Goal: Task Accomplishment & Management: Manage account settings

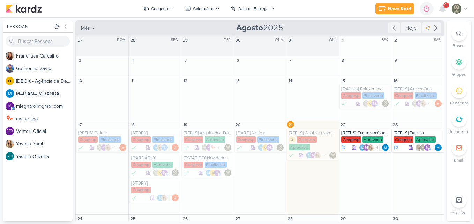
scroll to position [107, 0]
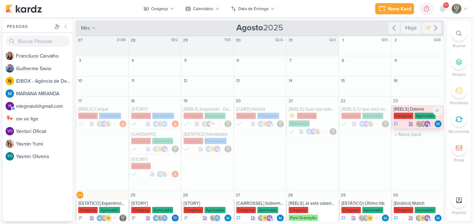
click at [401, 112] on div "[REELS] Datena" at bounding box center [418, 109] width 49 height 6
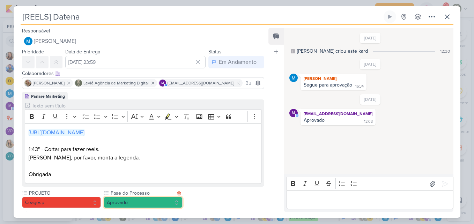
click at [156, 204] on button "Aprovado" at bounding box center [143, 202] width 79 height 11
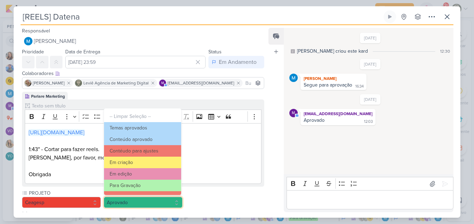
scroll to position [67, 0]
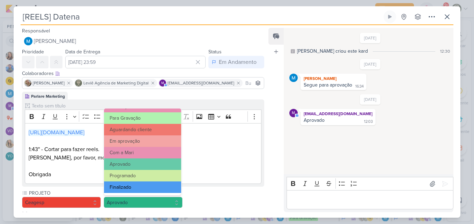
click at [157, 190] on button "Finalizado" at bounding box center [142, 187] width 77 height 12
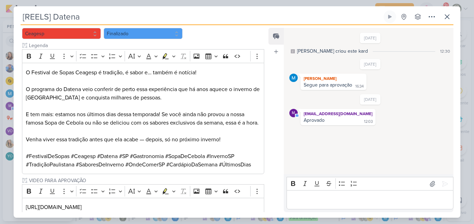
scroll to position [221, 0]
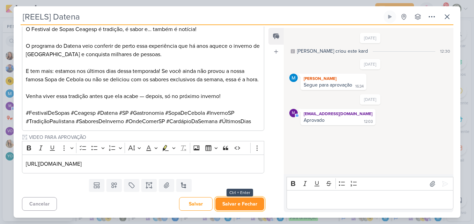
click at [240, 207] on button "Salvar e Fechar" at bounding box center [239, 204] width 49 height 13
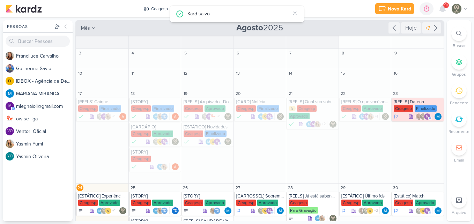
scroll to position [28, 0]
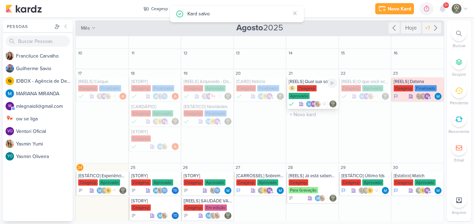
click at [310, 89] on div "Ceagesp" at bounding box center [307, 88] width 20 height 6
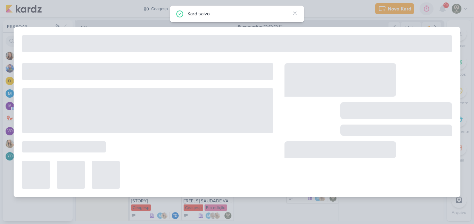
type input "[REELS] Qual sua sobremesa favorita?"
type input "21 de agosto de 2025 às 23:59"
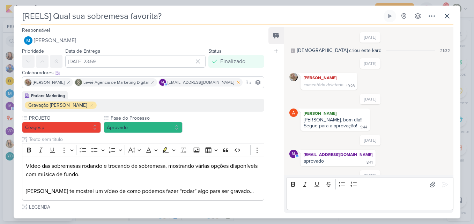
scroll to position [29, 0]
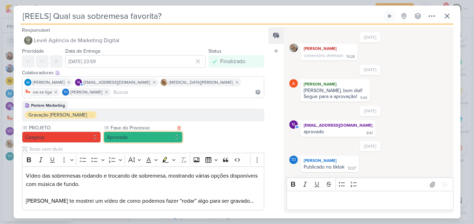
click at [165, 135] on button "Aprovado" at bounding box center [143, 137] width 79 height 11
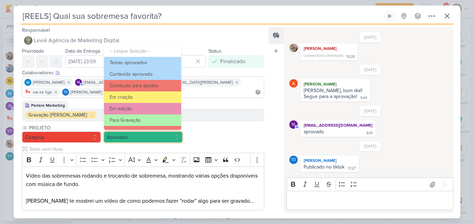
scroll to position [67, 0]
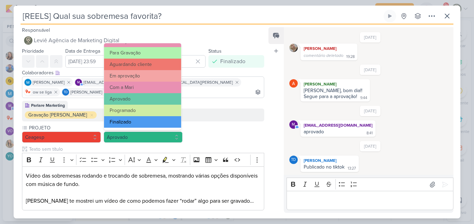
click at [164, 126] on button "Finalizado" at bounding box center [142, 122] width 77 height 12
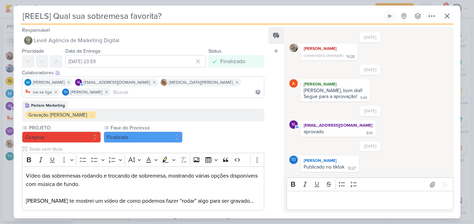
scroll to position [207, 0]
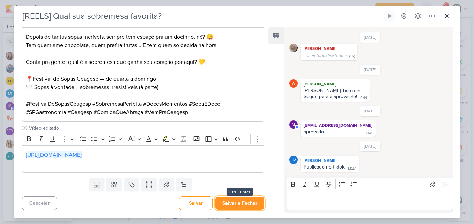
click at [231, 206] on button "Salvar e Fechar" at bounding box center [239, 203] width 49 height 13
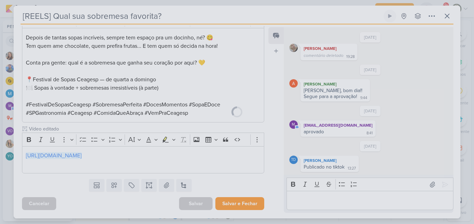
scroll to position [206, 0]
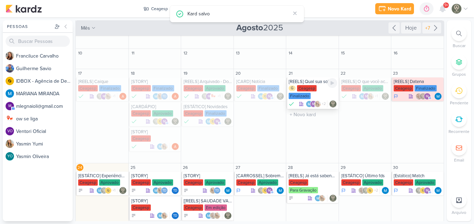
click at [308, 93] on div "Finalizado" at bounding box center [300, 96] width 22 height 6
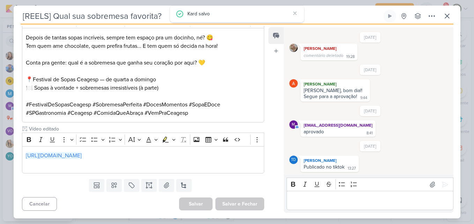
scroll to position [0, 0]
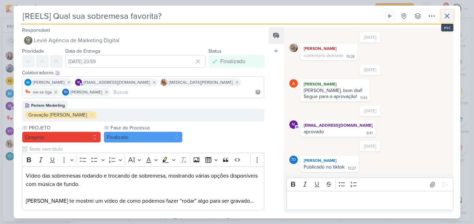
click at [444, 13] on icon at bounding box center [447, 16] width 8 height 8
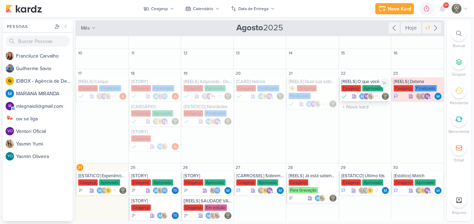
click at [372, 82] on div "[REELS] O que você achou da sopa surpresa de hoje?" at bounding box center [365, 82] width 49 height 6
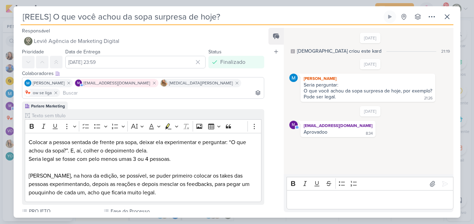
scroll to position [118, 0]
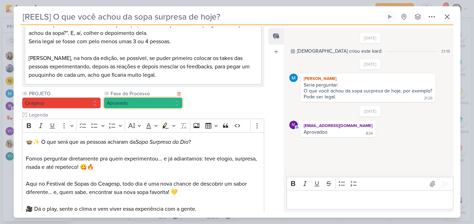
click at [138, 97] on button "Aprovado" at bounding box center [143, 102] width 79 height 11
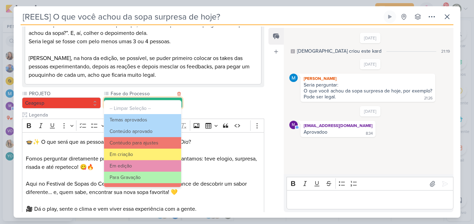
scroll to position [67, 0]
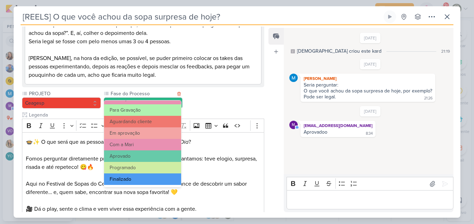
click at [162, 177] on button "Finalizado" at bounding box center [142, 179] width 77 height 12
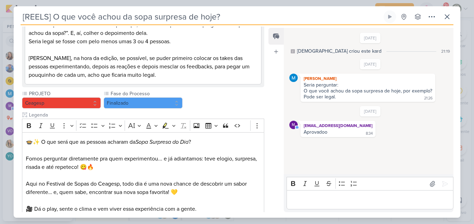
drag, startPoint x: 264, startPoint y: 124, endPoint x: 266, endPoint y: 172, distance: 48.9
click at [266, 172] on div "Responsável Leviê Agência de Marketing Digital Nenhum contato encontrado create…" at bounding box center [140, 120] width 253 height 186
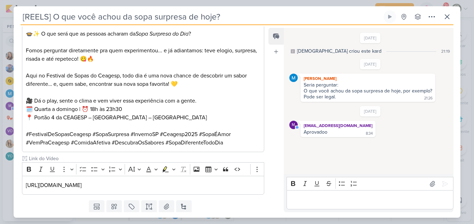
scroll to position [237, 0]
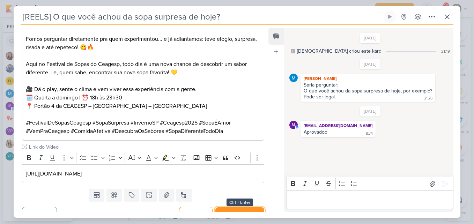
click at [244, 207] on button "Salvar e Fechar" at bounding box center [239, 213] width 49 height 13
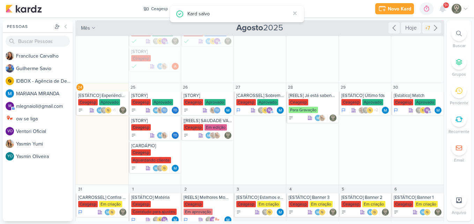
scroll to position [110, 0]
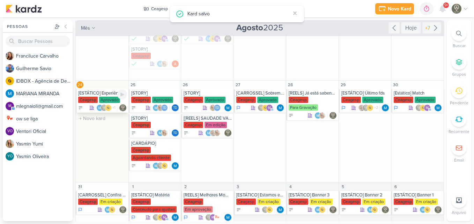
click at [107, 103] on div "Ceagesp Aprovado" at bounding box center [102, 100] width 49 height 7
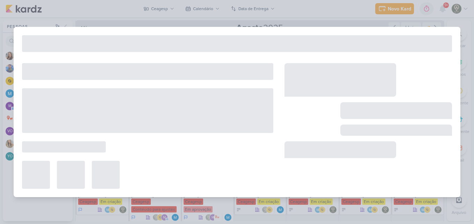
type input "[ESTÁTICO] Experiência Gastronômica"
type input "24 de agosto de 2025 às 23:59"
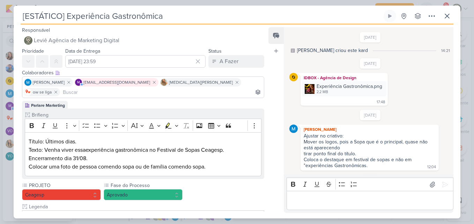
scroll to position [81, 0]
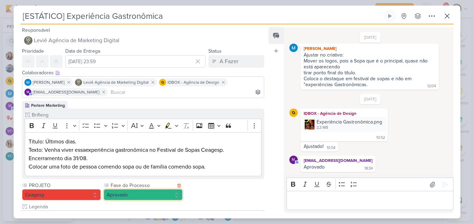
click at [115, 191] on button "Aprovado" at bounding box center [143, 194] width 79 height 11
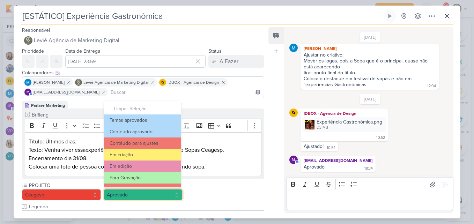
scroll to position [67, 0]
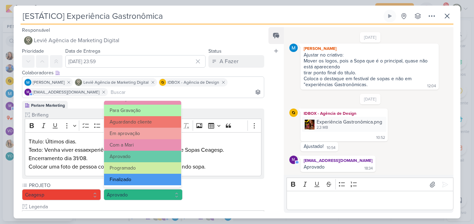
click at [144, 178] on button "Finalizado" at bounding box center [142, 180] width 77 height 12
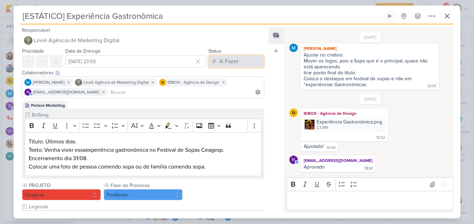
click at [254, 62] on button "A Fazer" at bounding box center [236, 61] width 56 height 13
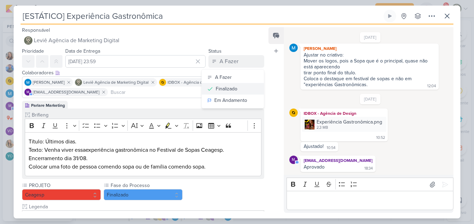
click at [216, 91] on div "Finalizado" at bounding box center [227, 88] width 22 height 7
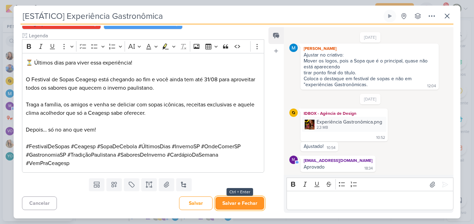
click at [242, 201] on button "Salvar e Fechar" at bounding box center [239, 203] width 49 height 13
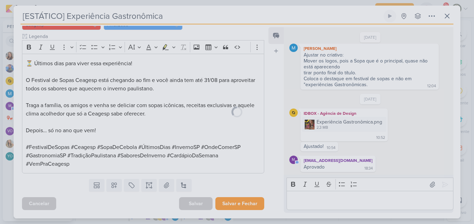
scroll to position [170, 0]
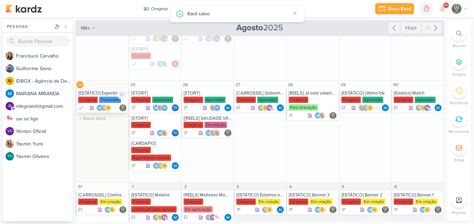
click at [99, 97] on div "Finalizado" at bounding box center [110, 100] width 22 height 6
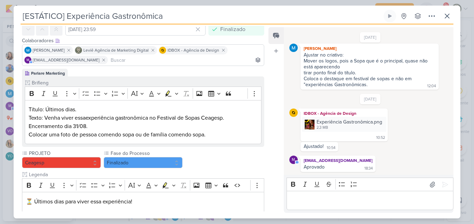
scroll to position [33, 0]
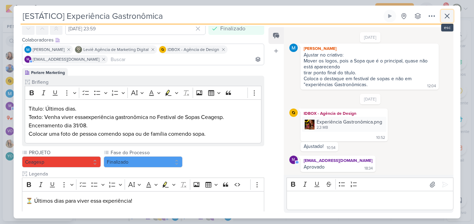
click at [445, 18] on icon at bounding box center [447, 16] width 8 height 8
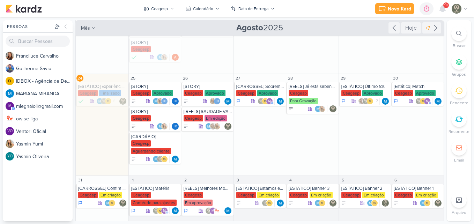
scroll to position [123, 0]
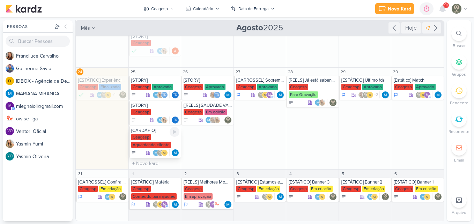
click at [153, 140] on div "Ceagesp Aguardando cliente" at bounding box center [155, 141] width 49 height 15
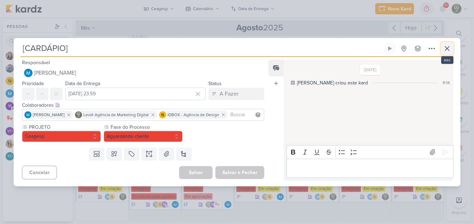
click at [452, 42] on button at bounding box center [447, 48] width 13 height 13
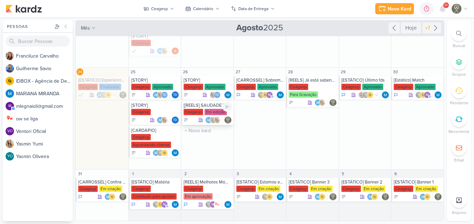
click at [206, 110] on div "Em edição" at bounding box center [216, 112] width 22 height 6
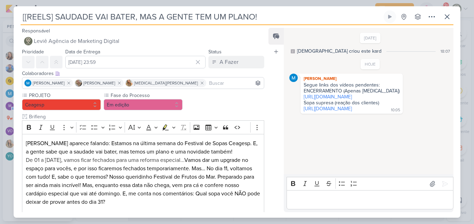
click at [25, 15] on input "[[REELS] SAUDADE VAI BATER, MAS A GENTE TEM UM PLANO!" at bounding box center [202, 16] width 362 height 13
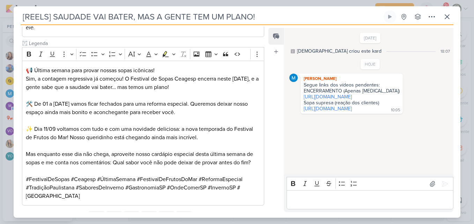
scroll to position [195, 0]
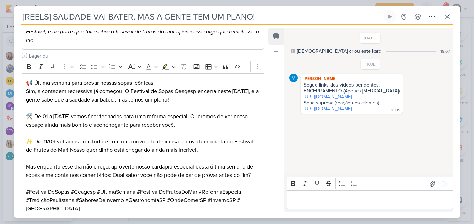
drag, startPoint x: 261, startPoint y: 143, endPoint x: 262, endPoint y: 148, distance: 5.0
click at [262, 148] on div "PROJETO [GEOGRAPHIC_DATA] Fase do Processo" at bounding box center [140, 58] width 253 height 325
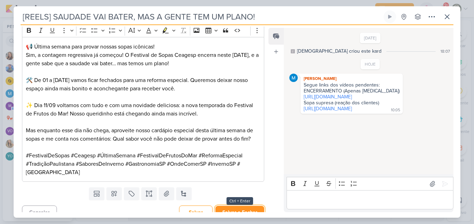
click at [253, 206] on button "Salvar e Fechar" at bounding box center [239, 212] width 49 height 13
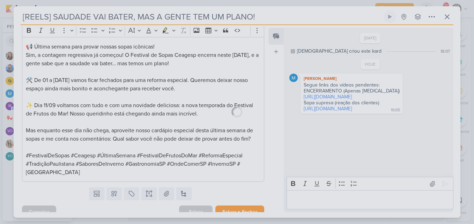
scroll to position [231, 0]
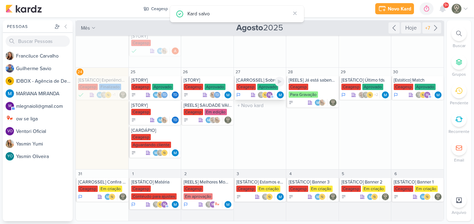
click at [258, 86] on div "Aprovado" at bounding box center [267, 87] width 21 height 6
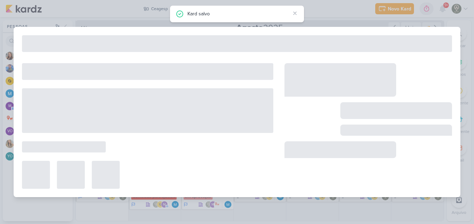
type input "[CARROSSEL] Sobremesa da Semana"
type input "27 de agosto de 2025 às 23:59"
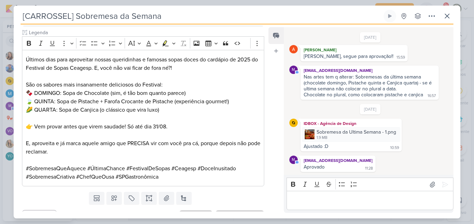
scroll to position [221, 0]
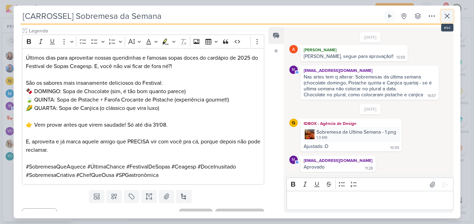
click at [450, 16] on icon at bounding box center [447, 16] width 8 height 8
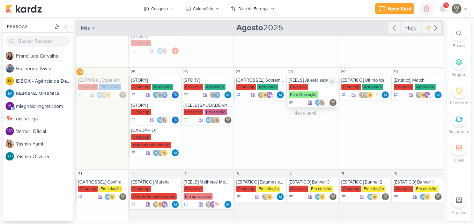
click at [302, 88] on div "Ceagesp" at bounding box center [299, 87] width 20 height 6
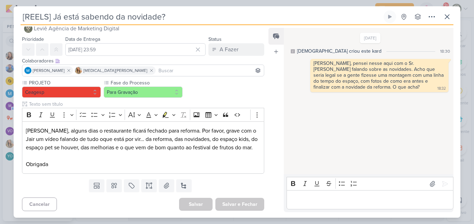
scroll to position [13, 0]
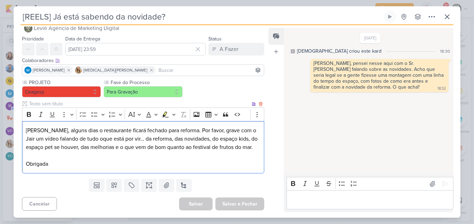
click at [200, 159] on p "Editor editing area: main" at bounding box center [143, 155] width 235 height 8
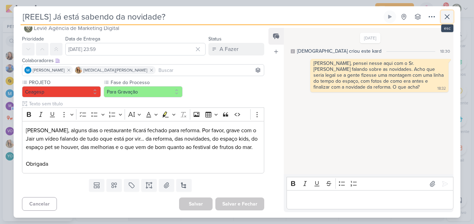
click at [445, 18] on icon at bounding box center [447, 17] width 8 height 8
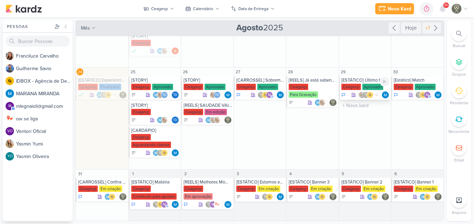
click at [365, 79] on div "[ESTÁTICO] Último fds" at bounding box center [365, 80] width 49 height 6
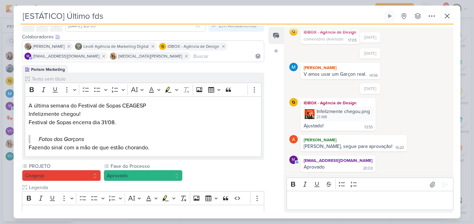
scroll to position [31, 0]
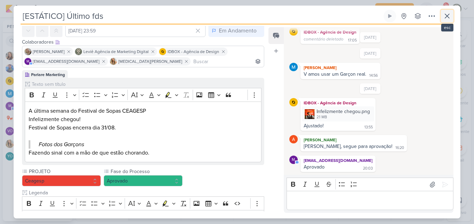
click at [446, 22] on button at bounding box center [447, 16] width 13 height 13
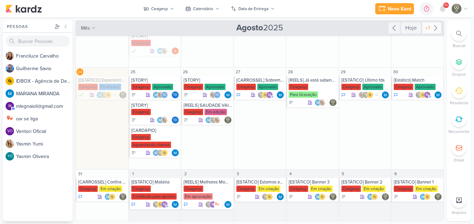
click at [428, 31] on div "+7" at bounding box center [428, 27] width 8 height 7
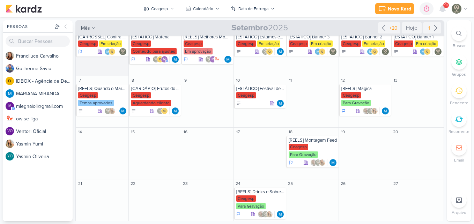
scroll to position [0, 0]
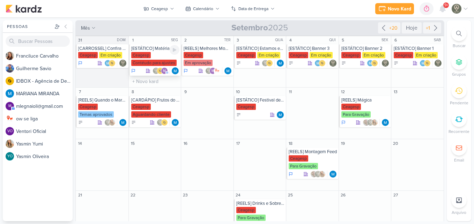
click at [154, 52] on div "Ceagesp Contéudo para ajustes" at bounding box center [155, 59] width 49 height 15
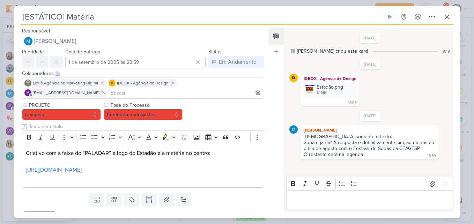
scroll to position [13, 0]
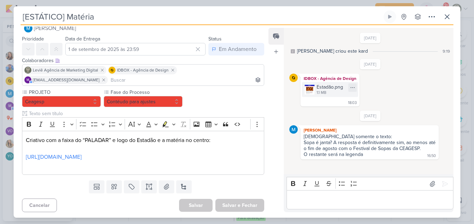
click at [320, 84] on div "Estadão.png" at bounding box center [330, 86] width 27 height 7
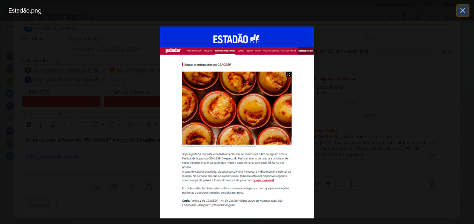
click at [461, 13] on icon at bounding box center [463, 10] width 8 height 8
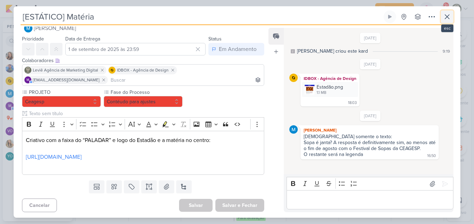
click at [449, 19] on icon at bounding box center [447, 17] width 8 height 8
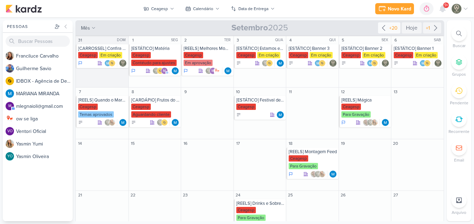
click at [388, 30] on div "+20" at bounding box center [393, 27] width 11 height 7
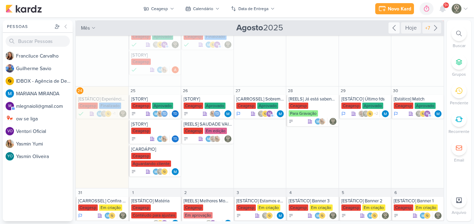
scroll to position [123, 0]
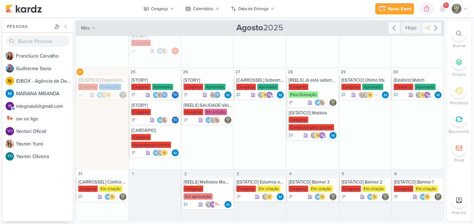
click at [434, 27] on icon at bounding box center [435, 28] width 8 height 8
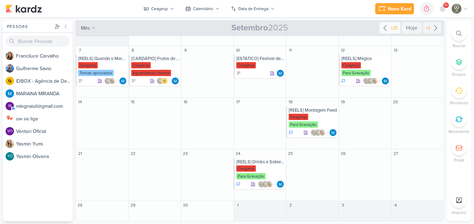
scroll to position [0, 0]
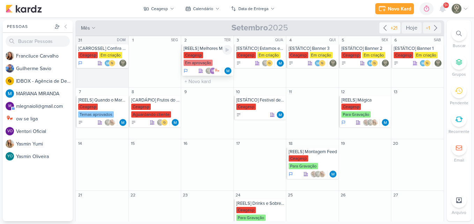
click at [201, 52] on div "[REELS] Melhores Momentos (matérias da TV) Ceagesp Em aprovação m" at bounding box center [207, 59] width 52 height 31
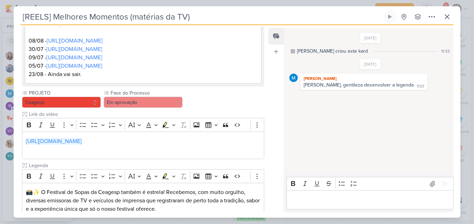
scroll to position [150, 0]
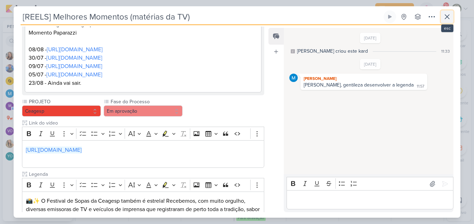
click at [445, 15] on icon at bounding box center [447, 17] width 4 height 4
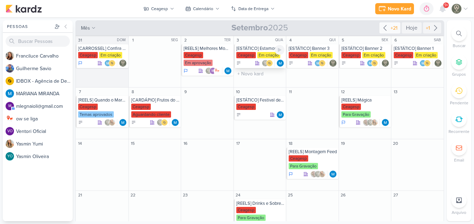
click at [258, 54] on div "Em criação" at bounding box center [268, 55] width 23 height 6
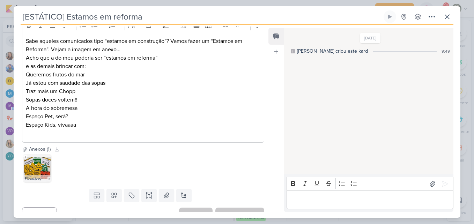
scroll to position [101, 0]
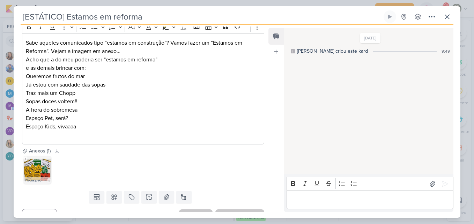
click at [103, 103] on p "Sopas doces voltem!!" at bounding box center [143, 101] width 235 height 8
click at [33, 170] on img at bounding box center [37, 170] width 28 height 28
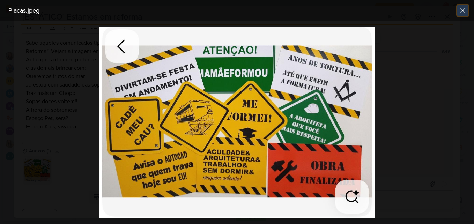
click at [465, 11] on icon at bounding box center [463, 10] width 8 height 8
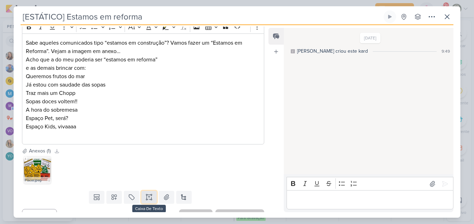
click at [146, 200] on icon at bounding box center [146, 199] width 1 height 1
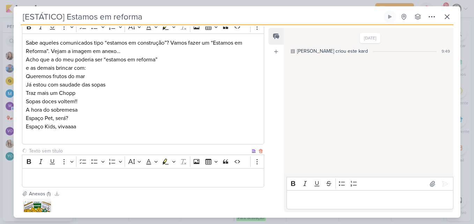
click at [73, 151] on input "text" at bounding box center [139, 150] width 223 height 7
type input "Legenda"
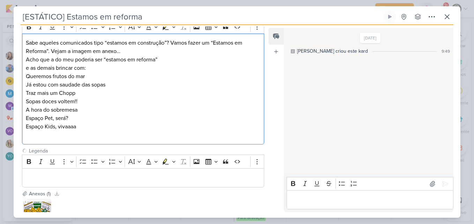
click at [84, 122] on p "Espaço Pet, será?" at bounding box center [143, 118] width 235 height 8
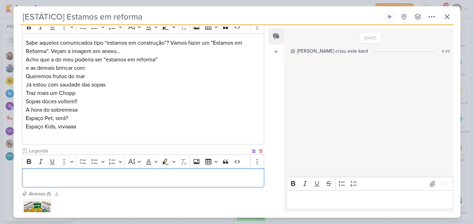
click at [70, 181] on p "Editor editing area: main" at bounding box center [143, 178] width 235 height 8
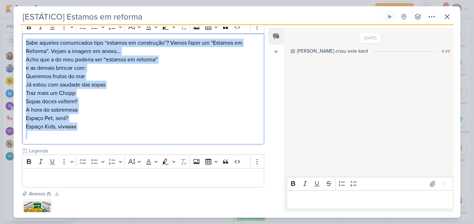
drag, startPoint x: 26, startPoint y: 42, endPoint x: 108, endPoint y: 138, distance: 125.8
click at [108, 138] on div "Sabe aqueles comunicados tipo “estamos em construção”? Vamos fazer um “Estamos …" at bounding box center [143, 89] width 242 height 111
copy div "Sabe aqueles comunicados tipo “estamos em construção”? Vamos fazer um “Estamos …"
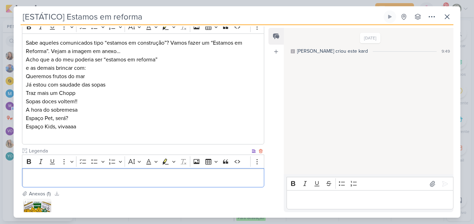
click at [154, 173] on div "Editor editing area: main" at bounding box center [143, 177] width 242 height 19
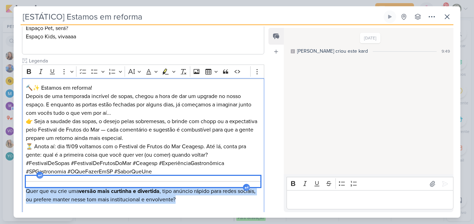
drag, startPoint x: 211, startPoint y: 203, endPoint x: 6, endPoint y: 178, distance: 206.8
click at [6, 178] on div "[ESTÁTICO] Estamos em reforma Criado por MARIANA" at bounding box center [237, 112] width 474 height 224
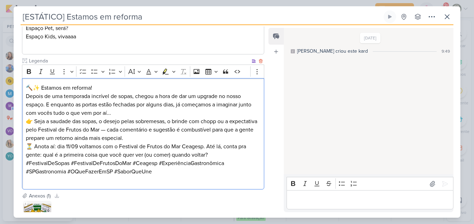
click at [105, 86] on p "🔨✨ Estamos em reforma!" at bounding box center [143, 88] width 235 height 8
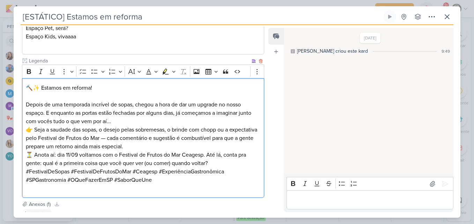
click at [121, 123] on p "Depois de uma temporada incrível de sopas, chegou a hora de dar um upgrade no n…" at bounding box center [143, 113] width 235 height 25
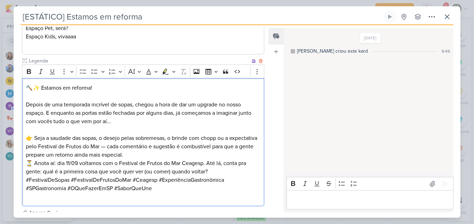
click at [138, 146] on p "👉 Seja a saudade das sopas, o desejo pelas sobremesas, o brinde com chopp ou a …" at bounding box center [143, 146] width 235 height 25
click at [179, 154] on p "👉 Seja a saudade das sopas, o desejo pelas sobremesas, o brinde com chopp ou a …" at bounding box center [143, 146] width 235 height 25
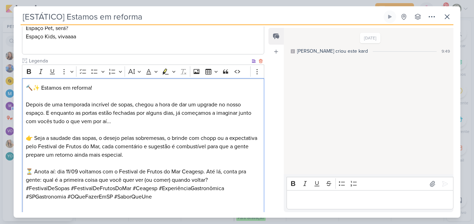
click at [219, 180] on p "⏳ Anota aí: dia 11/09 voltamos com o Festival de Frutos do Mar Ceagesp. Até lá,…" at bounding box center [143, 176] width 235 height 17
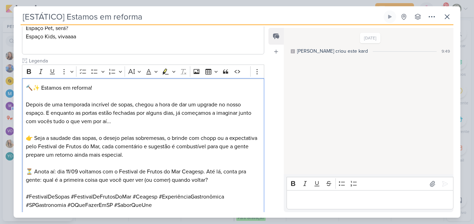
scroll to position [281, 0]
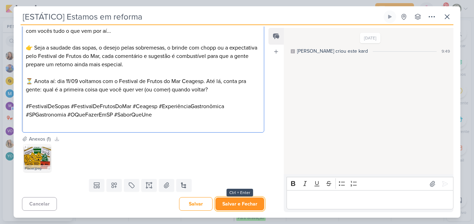
click at [252, 203] on button "Salvar e Fechar" at bounding box center [239, 204] width 49 height 13
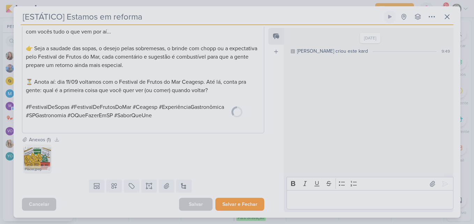
scroll to position [280, 0]
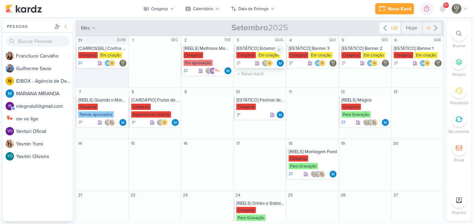
click at [250, 50] on div "[ESTÁTICO] Estamos em reforma" at bounding box center [260, 49] width 49 height 6
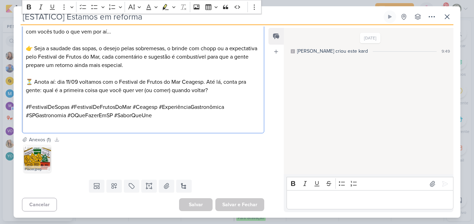
click at [71, 81] on p "⏳ Anota aí: dia 11/09 voltamos com o Festival de Frutos do Mar Ceagesp. Até lá,…" at bounding box center [143, 86] width 235 height 17
click at [70, 81] on p "⏳ Anota aí: dia 11/09 voltamos com o Festival de Frutos do Mar Ceagesp. Até lá,…" at bounding box center [143, 86] width 235 height 17
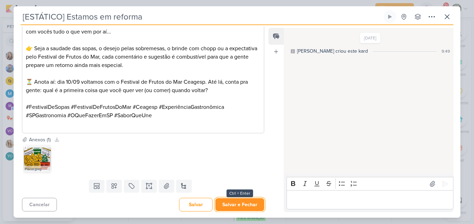
click at [256, 202] on button "Salvar e Fechar" at bounding box center [239, 204] width 49 height 13
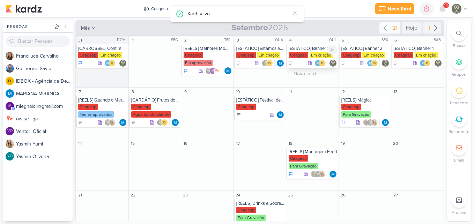
click at [308, 50] on div "[ESTÁTICO] Banner 3" at bounding box center [313, 49] width 49 height 6
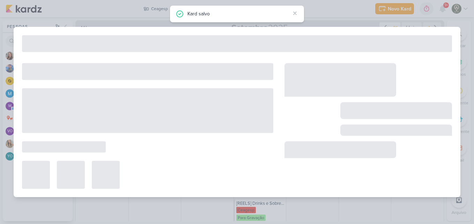
type input "[ESTÁTICO] Banner 3"
type input "4 de setembro de 2025 às 23:59"
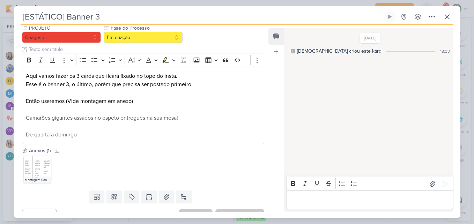
scroll to position [68, 0]
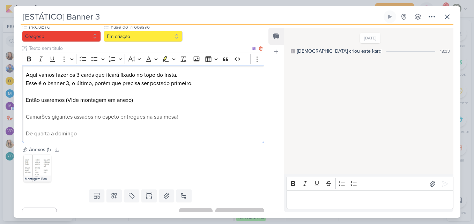
click at [200, 116] on p "Camarões gigantes assados no espeto entregues na sua mesa!" at bounding box center [143, 117] width 235 height 8
click at [129, 116] on span "Camarões gigantes assados no espeto entregues na sua mesa!" at bounding box center [102, 116] width 152 height 7
click at [106, 132] on p "De quarta a domingo" at bounding box center [143, 133] width 235 height 8
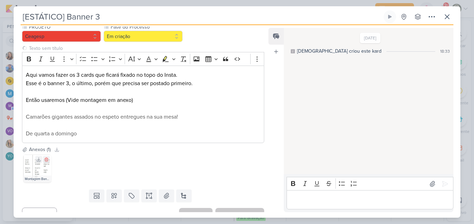
click at [45, 174] on img at bounding box center [37, 169] width 28 height 28
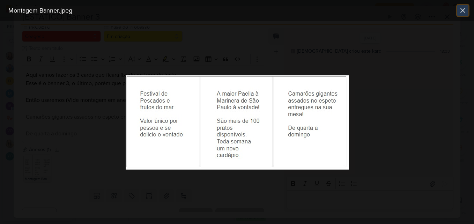
click at [459, 8] on icon at bounding box center [463, 10] width 8 height 8
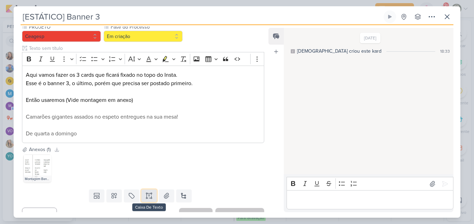
click at [146, 200] on button at bounding box center [148, 196] width 15 height 13
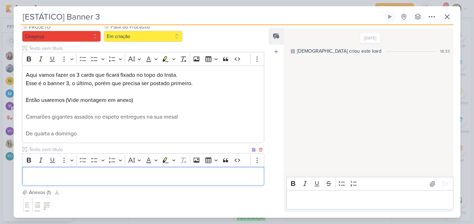
click at [98, 151] on input "text" at bounding box center [139, 149] width 223 height 7
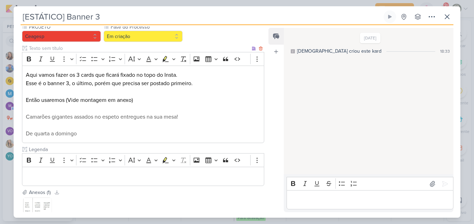
type input "Legenda"
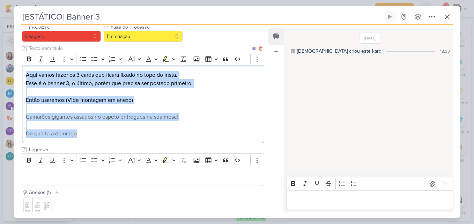
drag, startPoint x: 93, startPoint y: 134, endPoint x: 25, endPoint y: 75, distance: 90.3
click at [25, 75] on div "Aqui vamos fazer os 3 cards que ficará fixado no topo do Insta. Esse é o banner…" at bounding box center [143, 105] width 242 height 78
copy div "Aqui vamos fazer os 3 cards que ficará fixado no topo do Insta. Esse é o banner…"
click at [112, 119] on span "Camarões gigantes assados no espeto entregues na sua mesa!" at bounding box center [102, 116] width 152 height 7
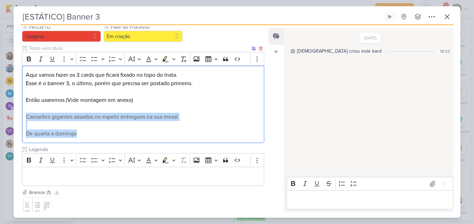
drag, startPoint x: 80, startPoint y: 136, endPoint x: 24, endPoint y: 118, distance: 58.7
click at [24, 118] on div "Aqui vamos fazer os 3 cards que ficará fixado no topo do Insta. Esse é o banner…" at bounding box center [143, 105] width 242 height 78
copy div "Camarões gigantes assados no espeto entregues na sua mesa! De quarta a domingo"
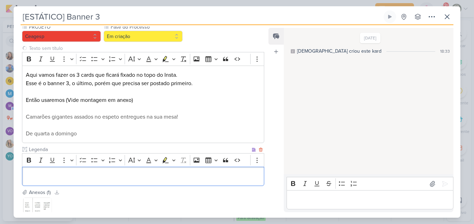
click at [168, 180] on p "Editor editing area: main" at bounding box center [143, 176] width 235 height 8
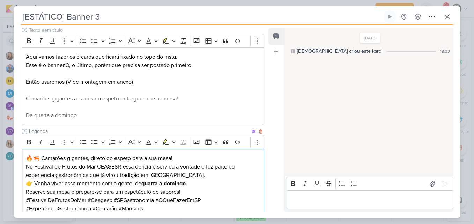
click at [185, 158] on p "🔥🦐 Camarões gigantes, direto do espeto para a sua mesa! No Festival de Frutos d…" at bounding box center [143, 166] width 235 height 25
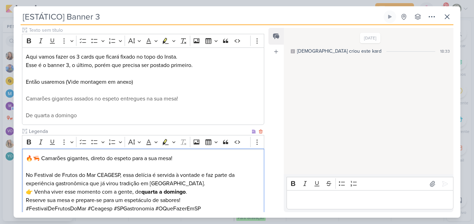
click at [197, 188] on p "👉 Venha viver esse momento com a gente, de quarta a domingo . Reserve sua mesa …" at bounding box center [143, 196] width 235 height 17
click at [196, 185] on p "No Festival de Frutos do Mar CEAGESP, essa delícia é servida à vontade e faz pa…" at bounding box center [143, 175] width 235 height 25
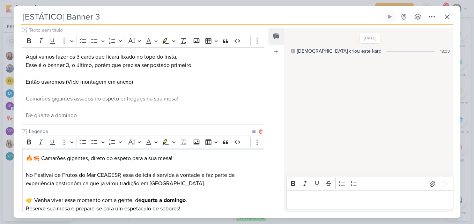
click at [201, 200] on p "👉 Venha viver esse momento com a gente, de quarta a domingo . Reserve sua mesa …" at bounding box center [143, 204] width 235 height 17
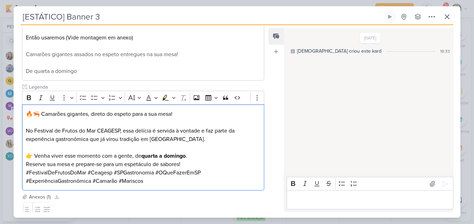
scroll to position [150, 0]
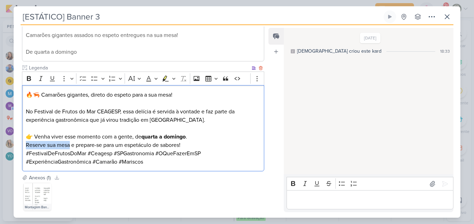
drag, startPoint x: 25, startPoint y: 145, endPoint x: 71, endPoint y: 148, distance: 45.5
click at [71, 148] on div "🔥🦐 Camarões gigantes, direto do espeto para a sua mesa! No Festival de Frutos d…" at bounding box center [143, 128] width 242 height 86
click at [222, 146] on p "👉 Venha viver esse momento com a gente, de quarta a domingo . Chame a família e…" at bounding box center [143, 141] width 235 height 17
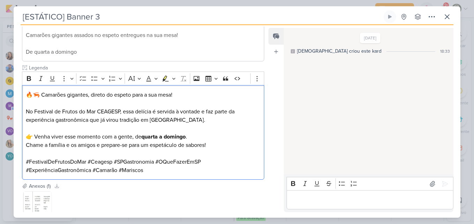
scroll to position [197, 0]
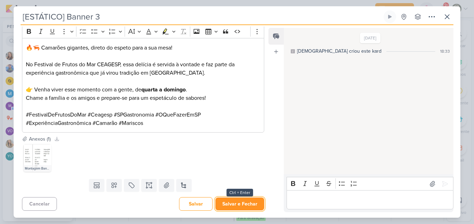
click at [235, 206] on button "Salvar e Fechar" at bounding box center [239, 204] width 49 height 13
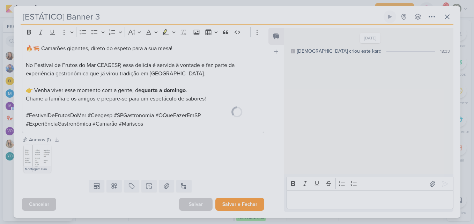
scroll to position [197, 0]
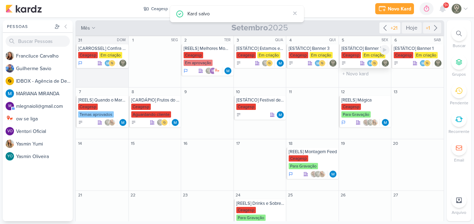
click at [353, 57] on div "Ceagesp" at bounding box center [351, 55] width 20 height 6
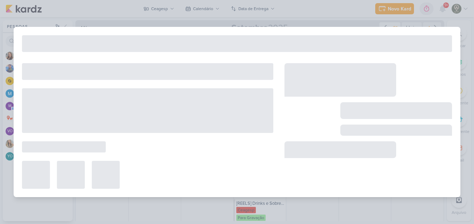
type input "[ESTÁTICO] Banner 2"
type input "5 de setembro de 2025 às 23:59"
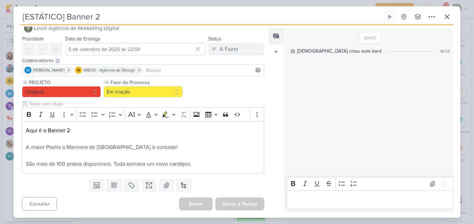
scroll to position [0, 0]
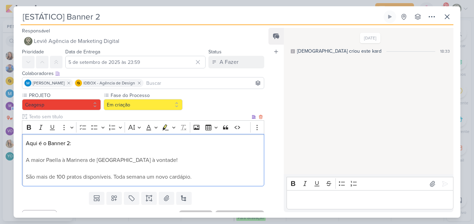
click at [92, 170] on p "Editor editing area: main" at bounding box center [143, 168] width 235 height 8
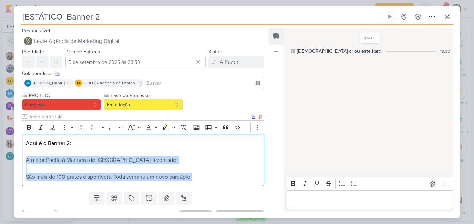
drag, startPoint x: 25, startPoint y: 159, endPoint x: 229, endPoint y: 184, distance: 204.6
click at [229, 184] on div "Aqui é o Banner 2: A maior Paella à Marinera de São Paulo à vontade! São mais d…" at bounding box center [143, 160] width 242 height 53
copy div "A maior Paella à Marinera de São Paulo à vontade! São mais de 100 pratos dispon…"
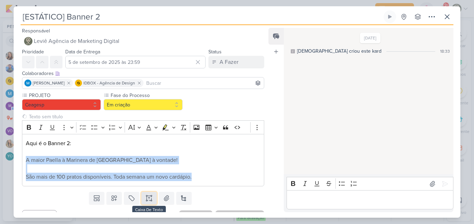
click at [146, 201] on icon at bounding box center [149, 198] width 7 height 7
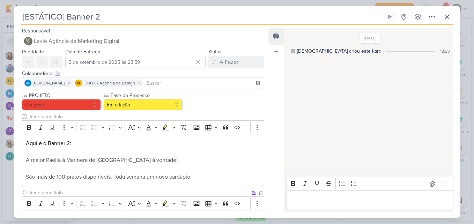
click at [99, 194] on input "text" at bounding box center [139, 192] width 223 height 7
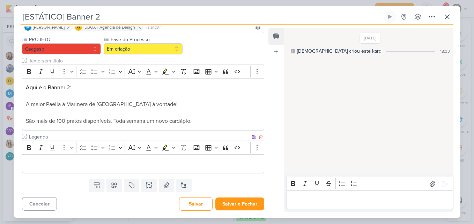
type input "Legenda"
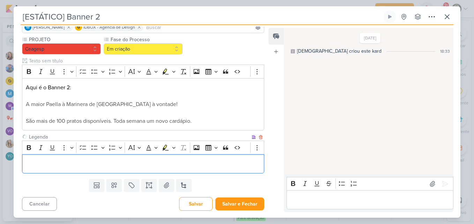
click at [236, 165] on p "Editor editing area: main" at bounding box center [143, 164] width 235 height 8
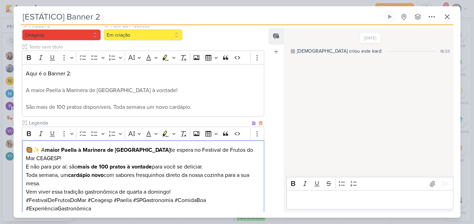
drag, startPoint x: 42, startPoint y: 150, endPoint x: 92, endPoint y: 183, distance: 60.7
click at [92, 183] on div "🥘✨ A maior Paella à Marinera de São Paulo te espera no Festival de Frutos do Ma…" at bounding box center [143, 179] width 242 height 78
click at [29, 135] on icon "Editor toolbar" at bounding box center [28, 133] width 7 height 7
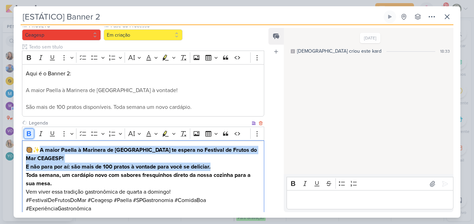
click at [29, 135] on icon "Editor toolbar" at bounding box center [28, 133] width 7 height 7
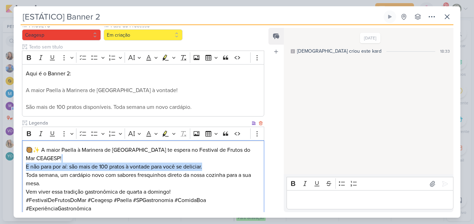
click at [59, 158] on p "🥘✨ A maior Paella à Marinera de São Paulo te espera no Festival de Frutos do Ma…" at bounding box center [143, 158] width 235 height 25
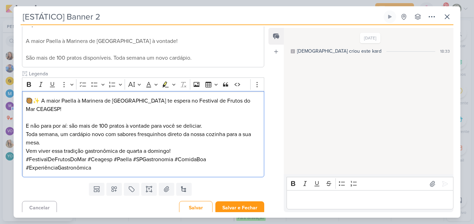
scroll to position [123, 0]
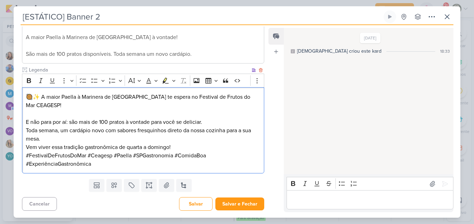
click at [134, 140] on p "Toda semana, um cardápio novo com sabores fresquinhos direto da nossa cozinha p…" at bounding box center [143, 138] width 235 height 25
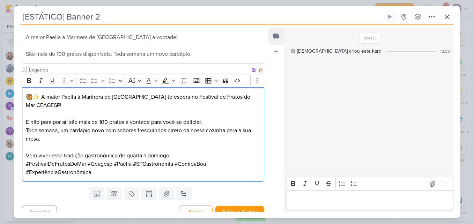
click at [182, 155] on p "⁠⁠⁠⁠⁠⁠⁠ Vem viver essa tradição gastronômica de quarta a domingo!" at bounding box center [143, 151] width 235 height 17
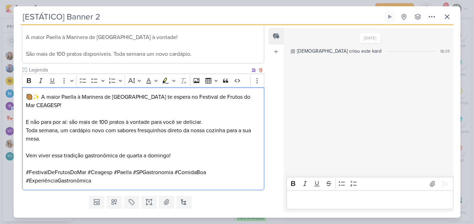
click at [182, 155] on p "Vem viver essa tradição gastronômica de quarta a domingo!" at bounding box center [143, 151] width 235 height 17
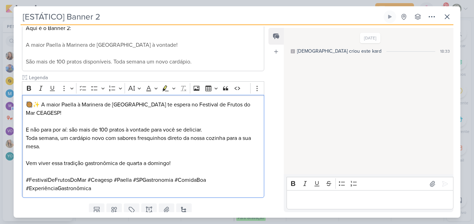
scroll to position [140, 0]
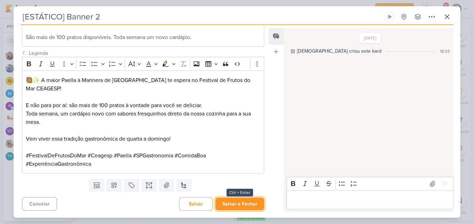
click at [227, 202] on button "Salvar e Fechar" at bounding box center [239, 204] width 49 height 13
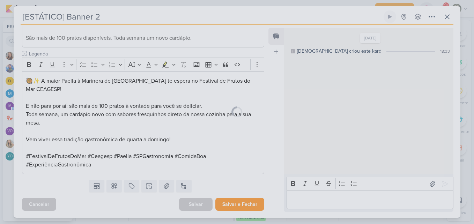
scroll to position [139, 0]
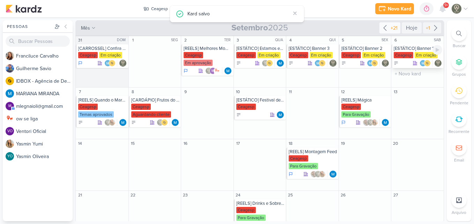
click at [421, 49] on div "[ESTÁTICO] Banner 1" at bounding box center [418, 49] width 49 height 6
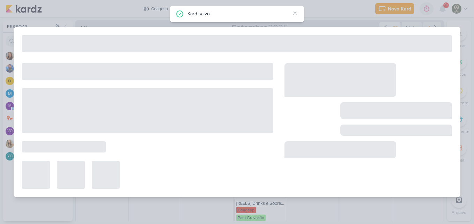
type input "[ESTÁTICO] Banner 1"
type input "6 de setembro de 2025 às 23:59"
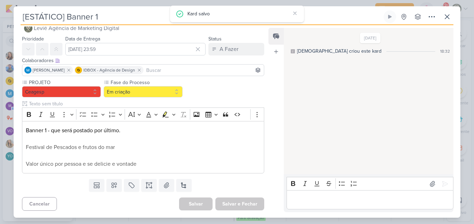
scroll to position [0, 0]
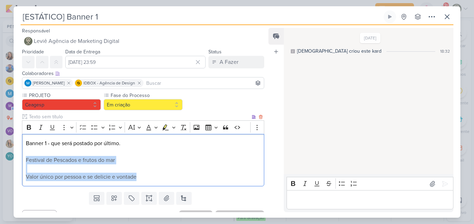
drag, startPoint x: 26, startPoint y: 158, endPoint x: 160, endPoint y: 177, distance: 135.0
click at [160, 177] on div "Banner 1 - que será postado por último. Festival de Pescados e frutos do mar Va…" at bounding box center [143, 160] width 242 height 53
copy div "Festival de Pescados e frutos do mar Valor único por pessoa e se delicie e vont…"
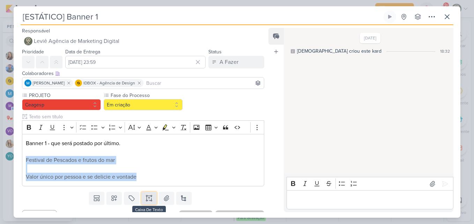
click at [150, 197] on icon at bounding box center [149, 198] width 7 height 7
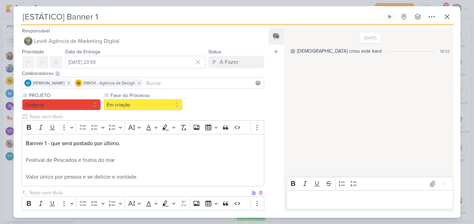
click at [123, 194] on input "text" at bounding box center [139, 192] width 223 height 7
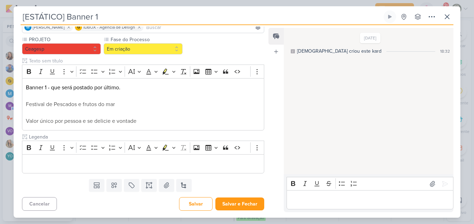
type input "Legenda"
click at [104, 167] on p "Editor editing area: main" at bounding box center [143, 164] width 235 height 8
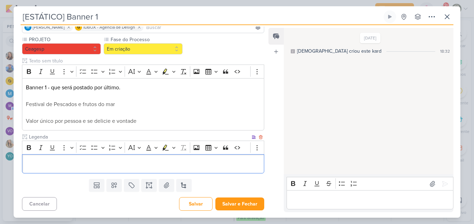
scroll to position [70, 0]
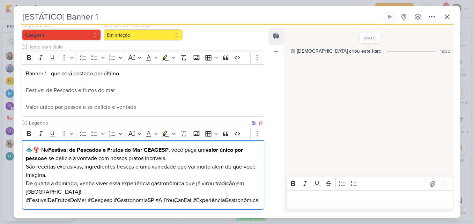
click at [192, 160] on p "🐟🦞 No Festival de Pescados e Frutos do Mar CEAGESP , você paga um valor único p…" at bounding box center [143, 154] width 235 height 17
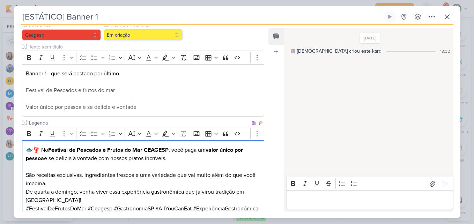
click at [151, 183] on p "São receitas exclusivas, ingredientes frescos e uma variedade que vai muito alé…" at bounding box center [143, 188] width 235 height 34
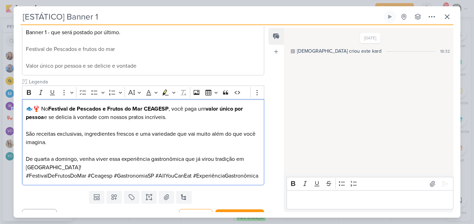
scroll to position [116, 0]
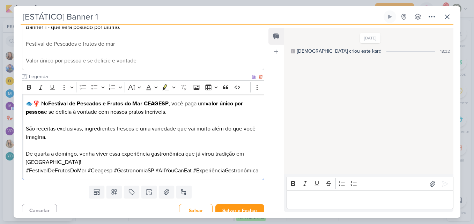
click at [175, 165] on p "⁠⁠⁠⁠⁠⁠⁠ De quarta a domingo, venha viver essa experiência gastronômica que já v…" at bounding box center [143, 153] width 235 height 25
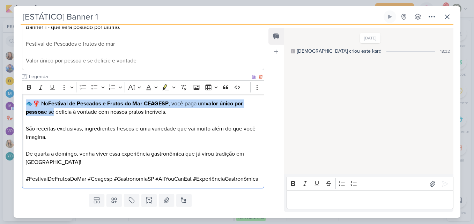
drag, startPoint x: 27, startPoint y: 103, endPoint x: 51, endPoint y: 112, distance: 26.1
click at [51, 112] on p "🐟🦞 No Festival de Pescados e Frutos do Mar CEAGESP , você paga um valor único p…" at bounding box center [143, 107] width 235 height 17
click at [30, 84] on icon "Editor toolbar" at bounding box center [28, 87] width 7 height 7
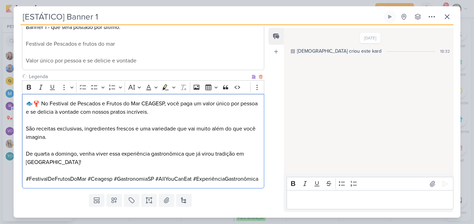
click at [131, 172] on p "Editor editing area: main" at bounding box center [143, 170] width 235 height 8
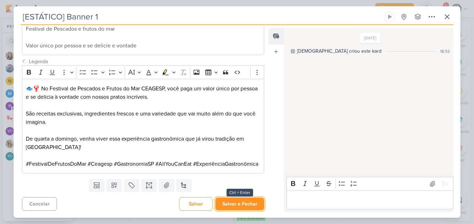
click at [238, 205] on button "Salvar e Fechar" at bounding box center [239, 204] width 49 height 13
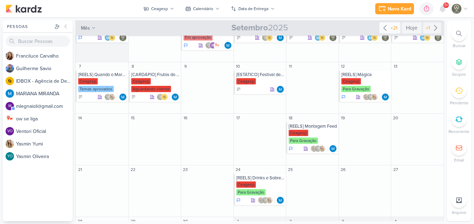
scroll to position [37, 0]
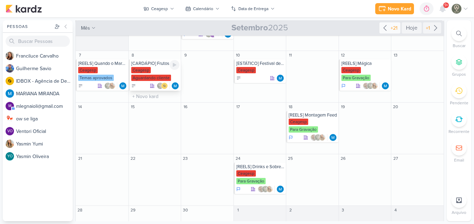
click at [141, 69] on div "Ceagesp" at bounding box center [141, 70] width 20 height 6
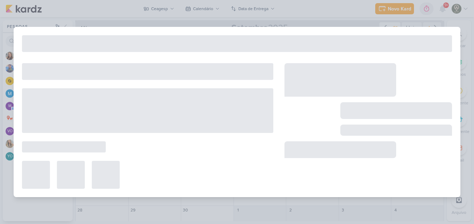
type input "[CARDÁPIO] Frutos do Mar - Semana 1"
type input "8 de setembro de 2025 às 23:59"
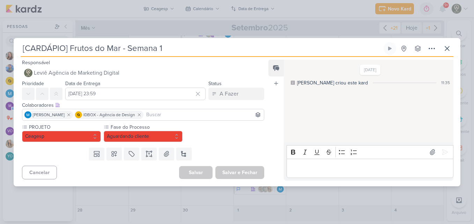
scroll to position [0, 0]
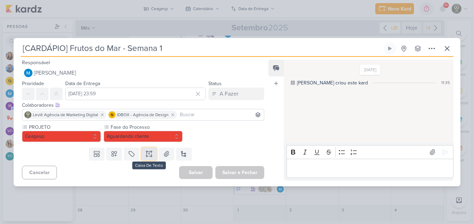
click at [149, 155] on icon at bounding box center [149, 153] width 7 height 7
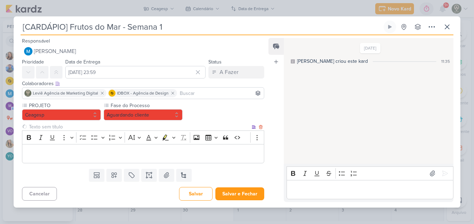
click at [116, 127] on input "text" at bounding box center [139, 126] width 223 height 7
type input "Brifieng"
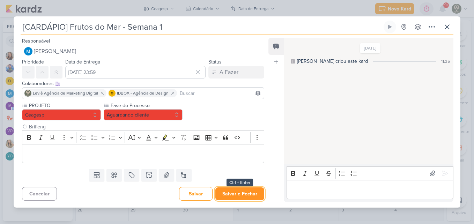
click at [222, 190] on button "Salvar e Fechar" at bounding box center [239, 193] width 49 height 13
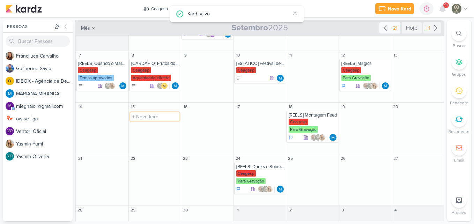
click at [151, 117] on input "text" at bounding box center [155, 116] width 50 height 9
type input "[CARDÁPIO] Frutos do Mar"
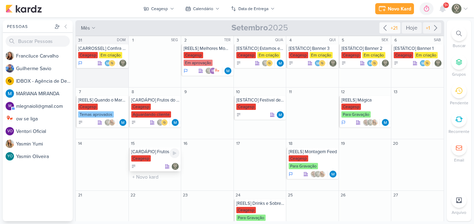
click at [162, 156] on div "Ceagesp" at bounding box center [155, 158] width 49 height 7
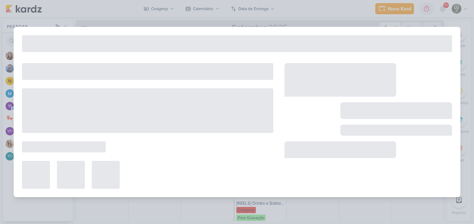
type input "[CARDÁPIO] Frutos do Mar"
type input "15 de setembro de 2025 às 23:59"
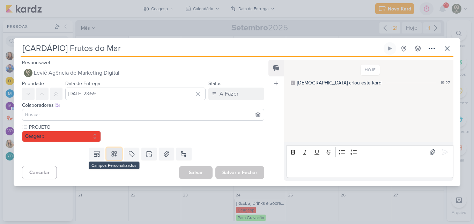
click at [115, 153] on icon at bounding box center [114, 153] width 5 height 5
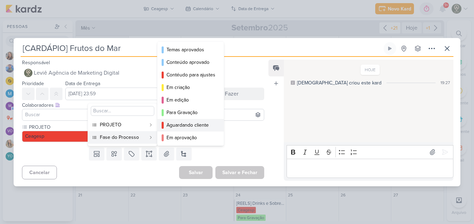
click at [172, 128] on div "Aguardando cliente" at bounding box center [190, 124] width 49 height 7
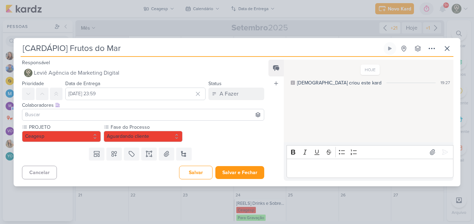
click at [160, 116] on input at bounding box center [143, 115] width 239 height 8
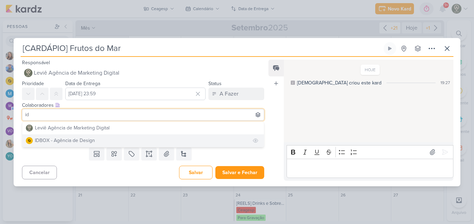
type input "id"
click at [152, 141] on button "IDBOX - Agência de Design" at bounding box center [143, 140] width 242 height 13
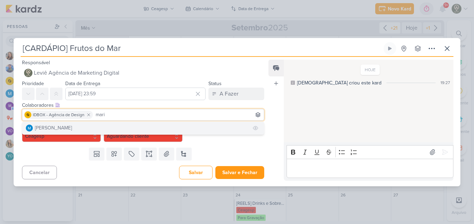
type input "mari"
click at [137, 130] on button "[PERSON_NAME]" at bounding box center [143, 128] width 242 height 13
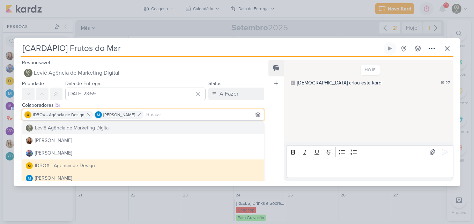
click at [279, 136] on div "Feed Atrelar email Solte o email para atrelar ao kard" at bounding box center [275, 120] width 15 height 121
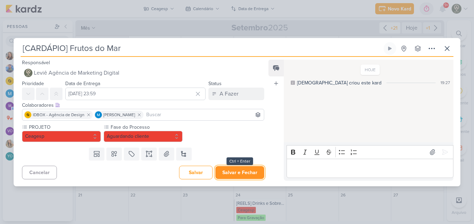
click at [229, 175] on button "Salvar e Fechar" at bounding box center [239, 172] width 49 height 13
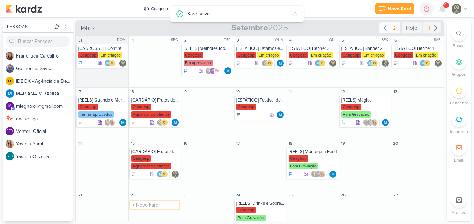
click at [162, 204] on input "text" at bounding box center [155, 205] width 50 height 9
type input "[CARDÁPIO] Frutos do Mar"
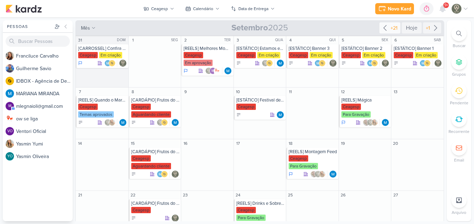
scroll to position [42, 0]
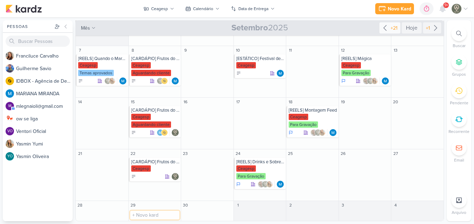
click at [157, 212] on input "text" at bounding box center [155, 215] width 50 height 9
type input "[CARDÁPIO] Frutos do Mar"
click at [154, 168] on div "Ceagesp" at bounding box center [155, 168] width 49 height 7
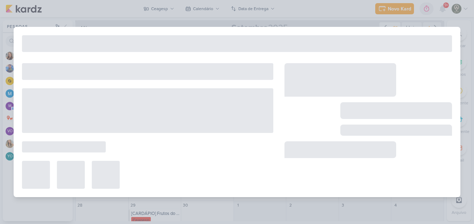
type input "22 de setembro de 2025 às 23:59"
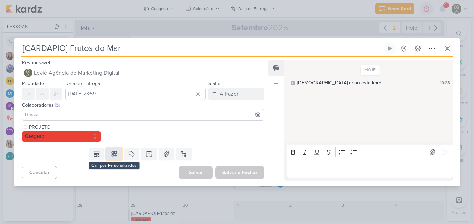
click at [117, 155] on button at bounding box center [113, 154] width 15 height 13
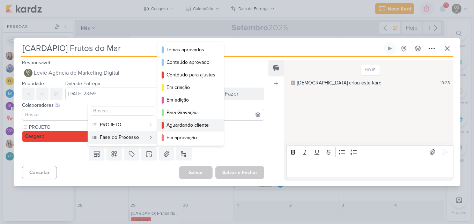
click at [171, 128] on div "Aguardando cliente" at bounding box center [190, 124] width 49 height 7
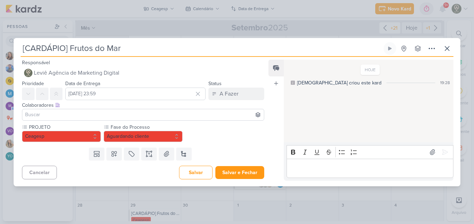
click at [158, 113] on input at bounding box center [143, 115] width 239 height 8
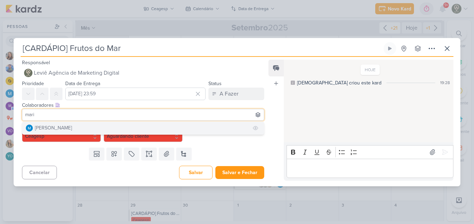
type input "mari"
click at [156, 127] on button "[PERSON_NAME]" at bounding box center [143, 128] width 242 height 13
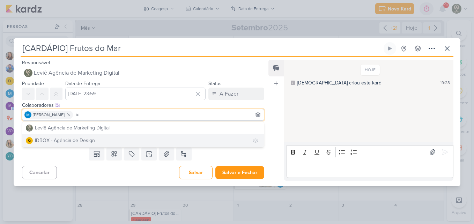
type input "id"
click at [129, 142] on button "IDBOX - Agência de Design" at bounding box center [143, 140] width 242 height 13
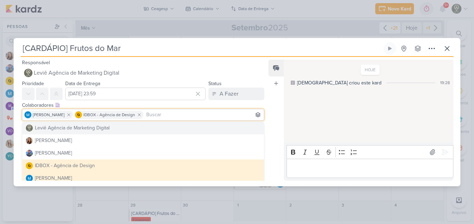
click at [269, 125] on div "Feed Atrelar email Solte o email para atrelar ao kard" at bounding box center [275, 120] width 15 height 121
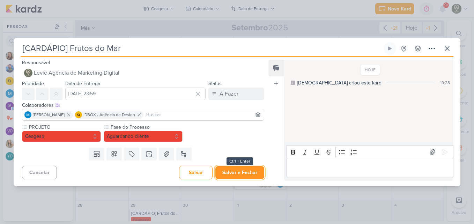
click at [229, 174] on button "Salvar e Fechar" at bounding box center [239, 172] width 49 height 13
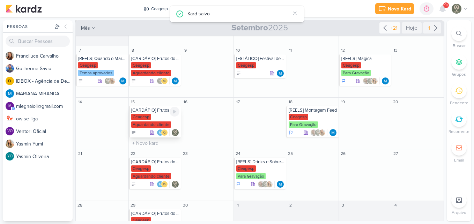
click at [150, 125] on div "Aguardando cliente" at bounding box center [151, 124] width 40 height 6
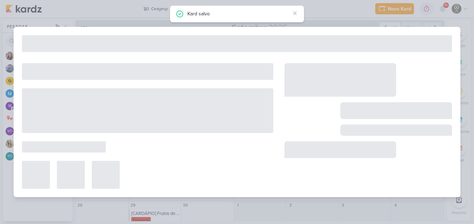
type input "15 de setembro de 2025 às 23:59"
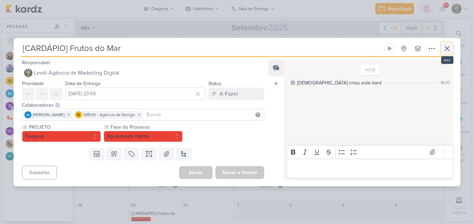
click at [450, 49] on icon at bounding box center [447, 48] width 8 height 8
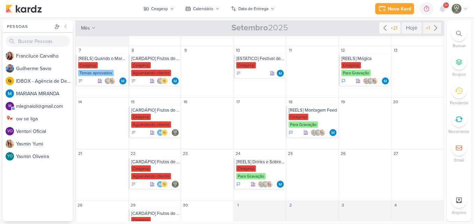
scroll to position [65, 0]
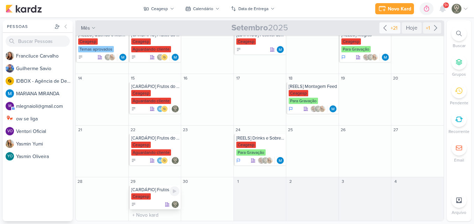
click at [153, 195] on div "Ceagesp" at bounding box center [155, 196] width 49 height 7
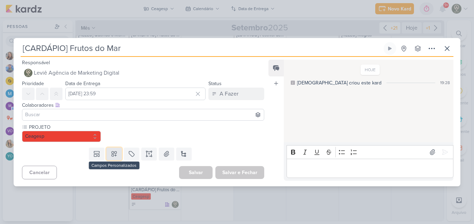
click at [116, 155] on icon at bounding box center [114, 153] width 7 height 7
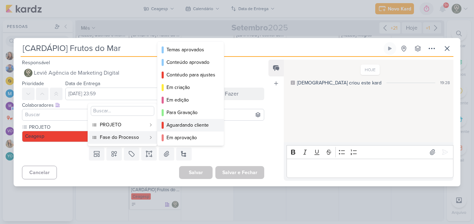
click at [163, 129] on button "Aguardando cliente" at bounding box center [190, 125] width 66 height 13
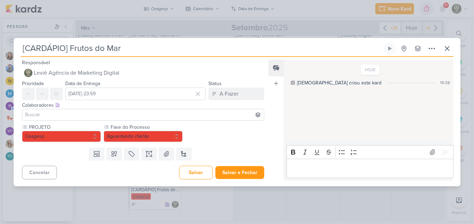
click at [153, 116] on input at bounding box center [143, 115] width 239 height 8
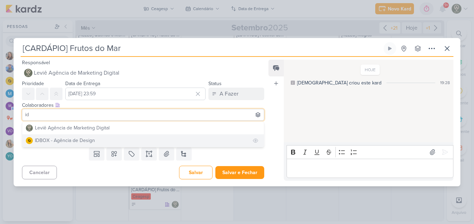
type input "id"
click at [149, 139] on button "IDBOX - Agência de Design" at bounding box center [143, 140] width 242 height 13
type input "mar"
click at [140, 138] on button "[PERSON_NAME]" at bounding box center [143, 140] width 242 height 13
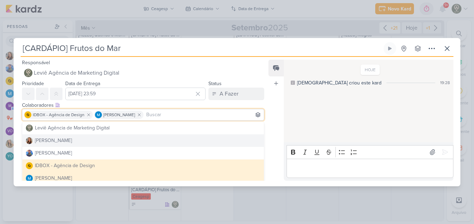
click at [284, 156] on div "Rich Text Editor Bold Italic Underline Strikethrough Bulleted List Numbered Lis…" at bounding box center [369, 161] width 170 height 38
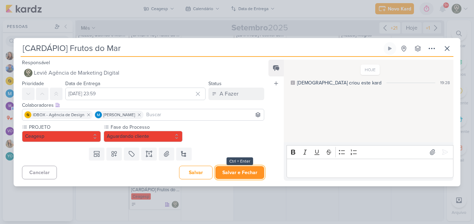
click at [249, 169] on button "Salvar e Fechar" at bounding box center [239, 172] width 49 height 13
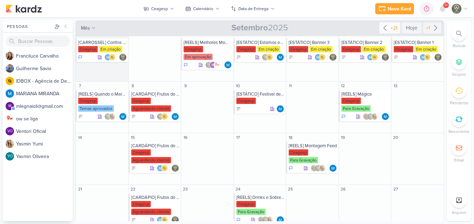
scroll to position [0, 0]
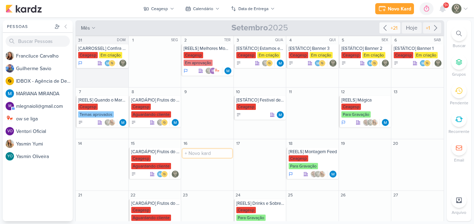
click at [202, 153] on input "text" at bounding box center [208, 153] width 50 height 9
type input "[REELS] Abrindo reclamações"
click at [201, 160] on div "Ceagesp" at bounding box center [194, 158] width 20 height 6
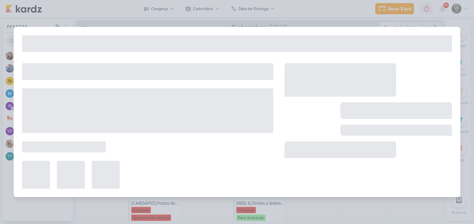
type input "[REELS] Abrindo reclamações"
type input "16 de setembro de 2025 às 23:59"
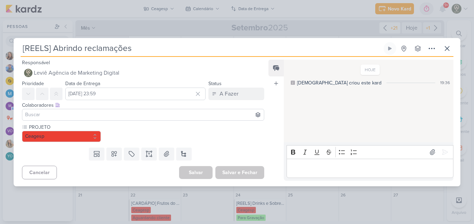
click at [143, 118] on input at bounding box center [143, 115] width 239 height 8
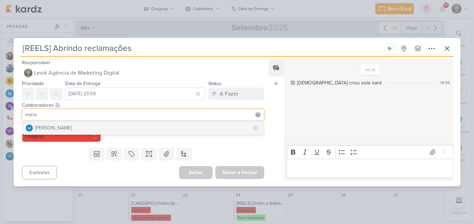
type input "maria"
click at [143, 126] on button "[PERSON_NAME]" at bounding box center [143, 128] width 242 height 13
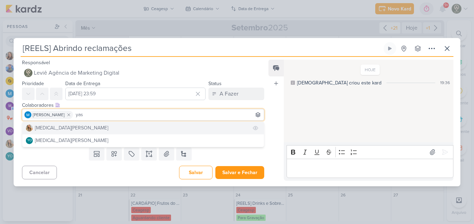
type input "yas"
click at [152, 129] on button "[MEDICAL_DATA][PERSON_NAME]" at bounding box center [143, 128] width 242 height 13
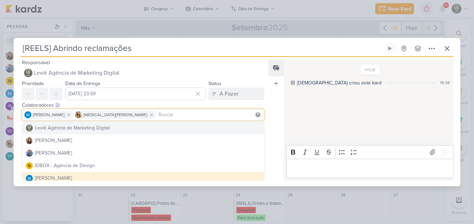
type input "a"
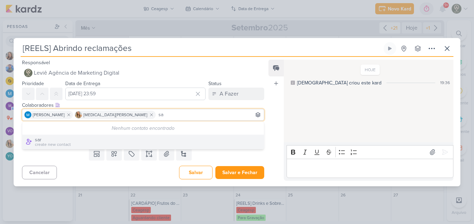
type input "s"
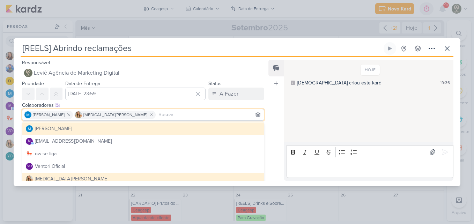
scroll to position [57, 0]
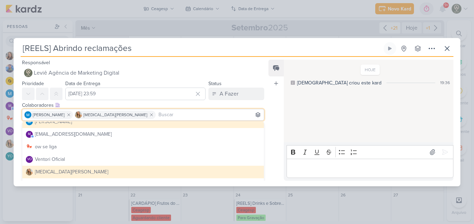
click at [271, 153] on div "Feed Atrelar email Solte o email para atrelar ao kard" at bounding box center [275, 120] width 15 height 121
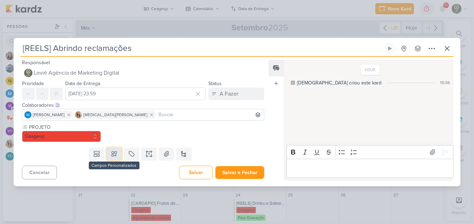
click at [118, 158] on button at bounding box center [113, 154] width 15 height 13
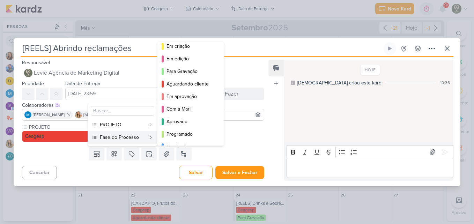
scroll to position [51, 0]
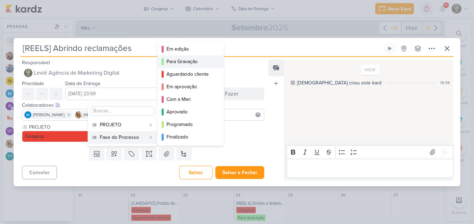
click at [174, 59] on div "Para Gravação" at bounding box center [190, 61] width 49 height 7
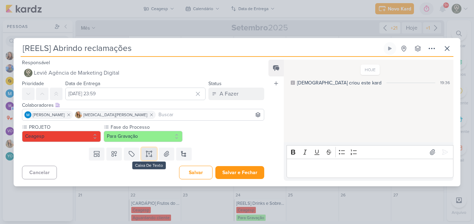
click at [149, 155] on icon at bounding box center [149, 153] width 7 height 7
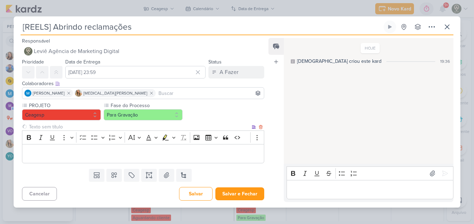
click at [92, 128] on input "text" at bounding box center [139, 126] width 223 height 7
type input "Brifieng"
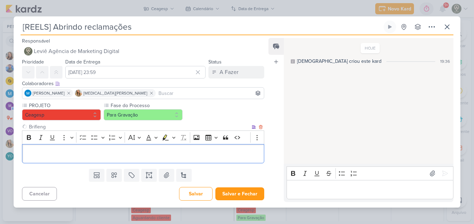
click at [95, 148] on div "Editor editing area: main" at bounding box center [143, 153] width 242 height 19
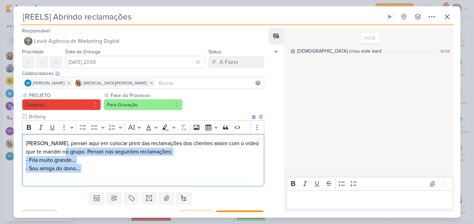
drag, startPoint x: 71, startPoint y: 152, endPoint x: 96, endPoint y: 176, distance: 35.1
click at [96, 176] on p "Mari, pensei aqui em colocar print das reclamações dos clientes assim com o víd…" at bounding box center [143, 160] width 235 height 42
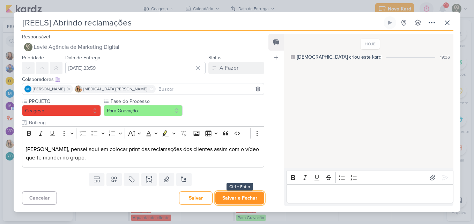
click at [220, 201] on button "Salvar e Fechar" at bounding box center [239, 198] width 49 height 13
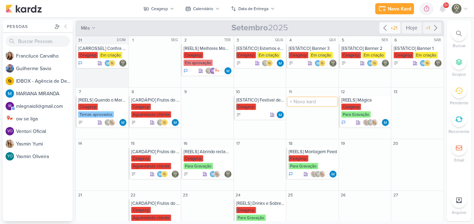
click at [302, 104] on input "text" at bounding box center [313, 101] width 50 height 9
type input "[REELS] Momentos"
click at [298, 104] on div "Ceagesp" at bounding box center [299, 107] width 20 height 6
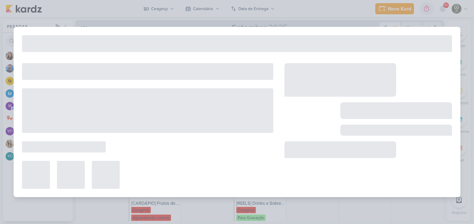
type input "[REELS] Momentos"
type input "[DATE] 23:59"
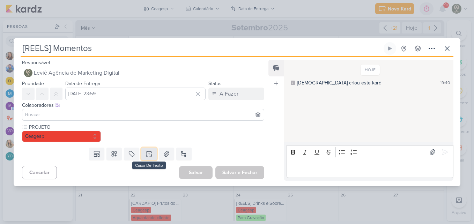
click at [146, 154] on icon at bounding box center [149, 153] width 7 height 7
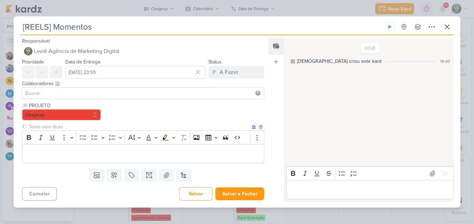
click at [87, 126] on input "text" at bounding box center [139, 126] width 223 height 7
type input "Brifieng"
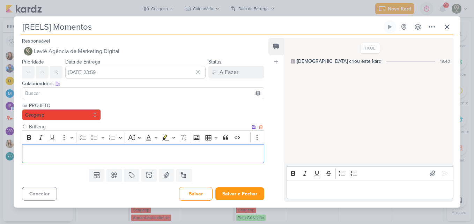
click at [89, 148] on div "Editor editing area: main" at bounding box center [143, 153] width 242 height 19
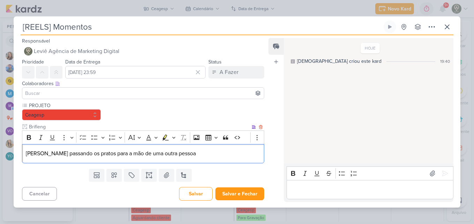
click at [77, 154] on p "Pessoa passando os pratos para a mão de uma outra pessoa" at bounding box center [143, 153] width 235 height 8
click at [87, 155] on p "Pessoa passando pratos para a mão de uma outra pessoa" at bounding box center [143, 153] width 235 height 8
click at [231, 157] on p "Pessoa passando pratos montados e diferentes para a mão de uma outra pessoa" at bounding box center [143, 153] width 235 height 8
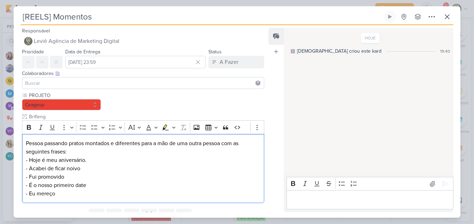
scroll to position [30, 0]
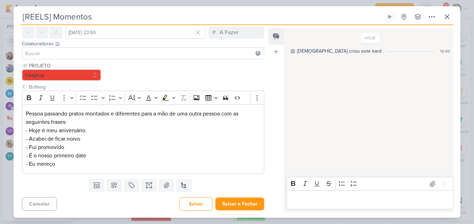
click at [92, 50] on input at bounding box center [143, 53] width 239 height 8
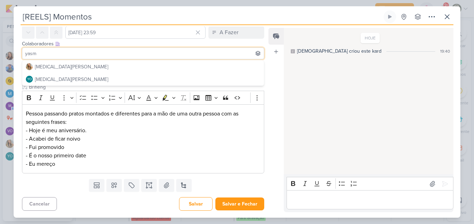
scroll to position [0, 0]
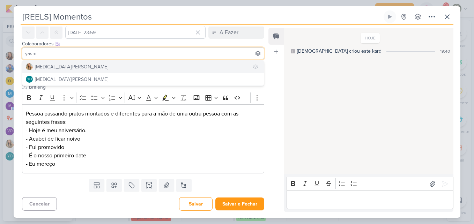
type input "yasm"
click at [89, 62] on button "[MEDICAL_DATA][PERSON_NAME]" at bounding box center [143, 66] width 242 height 13
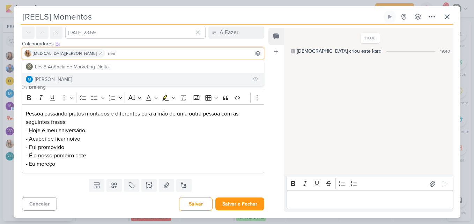
type input "mar"
click at [97, 77] on button "[PERSON_NAME]" at bounding box center [143, 79] width 242 height 13
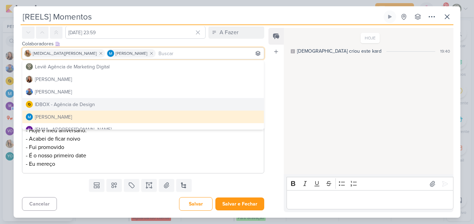
click at [270, 109] on div "Feed Atrelar email Solte o email para atrelar ao kard" at bounding box center [275, 120] width 15 height 184
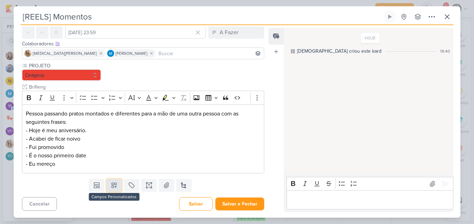
click at [112, 187] on icon at bounding box center [114, 185] width 7 height 7
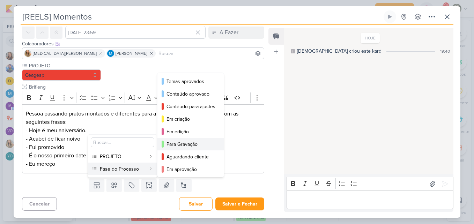
click at [177, 140] on button "Para Gravação" at bounding box center [190, 144] width 66 height 13
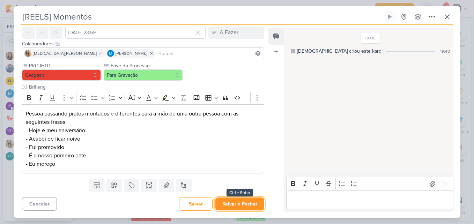
click at [256, 200] on button "Salvar e Fechar" at bounding box center [239, 204] width 49 height 13
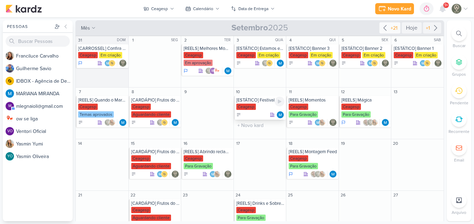
click at [265, 104] on div "Ceagesp" at bounding box center [260, 107] width 49 height 7
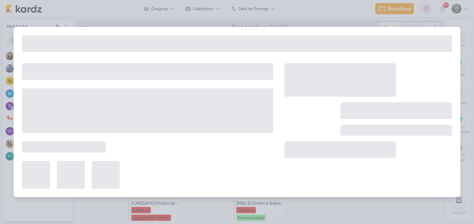
type input "[ESTÁTICO] Festival de Frutos do Mar está de volta"
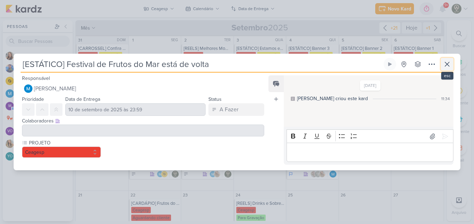
click at [445, 69] on button at bounding box center [447, 64] width 13 height 13
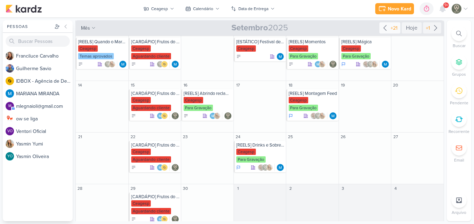
scroll to position [73, 0]
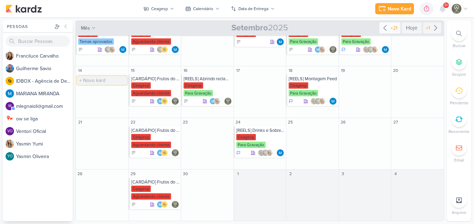
click at [113, 79] on input "text" at bounding box center [102, 80] width 50 height 9
type input "[REELS] Coisas que já fizemos e a [PERSON_NAME] não nos demitiu"
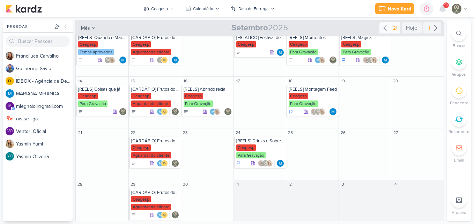
scroll to position [64, 0]
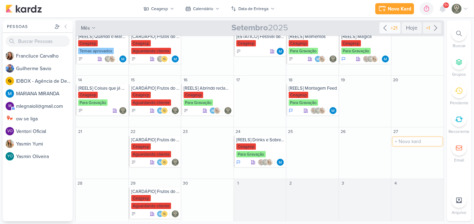
click at [395, 143] on input "text" at bounding box center [418, 141] width 50 height 9
type input "[REELS] Quero que você aproveite"
click at [329, 10] on div "Novo Kard Ctrl + k 0h0m Sessão desligada... Hoje 0h0m Semana 0h0m Mês 0h0m" at bounding box center [237, 8] width 463 height 17
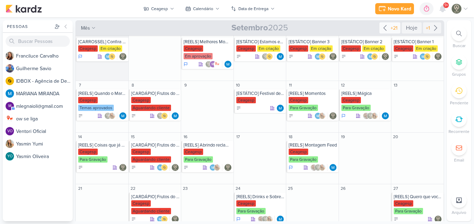
scroll to position [13, 0]
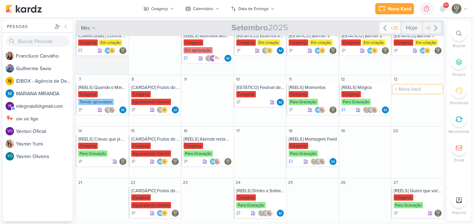
click at [412, 90] on input "text" at bounding box center [418, 89] width 50 height 9
type input "[REELS] [GEOGRAPHIC_DATA]"
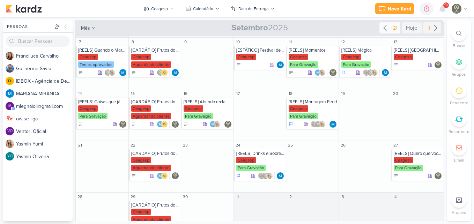
scroll to position [51, 0]
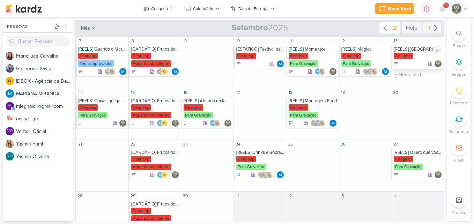
click at [415, 51] on div "[REELS] [GEOGRAPHIC_DATA]" at bounding box center [418, 49] width 49 height 6
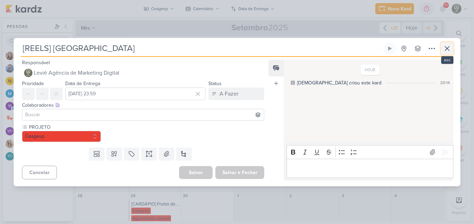
click at [451, 52] on button at bounding box center [447, 48] width 13 height 13
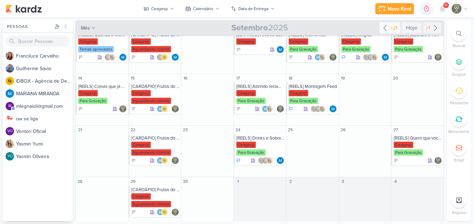
scroll to position [73, 0]
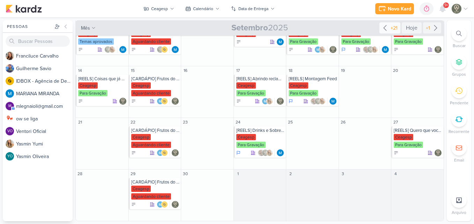
drag, startPoint x: 442, startPoint y: 144, endPoint x: 443, endPoint y: 76, distance: 67.4
click at [443, 76] on div "Ceagesp visão Caixa de Entrada A caixa de entrada mostra todos os kardz que voc…" at bounding box center [259, 120] width 369 height 201
click at [353, 84] on input "text" at bounding box center [365, 80] width 50 height 9
type input "[CARD] Sabores do mar na sua casa! Peça seu delivery no Festival de Frutos do M…"
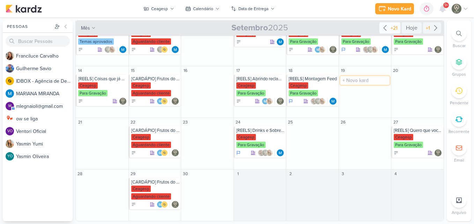
scroll to position [0, 0]
click at [97, 184] on input "text" at bounding box center [102, 183] width 50 height 9
click at [105, 184] on input "[CARROSSEL] Bateu aquela vontade de frutos do mar? Vem para o Festival Ceagesp" at bounding box center [102, 183] width 50 height 9
type input "[CARROSSEL] Bateu aquela vontade de frutos do mar? Vem para o Festival de Fruto…"
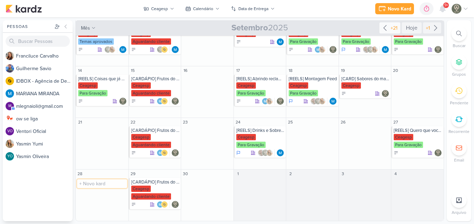
scroll to position [0, 0]
click at [107, 183] on div "[CARROSSEL] Bateu aquela vontade de frutos do mar? Vem para o Festival de Fruto…" at bounding box center [102, 182] width 49 height 6
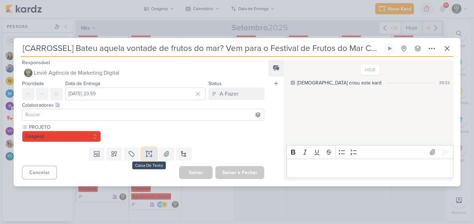
click at [152, 153] on button at bounding box center [148, 154] width 15 height 13
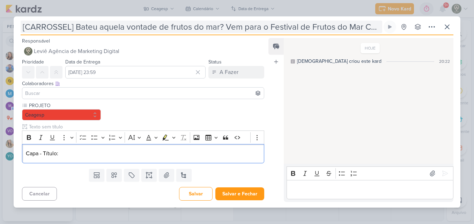
click at [80, 25] on input "[CARROSSEL] Bateu aquela vontade de frutos do mar? Vem para o Festival de Fruto…" at bounding box center [202, 27] width 362 height 13
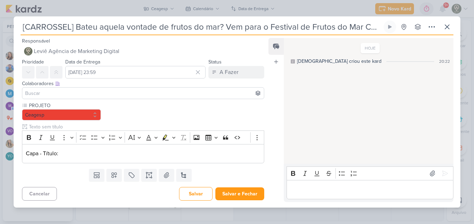
scroll to position [0, 17]
drag, startPoint x: 76, startPoint y: 25, endPoint x: 420, endPoint y: 4, distance: 344.5
click at [420, 4] on div "[CARROSSEL] Bateu aquela vontade de frutos do mar? Vem para o Festival de Fruto…" at bounding box center [237, 112] width 474 height 224
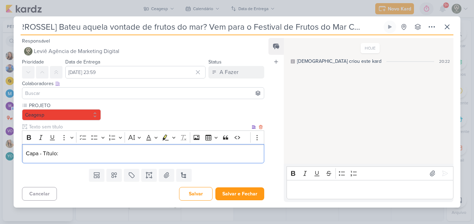
scroll to position [0, 0]
click at [178, 151] on p "Capa - Título:" at bounding box center [143, 153] width 235 height 8
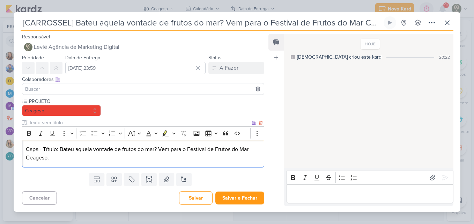
click at [160, 149] on p "Capa - Título: Bateu aquela vontade de frutos do mar? Vem para o Festival de Fr…" at bounding box center [143, 153] width 235 height 17
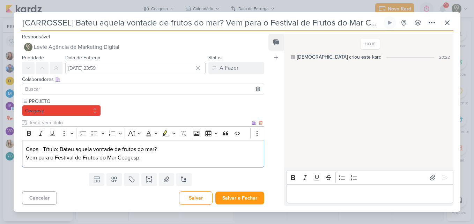
click at [160, 158] on p "Vem para o Festival de Frutos do Mar Ceagesp." at bounding box center [143, 158] width 235 height 8
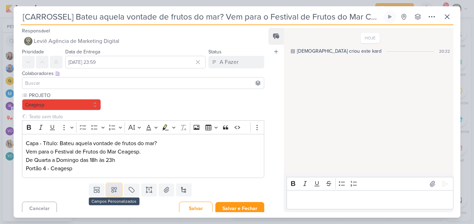
click at [115, 191] on icon at bounding box center [114, 189] width 7 height 7
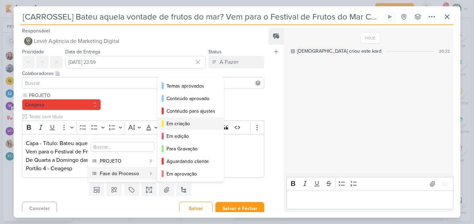
click at [168, 127] on div "Em criação" at bounding box center [190, 123] width 49 height 7
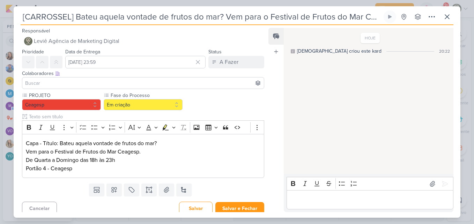
click at [101, 78] on div at bounding box center [143, 83] width 242 height 12
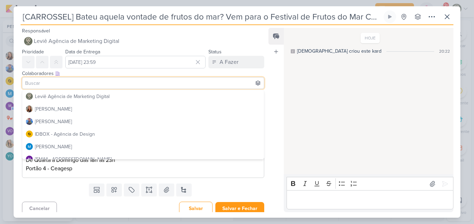
click at [101, 80] on input at bounding box center [143, 83] width 239 height 8
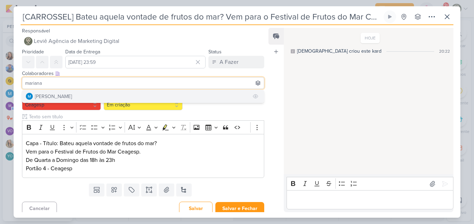
type input "mariana"
click at [99, 97] on button "[PERSON_NAME]" at bounding box center [143, 96] width 242 height 13
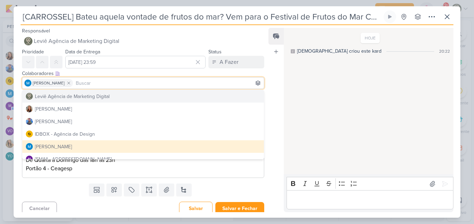
click at [293, 103] on div "HOJE Leviê criou este kard 20:22" at bounding box center [368, 102] width 169 height 146
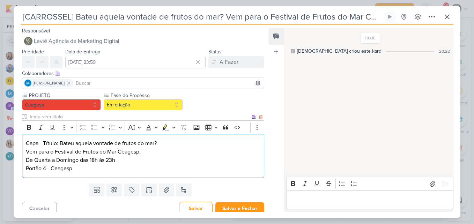
click at [139, 171] on p "Vem para o Festival de Frutos do Mar Ceagesp. De Quarta a Domingo das 18h às 23…" at bounding box center [143, 160] width 235 height 25
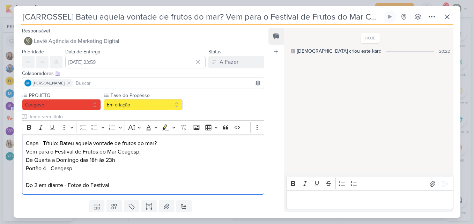
scroll to position [21, 0]
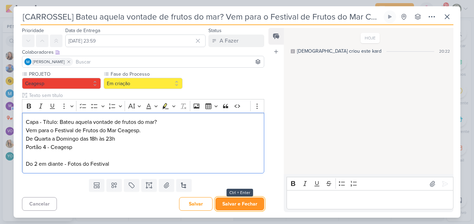
click at [236, 205] on button "Salvar e Fechar" at bounding box center [239, 204] width 49 height 13
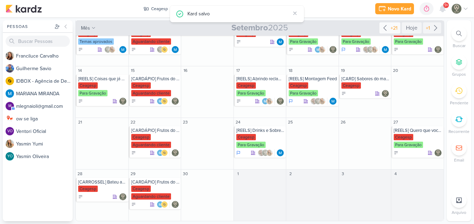
scroll to position [0, 0]
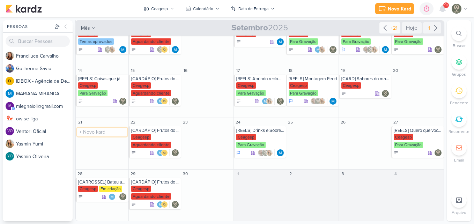
click at [119, 131] on input "text" at bounding box center [102, 132] width 50 height 9
type input "[CARD] Seu aniversário merece um upgrade"
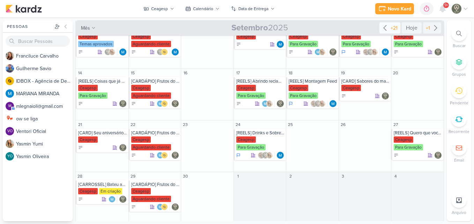
scroll to position [73, 0]
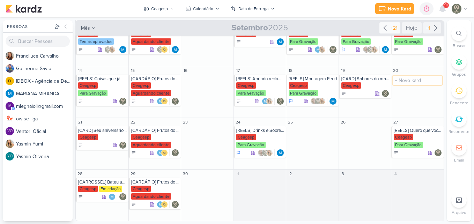
click at [397, 80] on input "text" at bounding box center [418, 80] width 50 height 9
type input "[CARD] Esse é o melhor cardápio de Frutos do Mar de [GEOGRAPHIC_DATA]"
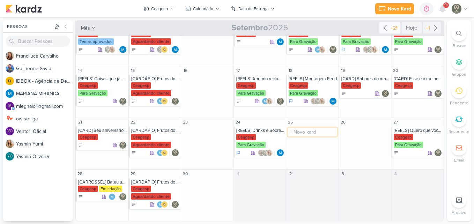
click at [310, 133] on input "text" at bounding box center [313, 132] width 50 height 9
type input "[CARROSSEL] O que pedir na sua primeira visita ao Festivais Ceagesp"
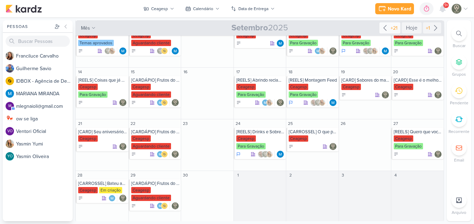
scroll to position [73, 0]
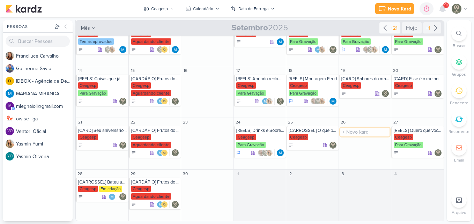
click at [369, 135] on input "text" at bounding box center [365, 132] width 50 height 9
type input "[REELS] Vamos aonde o vento nos levar"
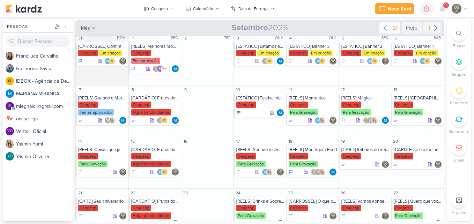
scroll to position [0, 0]
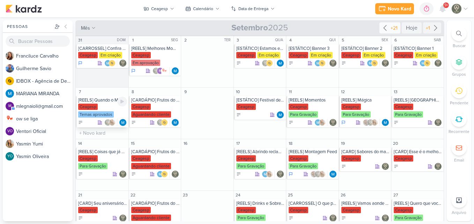
click at [88, 107] on div "Ceagesp" at bounding box center [88, 107] width 20 height 6
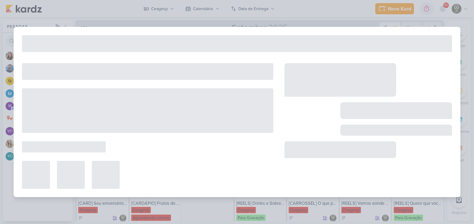
type input "[REELS] Quando o Marketing chega para gravar"
type input "[DATE] 23:59"
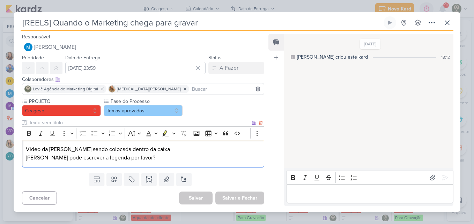
click at [191, 147] on p "Vídeo da [PERSON_NAME] sendo colocada dentro da caixa" at bounding box center [143, 149] width 235 height 8
click at [154, 161] on p "[PERSON_NAME] pode escrever a legenda por favor?" at bounding box center [143, 158] width 235 height 8
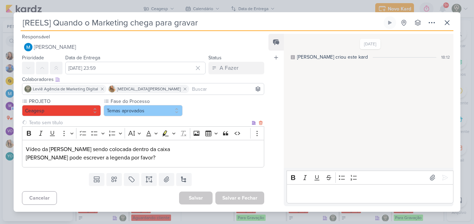
click at [119, 124] on input "text" at bounding box center [139, 122] width 223 height 7
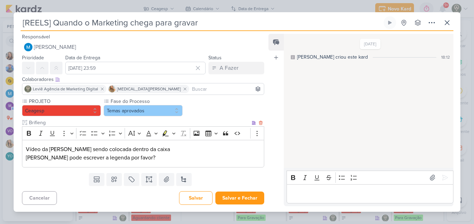
type input "Brifieng"
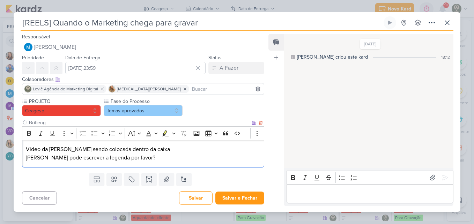
click at [140, 157] on p "[PERSON_NAME] pode escrever a legenda por favor?" at bounding box center [143, 158] width 235 height 8
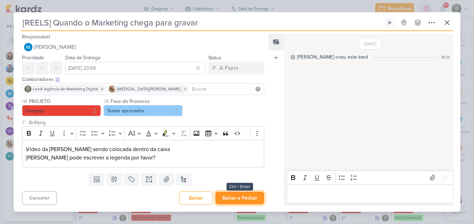
click at [221, 193] on button "Salvar e Fechar" at bounding box center [239, 198] width 49 height 13
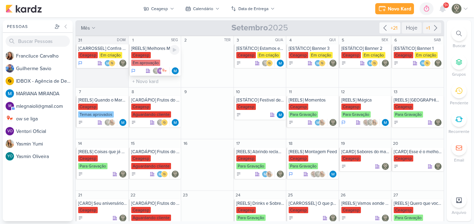
click at [149, 57] on div "Ceagesp" at bounding box center [141, 55] width 20 height 6
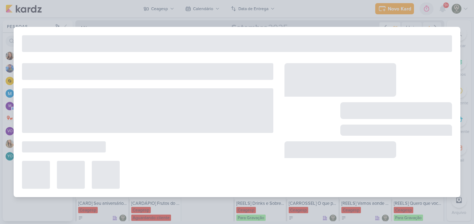
type input "[REELS] Melhores Momentos (matérias da TV)"
type input "1 de setembro de 2025 às 23:59"
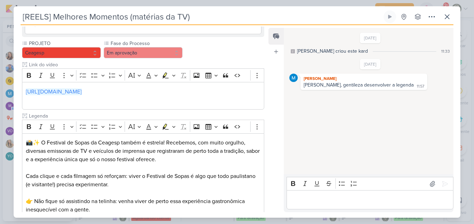
scroll to position [279, 0]
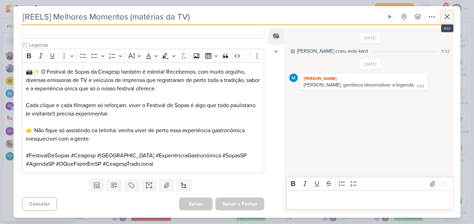
click at [445, 14] on icon at bounding box center [447, 17] width 8 height 8
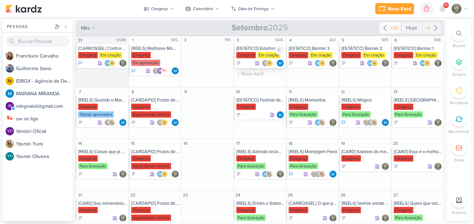
click at [253, 50] on div "[ESTÁTICO] Estamos em reforma" at bounding box center [260, 49] width 49 height 6
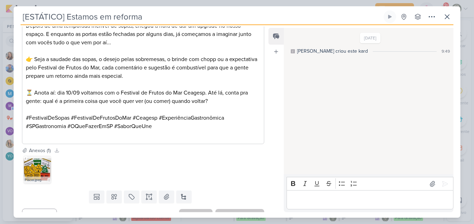
scroll to position [264, 0]
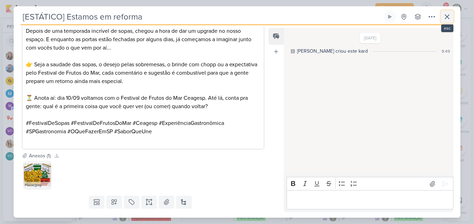
click at [446, 15] on icon at bounding box center [447, 17] width 8 height 8
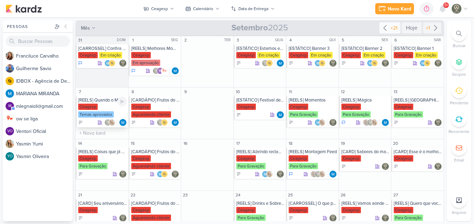
click at [95, 110] on div "Ceagesp Temas aprovados" at bounding box center [102, 111] width 49 height 15
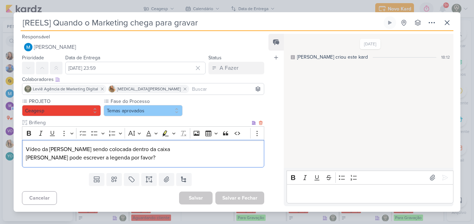
click at [121, 151] on p "Vídeo da [PERSON_NAME] sendo colocada dentro da caixa" at bounding box center [143, 149] width 235 height 8
click at [135, 158] on p "[PERSON_NAME] pode escrever a legenda por favor?" at bounding box center [143, 158] width 235 height 8
click at [143, 179] on button at bounding box center [148, 179] width 15 height 13
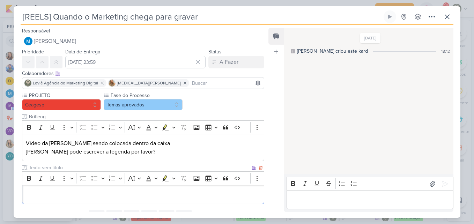
click at [124, 170] on input "text" at bounding box center [139, 167] width 223 height 7
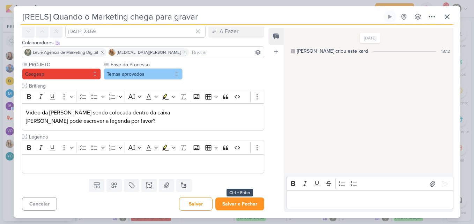
type input "Legenda"
click at [225, 207] on button "Salvar e Fechar" at bounding box center [239, 204] width 49 height 13
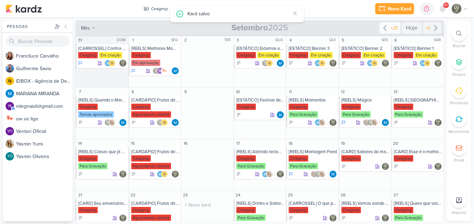
scroll to position [0, 0]
click at [97, 107] on div "Ceagesp" at bounding box center [88, 107] width 20 height 6
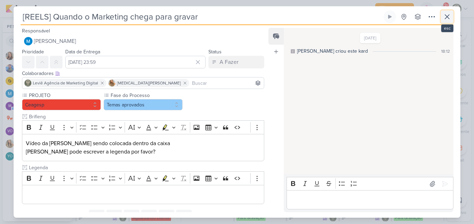
click at [444, 20] on icon at bounding box center [447, 17] width 8 height 8
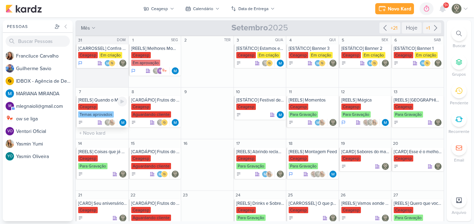
click at [103, 111] on div "Ceagesp Temas aprovados" at bounding box center [102, 111] width 49 height 15
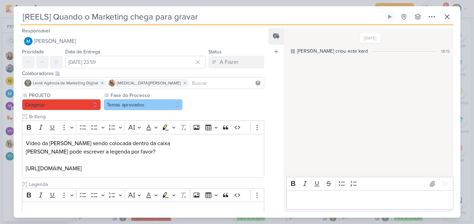
scroll to position [47, 0]
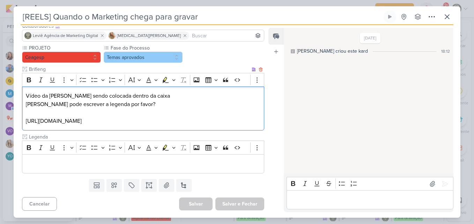
click at [26, 121] on p "[URL][DOMAIN_NAME]" at bounding box center [143, 121] width 235 height 8
drag, startPoint x: 26, startPoint y: 121, endPoint x: 122, endPoint y: 120, distance: 96.0
click at [122, 120] on p "[URL][DOMAIN_NAME]" at bounding box center [143, 121] width 235 height 8
copy p "[URL][DOMAIN_NAME]"
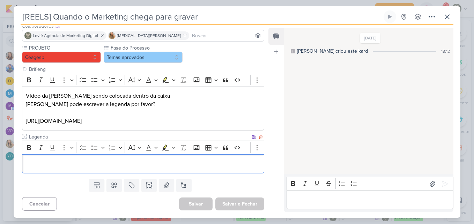
click at [76, 162] on p "Editor editing area: main" at bounding box center [143, 164] width 235 height 8
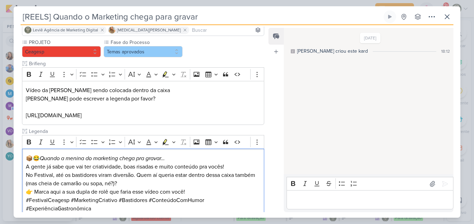
scroll to position [98, 0]
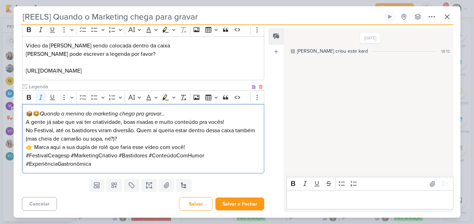
click at [181, 114] on p "📦😂 Quando a menina do marketing chega pra gravar… A gente já sabe que vai ter c…" at bounding box center [143, 118] width 235 height 17
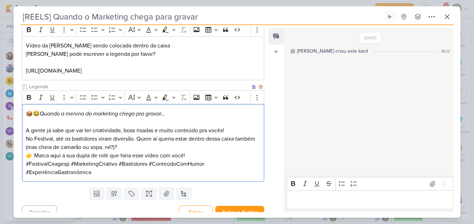
click at [149, 147] on p "No Festival, até os bastidores viram diversão. Quem aí queria estar dentro dess…" at bounding box center [143, 143] width 235 height 17
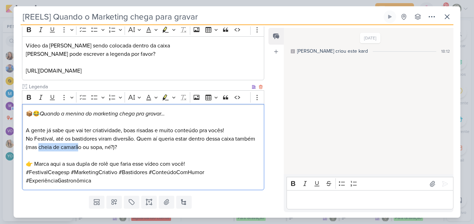
drag, startPoint x: 39, startPoint y: 148, endPoint x: 78, endPoint y: 146, distance: 39.1
click at [78, 146] on p "No Festival, até os bastidores viram diversão. Quem aí queria estar dentro dess…" at bounding box center [143, 143] width 235 height 17
drag, startPoint x: 84, startPoint y: 148, endPoint x: 104, endPoint y: 148, distance: 19.9
click at [104, 148] on p "No Festival, até os bastidores viram diversão. Quem aí queria estar dentro dess…" at bounding box center [143, 143] width 235 height 17
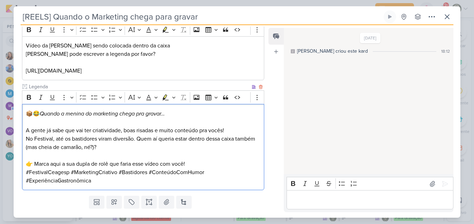
click at [194, 165] on p "👉 Marca aqui a sua dupla de rolê que faria esse vídeo com você!" at bounding box center [143, 164] width 235 height 8
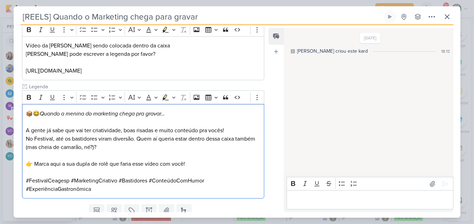
scroll to position [123, 0]
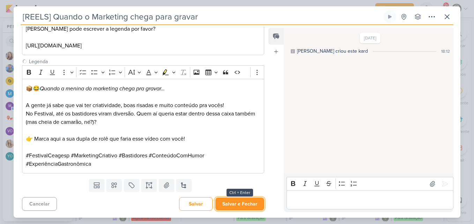
click at [243, 207] on button "Salvar e Fechar" at bounding box center [239, 204] width 49 height 13
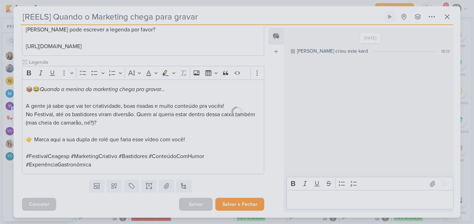
scroll to position [122, 0]
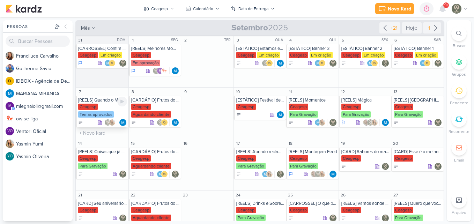
click at [109, 111] on div "Ceagesp Temas aprovados" at bounding box center [102, 111] width 49 height 15
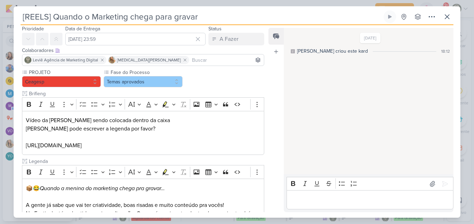
scroll to position [5, 0]
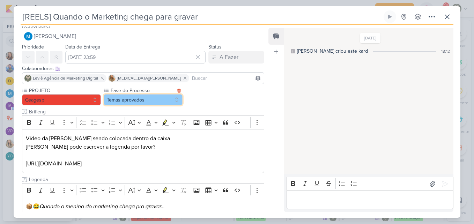
click at [114, 98] on button "Temas aprovados" at bounding box center [143, 99] width 79 height 11
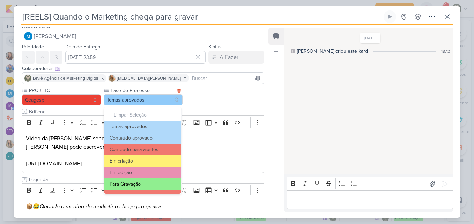
click at [153, 188] on button "Para Gravação" at bounding box center [142, 184] width 77 height 12
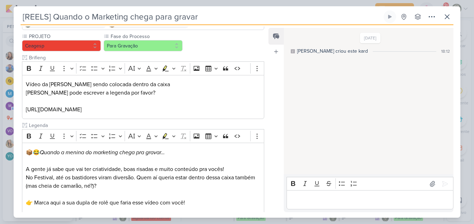
scroll to position [123, 0]
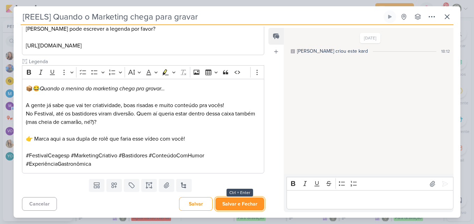
click at [247, 208] on button "Salvar e Fechar" at bounding box center [239, 204] width 49 height 13
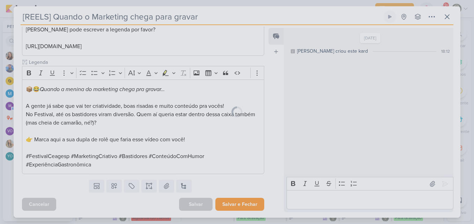
scroll to position [122, 0]
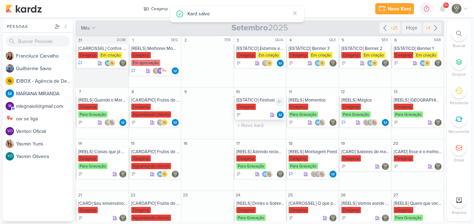
click at [247, 103] on div "[ESTÁTICO] Festival de Frutos do Mar está de volta" at bounding box center [260, 100] width 49 height 6
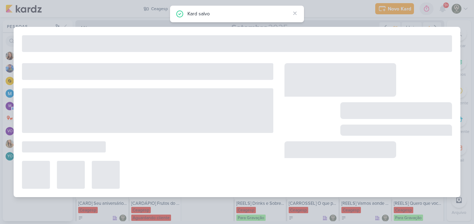
type input "[ESTÁTICO] Festival de Frutos do Mar está de volta"
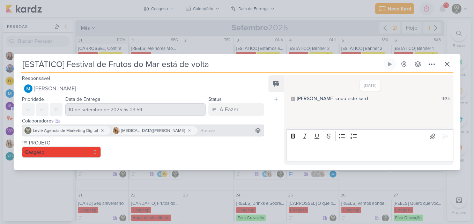
scroll to position [0, 0]
click at [96, 132] on div at bounding box center [143, 131] width 242 height 12
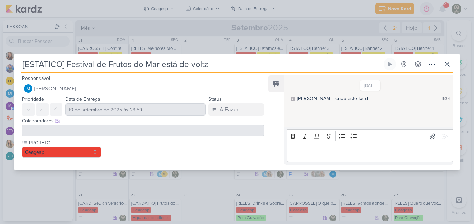
click at [96, 132] on div at bounding box center [143, 131] width 242 height 12
click at [157, 124] on div "Colaboradores Este kard pode ser visível a usuários da sua organização Este kar…" at bounding box center [143, 120] width 242 height 7
click at [125, 124] on div "Colaboradores Este kard pode ser visível a usuários da sua organização Este kar…" at bounding box center [143, 120] width 242 height 7
click at [446, 61] on icon at bounding box center [447, 64] width 8 height 8
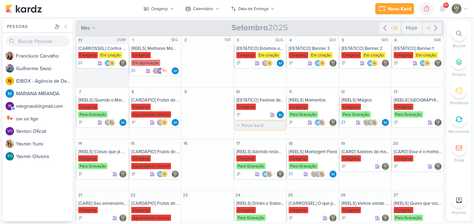
click at [259, 125] on input "text" at bounding box center [260, 125] width 50 height 9
type input "[CARD] Festival de Frutos do Mar está de volta!"
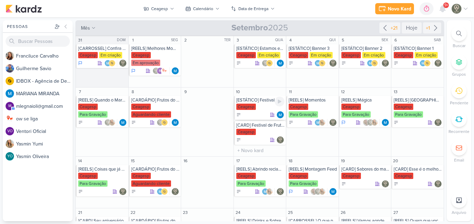
click at [251, 105] on div "Ceagesp" at bounding box center [246, 107] width 20 height 6
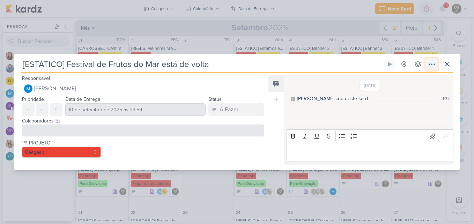
click at [432, 66] on icon at bounding box center [432, 64] width 8 height 8
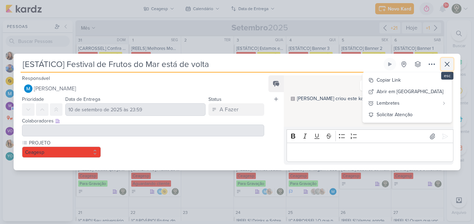
click at [444, 65] on icon at bounding box center [447, 64] width 8 height 8
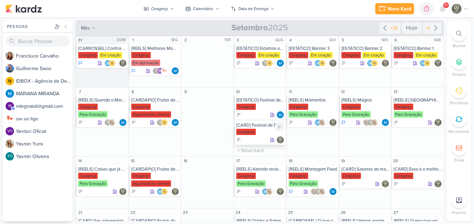
click at [256, 132] on div "Ceagesp" at bounding box center [260, 132] width 49 height 7
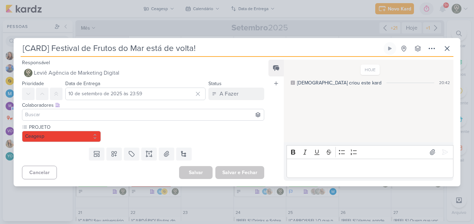
click at [161, 117] on input at bounding box center [143, 115] width 239 height 8
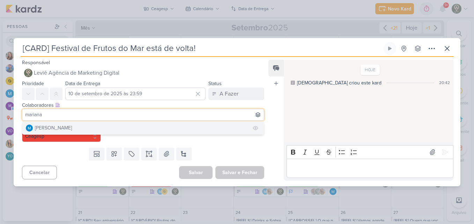
type input "mariana"
click at [159, 126] on button "[PERSON_NAME]" at bounding box center [143, 128] width 242 height 13
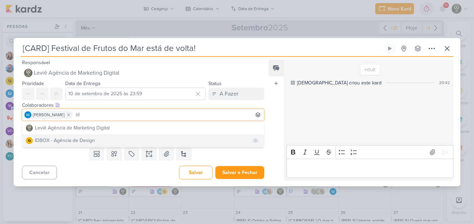
type input "id"
click at [149, 138] on button "IDBOX - Agência de Design" at bounding box center [143, 140] width 242 height 13
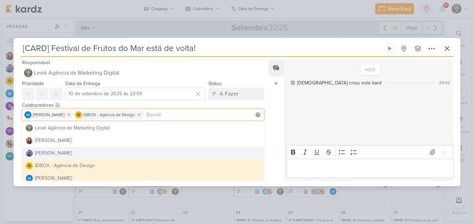
click at [268, 156] on div "Feed Atrelar email Solte o email para atrelar ao kard" at bounding box center [275, 120] width 15 height 121
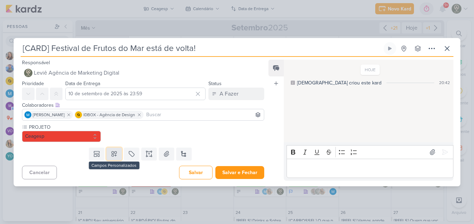
click at [118, 155] on button at bounding box center [113, 154] width 15 height 13
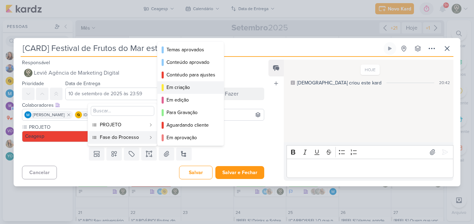
click at [175, 91] on button "Em criação" at bounding box center [190, 87] width 66 height 13
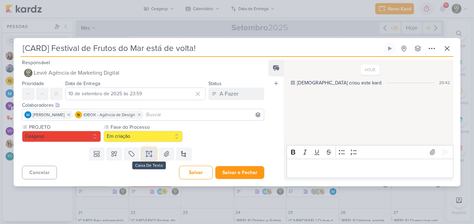
click at [148, 152] on icon at bounding box center [149, 153] width 7 height 7
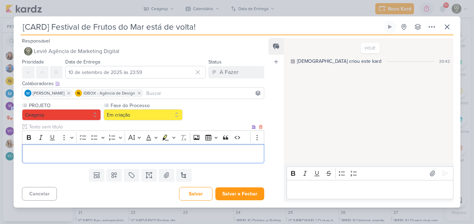
click at [100, 128] on input "text" at bounding box center [139, 126] width 223 height 7
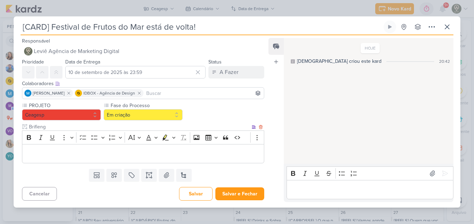
type input "Brifieng"
click at [98, 151] on p "Editor editing area: main" at bounding box center [143, 153] width 235 height 8
click at [157, 23] on input "[CARD] Festival de Frutos do Mar está de volta!" at bounding box center [202, 27] width 362 height 13
drag, startPoint x: 210, startPoint y: 29, endPoint x: 10, endPoint y: 34, distance: 199.7
click at [10, 34] on div "[CARD] Festival de Frutos do Mar está de volta!" at bounding box center [237, 112] width 474 height 224
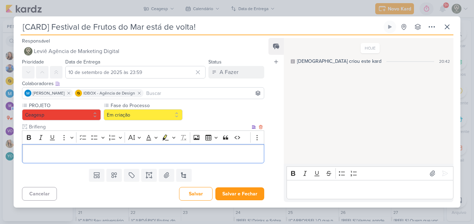
click at [43, 157] on p "Editor editing area: main" at bounding box center [143, 153] width 235 height 8
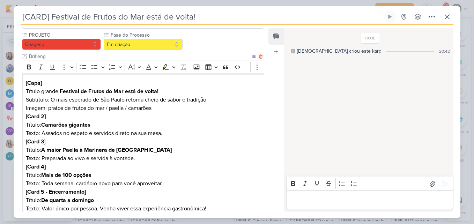
click at [25, 90] on div "[Capa] Título grande: Festival de Frutos do Mar está de volta! Subtítulo: O mai…" at bounding box center [143, 146] width 242 height 145
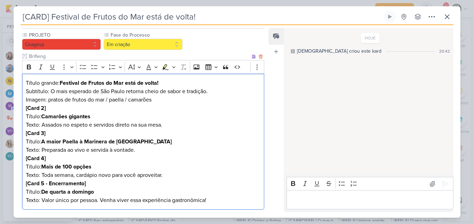
click at [85, 85] on strong "Festival de Frutos do Mar está de volta!" at bounding box center [109, 83] width 99 height 7
click at [81, 85] on strong "Festival de Frutos do Mar está de volta!" at bounding box center [109, 83] width 99 height 7
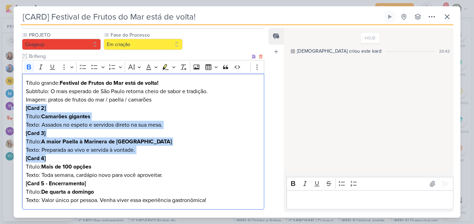
drag, startPoint x: 25, startPoint y: 108, endPoint x: 160, endPoint y: 154, distance: 142.6
click at [160, 154] on div "Título grande: Festival de Frutos do Mar está de volta! Subtítulo: O mais esper…" at bounding box center [143, 142] width 242 height 136
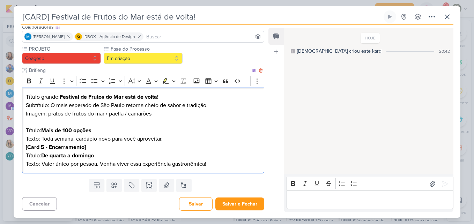
scroll to position [38, 0]
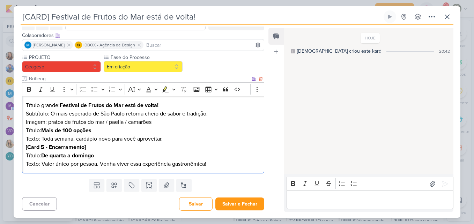
click at [42, 132] on strong "Mais de 100 opções" at bounding box center [66, 130] width 50 height 7
click at [42, 135] on p "Título grande: Festival de Frutos do Mar está de volta! Subtítulo: O mais esper…" at bounding box center [143, 122] width 235 height 42
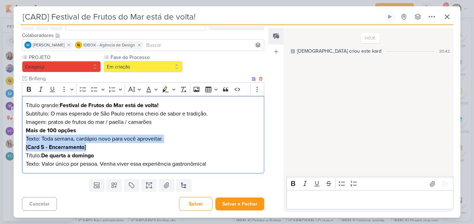
drag, startPoint x: 25, startPoint y: 138, endPoint x: 106, endPoint y: 147, distance: 82.2
click at [106, 147] on div "Título grande: Festival de Frutos do Mar está de volta! Subtítulo: O mais esper…" at bounding box center [143, 135] width 242 height 78
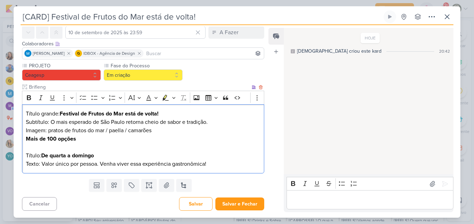
scroll to position [21, 0]
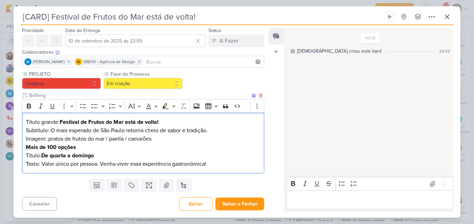
click at [41, 156] on p "Título grande: Festival de Frutos do Mar está de volta! Subtítulo: O mais esper…" at bounding box center [143, 143] width 235 height 50
click at [41, 164] on p "Título grande: Festival de Frutos do Mar está de volta! Subtítulo: O mais esper…" at bounding box center [143, 143] width 235 height 50
click at [51, 130] on p "Título grande: Festival de Frutos do Mar está de volta! Subtítulo: O mais esper…" at bounding box center [143, 143] width 235 height 50
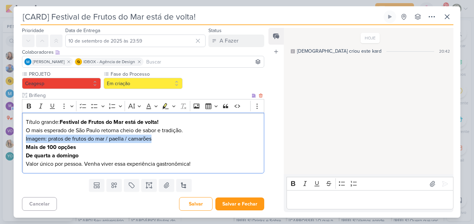
drag, startPoint x: 25, startPoint y: 138, endPoint x: 170, endPoint y: 138, distance: 144.2
click at [170, 138] on p "Título grande: Festival de Frutos do Mar está de volta! O mais esperado de São …" at bounding box center [143, 143] width 235 height 50
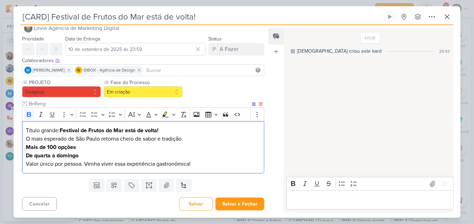
click at [202, 160] on p "Título grande: Festival de Frutos do Mar está de volta! O mais esperado de São …" at bounding box center [143, 147] width 235 height 42
click at [203, 163] on p "Título grande: Festival de Frutos do Mar está de volta! O mais esperado de São …" at bounding box center [143, 147] width 235 height 42
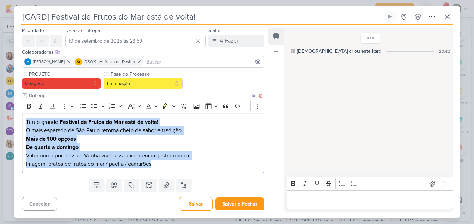
drag, startPoint x: 26, startPoint y: 121, endPoint x: 166, endPoint y: 165, distance: 147.3
click at [166, 165] on div "Título grande: Festival de Frutos do Mar está de volta! O mais esperado de São …" at bounding box center [143, 143] width 242 height 61
click at [32, 108] on icon "Editor toolbar" at bounding box center [28, 106] width 7 height 7
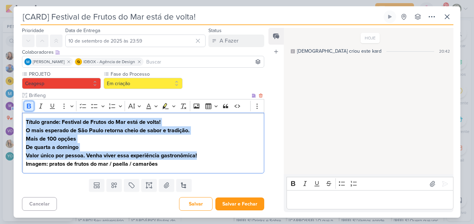
click at [32, 108] on icon "Editor toolbar" at bounding box center [28, 106] width 7 height 7
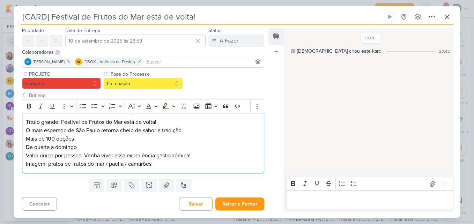
click at [138, 175] on div "PROJETO [GEOGRAPHIC_DATA] Fase do Processo" at bounding box center [140, 124] width 253 height 106
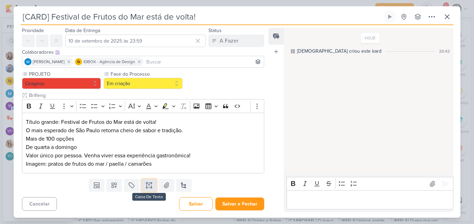
click at [151, 185] on button at bounding box center [148, 185] width 15 height 13
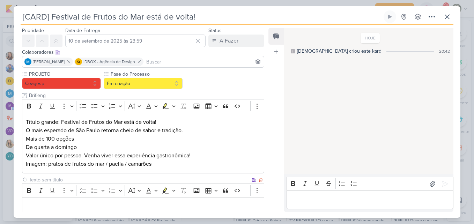
click at [140, 180] on input "text" at bounding box center [139, 179] width 223 height 7
type input "Ç"
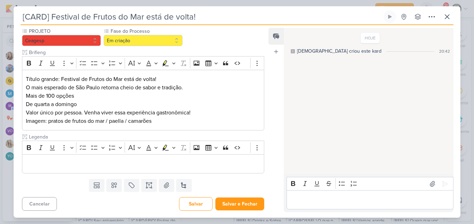
type input "Legenda"
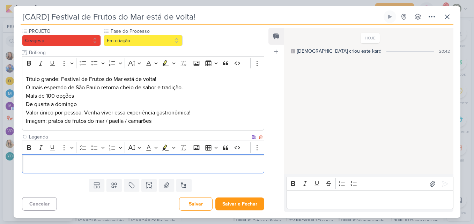
click at [162, 168] on p "Editor editing area: main" at bounding box center [143, 164] width 235 height 8
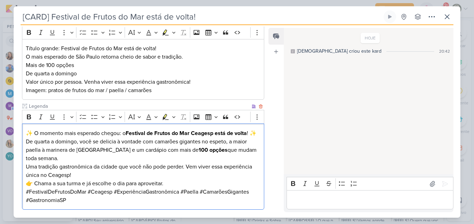
click at [85, 138] on p "✨ O momento mais esperado chegou: o Festival de Frutos do Mar Ceagesp está de v…" at bounding box center [143, 133] width 235 height 8
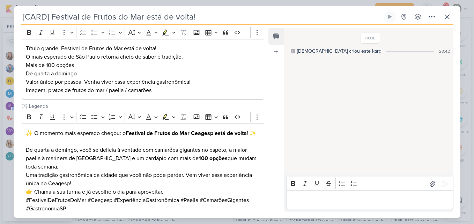
drag, startPoint x: 263, startPoint y: 125, endPoint x: 266, endPoint y: 162, distance: 37.1
click at [266, 162] on div "Responsável Leviê Agência de Marketing Digital Nenhum contato encontrado create…" at bounding box center [140, 120] width 253 height 186
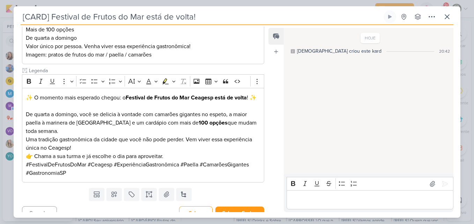
scroll to position [142, 0]
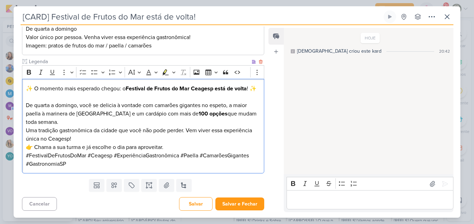
click at [140, 126] on p "De quarta a domingo, você se delicia à vontade com camarões gigantes no espeto,…" at bounding box center [143, 113] width 235 height 25
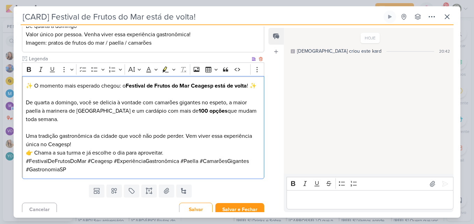
click at [139, 149] on p "Uma tradição gastronômica da cidade que você não pode perder. Vem viver essa ex…" at bounding box center [143, 140] width 235 height 17
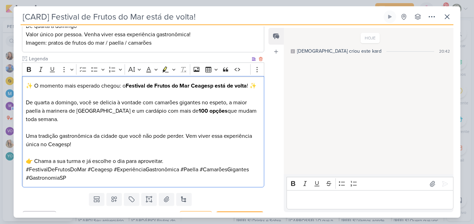
click at [176, 165] on p "👉 Chama a sua turma e já escolhe o dia para aproveitar." at bounding box center [143, 161] width 235 height 8
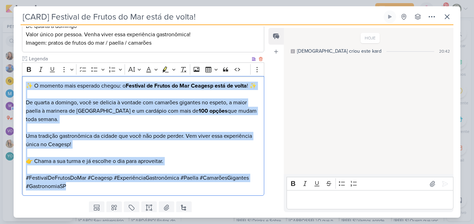
drag, startPoint x: 27, startPoint y: 83, endPoint x: 77, endPoint y: 192, distance: 119.8
click at [77, 192] on div "✨ O momento mais esperado chegou: o Festival de Frutos do Mar Ceagesp está de v…" at bounding box center [143, 136] width 242 height 120
click at [29, 72] on icon "Editor toolbar" at bounding box center [28, 69] width 7 height 7
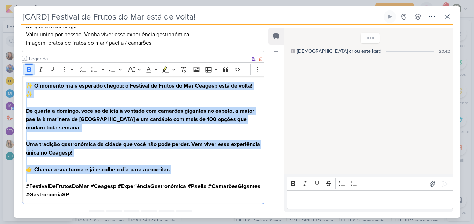
click at [29, 72] on icon "Editor toolbar" at bounding box center [28, 69] width 7 height 7
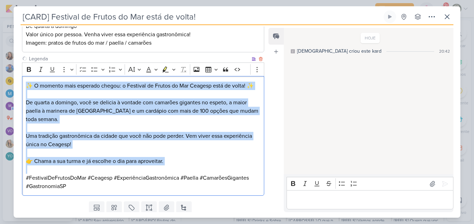
click at [135, 156] on p "Editor editing area: main" at bounding box center [143, 153] width 235 height 8
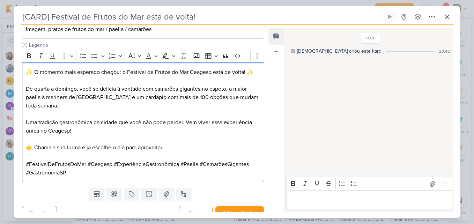
scroll to position [164, 0]
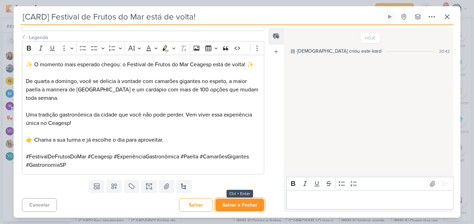
click at [250, 200] on button "Salvar e Fechar" at bounding box center [239, 205] width 49 height 13
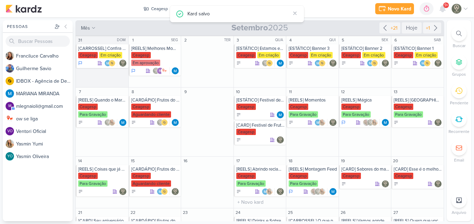
scroll to position [0, 0]
click at [310, 107] on div "Ceagesp Para Gravação" at bounding box center [313, 111] width 49 height 15
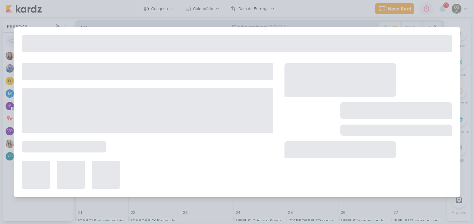
type input "[REELS] Momentos"
type input "[DATE] 23:59"
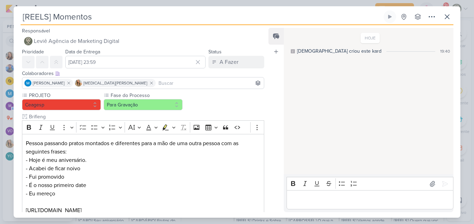
scroll to position [46, 0]
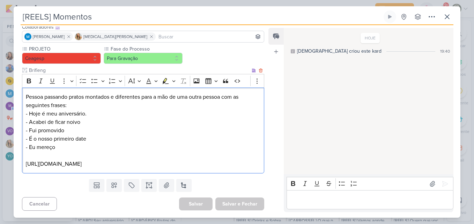
click at [66, 119] on p "Pessoa passando pratos montados e diferentes para a mão de uma outra pessoa com…" at bounding box center [143, 122] width 235 height 59
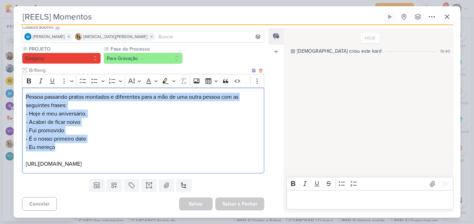
drag, startPoint x: 26, startPoint y: 96, endPoint x: 71, endPoint y: 148, distance: 68.6
click at [71, 148] on p "Pessoa passando pratos montados e diferentes para a mão de uma outra pessoa com…" at bounding box center [143, 122] width 235 height 59
copy p "Pessoa passando pratos montados e diferentes para a mão de uma outra pessoa com…"
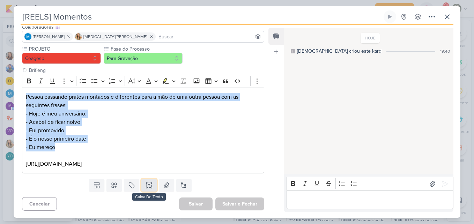
click at [146, 188] on icon at bounding box center [149, 185] width 7 height 7
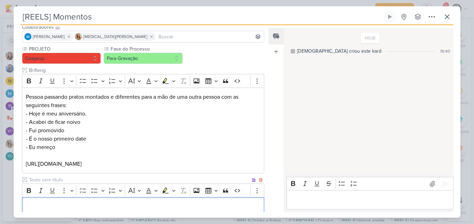
click at [130, 210] on p "Editor editing area: main" at bounding box center [143, 207] width 235 height 8
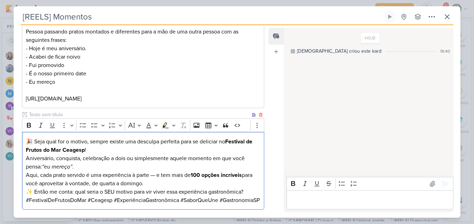
click at [201, 156] on p "Aniversário, conquista, celebração a dois ou simplesmente aquele momento em que…" at bounding box center [143, 171] width 235 height 34
click at [189, 154] on p "Aniversário, conquista, celebração a dois ou simplesmente aquele momento em que…" at bounding box center [143, 171] width 235 height 34
click at [182, 150] on p "🎉 Seja qual for o motivo, sempre existe uma desculpa perfeita para se deliciar …" at bounding box center [143, 146] width 235 height 17
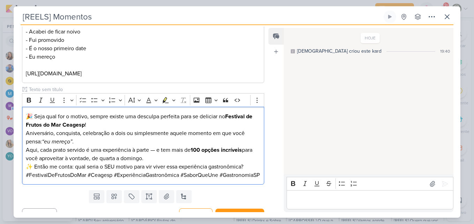
scroll to position [141, 0]
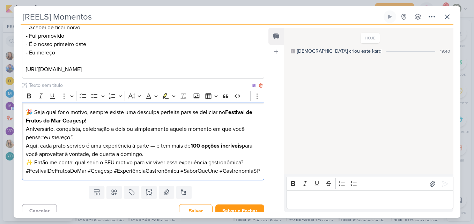
click at [186, 131] on p "Aniversário, conquista, celebração a dois ou simplesmente aquele momento em que…" at bounding box center [143, 142] width 235 height 34
click at [161, 113] on p "🎉 Seja qual for o motivo, sempre existe uma desculpa perfeita para se deliciar …" at bounding box center [143, 116] width 235 height 17
click at [206, 114] on p "🎉 Seja qual for o motivo, sempre existe uma desculpa ou motivo perfeita para se…" at bounding box center [143, 116] width 235 height 17
click at [171, 119] on p "🎉 Seja qual for o motivo, sempre existe uma desculpa ou motivo perfeito para se…" at bounding box center [143, 116] width 235 height 17
click at [169, 137] on p "Aniversário, conquista, celebração a dois ou simplesmente aquele momento em que…" at bounding box center [143, 142] width 235 height 34
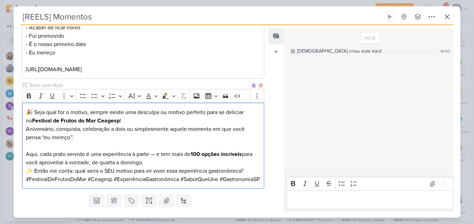
click at [159, 155] on p "⁠⁠⁠⁠⁠⁠⁠ Aqui, cada prato servido é uma experiência à parte — e tem mais de 100 …" at bounding box center [143, 154] width 235 height 25
click at [163, 164] on p "Aqui, cada prato servido é uma experiência à parte. E tem mais de 100 opções in…" at bounding box center [143, 154] width 235 height 25
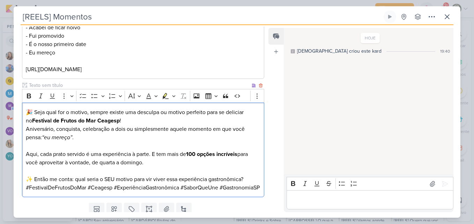
click at [253, 180] on p "✨ Então me conta: qual seria o SEU motivo para vir viver essa experiência gastr…" at bounding box center [143, 179] width 235 height 8
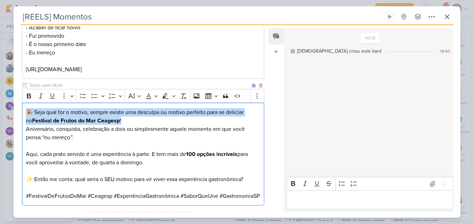
drag, startPoint x: 27, startPoint y: 111, endPoint x: 124, endPoint y: 121, distance: 97.3
click at [124, 121] on p "🎉 Seja qual for o motivo, sempre existe uma desculpa ou motivo perfeito para se…" at bounding box center [143, 116] width 235 height 17
click at [32, 99] on button "Bold" at bounding box center [29, 96] width 10 height 10
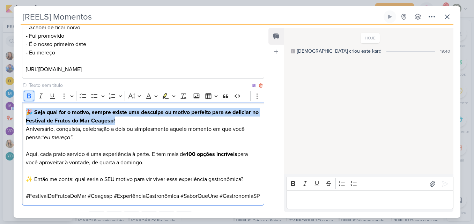
click at [32, 99] on button "Bold" at bounding box center [29, 96] width 10 height 10
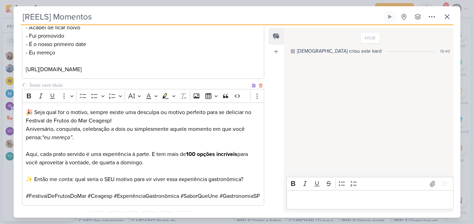
click at [50, 82] on input "text" at bounding box center [139, 85] width 223 height 7
type input "Legenda"
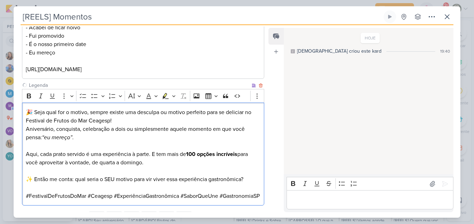
click at [117, 120] on p "🎉 Seja qual for o motivo, sempre existe uma desculpa ou motivo perfeito para se…" at bounding box center [143, 116] width 235 height 17
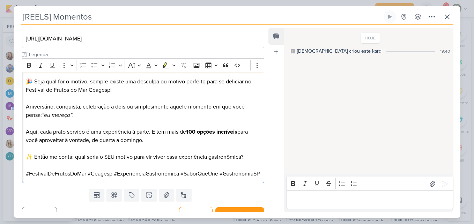
scroll to position [190, 0]
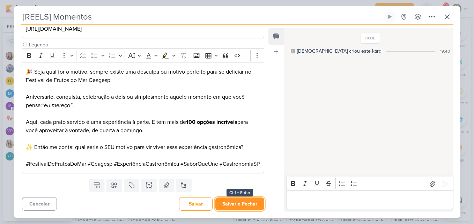
click at [249, 206] on button "Salvar e Fechar" at bounding box center [239, 204] width 49 height 13
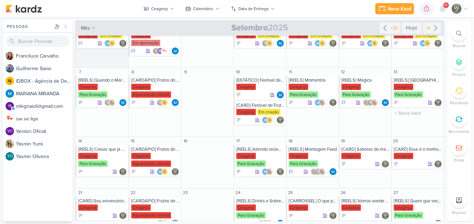
scroll to position [19, 0]
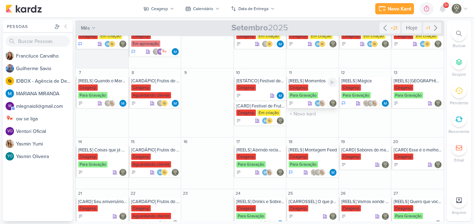
click at [317, 91] on div "Ceagesp Para Gravação" at bounding box center [313, 91] width 49 height 15
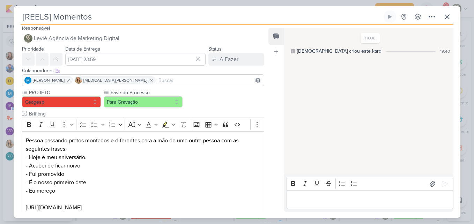
scroll to position [0, 0]
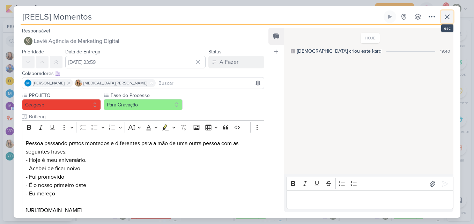
click at [451, 18] on icon at bounding box center [447, 17] width 8 height 8
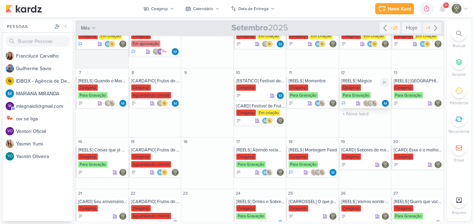
click at [372, 79] on div "[REELS] Mágica" at bounding box center [365, 81] width 49 height 6
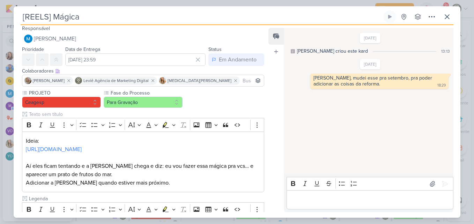
scroll to position [64, 0]
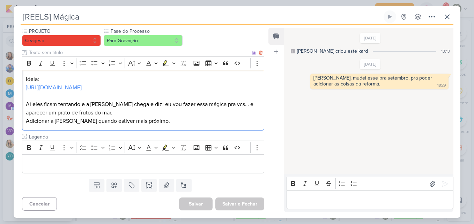
click at [110, 105] on p "Aí eles ficam tentando e a [PERSON_NAME] chega e diz: eu vou fazer essa mágica …" at bounding box center [143, 112] width 235 height 25
click at [82, 88] on link "[URL][DOMAIN_NAME]" at bounding box center [54, 87] width 56 height 7
click at [112, 132] on div "PROJETO [GEOGRAPHIC_DATA] Fase do Processo" at bounding box center [143, 101] width 242 height 146
click at [105, 126] on div "Ideia: [URL][DOMAIN_NAME] Aí eles ficam tentando e a [PERSON_NAME] chega e diz:…" at bounding box center [143, 100] width 242 height 61
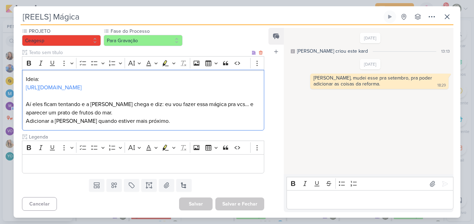
click at [115, 112] on p "Aí eles ficam tentando e a [PERSON_NAME] chega e diz: eu vou fazer essa mágica …" at bounding box center [143, 112] width 235 height 25
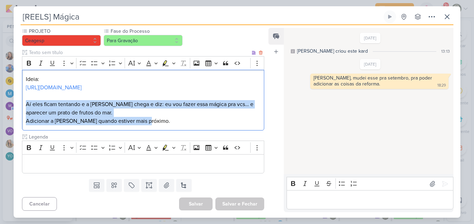
drag, startPoint x: 25, startPoint y: 101, endPoint x: 175, endPoint y: 124, distance: 151.4
click at [175, 124] on div "Ideia: [URL][DOMAIN_NAME] Aí eles ficam tentando e a [PERSON_NAME] chega e diz:…" at bounding box center [143, 100] width 242 height 61
click at [175, 124] on p "Aí eles ficam tentando e a [PERSON_NAME] chega e diz: eu vou fazer essa mágica …" at bounding box center [143, 112] width 235 height 25
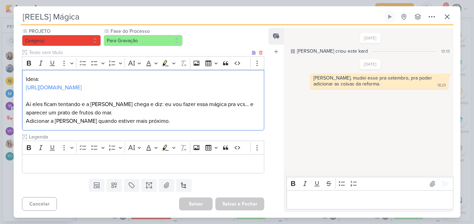
click at [108, 114] on p "Aí eles ficam tentando e a [PERSON_NAME] chega e diz: eu vou fazer essa mágica …" at bounding box center [143, 112] width 235 height 25
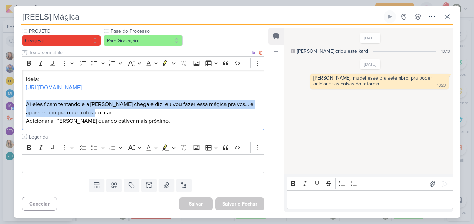
drag, startPoint x: 26, startPoint y: 103, endPoint x: 120, endPoint y: 112, distance: 94.3
click at [120, 112] on p "Aí eles ficam tentando e a [PERSON_NAME] chega e diz: eu vou fazer essa mágica …" at bounding box center [143, 112] width 235 height 25
copy p "Aí eles ficam tentando e a [PERSON_NAME] chega e diz: eu vou fazer essa mágica …"
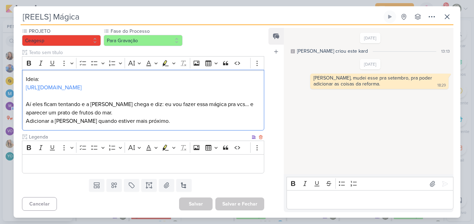
click at [124, 168] on p "Editor editing area: main" at bounding box center [143, 164] width 235 height 8
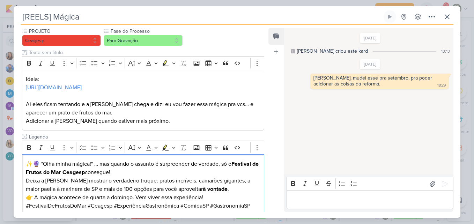
scroll to position [106, 0]
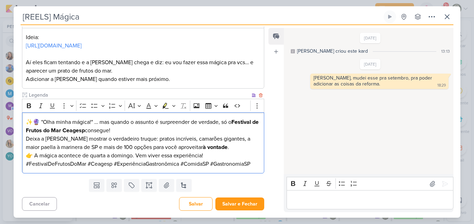
click at [63, 138] on p "Deixa a [PERSON_NAME] mostrar o verdadeiro truque: pratos incríveis, camarões g…" at bounding box center [143, 143] width 235 height 17
click at [131, 134] on p "✨🔮 "Olha minha mágica!" … mas quando o assunto é surpreender de verdade, só o F…" at bounding box center [143, 126] width 235 height 17
click at [210, 144] on p "Deixa a gente mostrar o verdadeiro truque: pratos incríveis, camarões gigantes,…" at bounding box center [143, 143] width 235 height 17
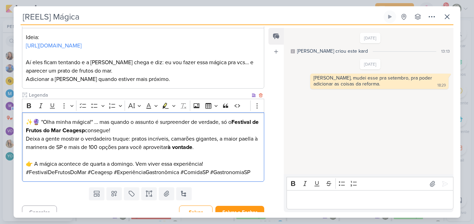
click at [218, 161] on p "👉 A mágica acontece de quarta a domingo. Vem viver essa experiência!" at bounding box center [143, 164] width 235 height 8
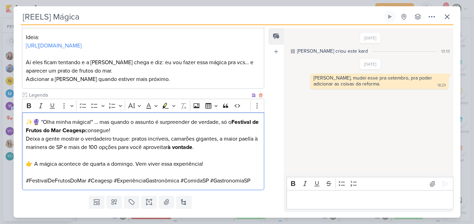
click at [164, 129] on p "✨🔮 "Olha minha mágica!" … mas quando o assunto é surpreender de verdade, só o F…" at bounding box center [143, 126] width 235 height 17
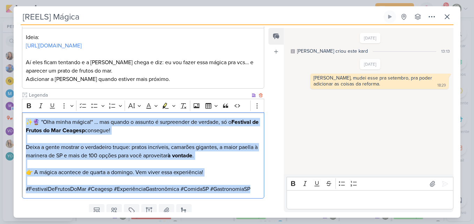
drag, startPoint x: 27, startPoint y: 120, endPoint x: 255, endPoint y: 194, distance: 240.7
click at [255, 194] on div "✨🔮 "Olha minha mágica!" … mas quando o assunto é surpreender de verdade, só o F…" at bounding box center [143, 155] width 242 height 86
click at [33, 106] on button "Bold" at bounding box center [29, 106] width 10 height 10
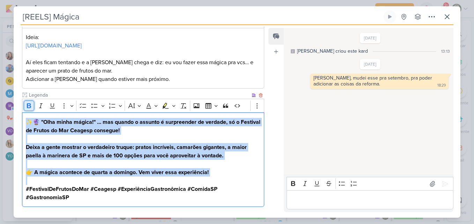
click at [33, 106] on button "Bold" at bounding box center [29, 106] width 10 height 10
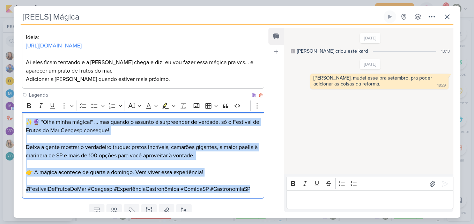
click at [133, 166] on p "Editor editing area: main" at bounding box center [143, 164] width 235 height 8
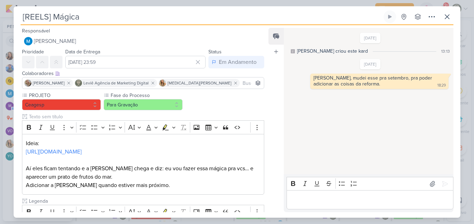
scroll to position [131, 0]
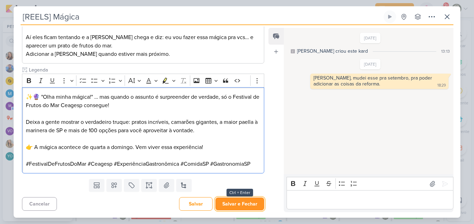
click at [250, 203] on button "Salvar e Fechar" at bounding box center [239, 204] width 49 height 13
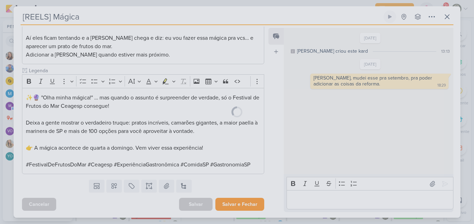
scroll to position [131, 0]
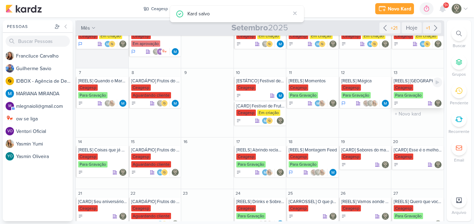
click at [416, 82] on div "[REELS] [GEOGRAPHIC_DATA]" at bounding box center [418, 81] width 49 height 6
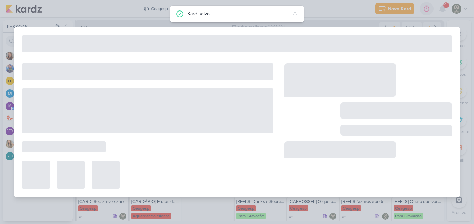
type input "[REELS] [GEOGRAPHIC_DATA]"
type input "[DATE] 23:59"
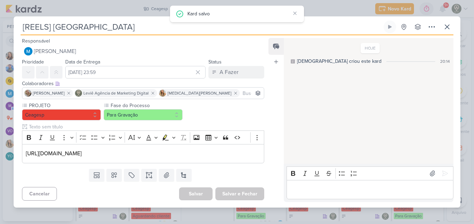
scroll to position [0, 0]
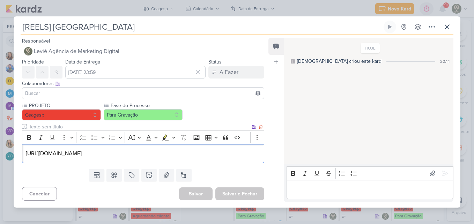
click at [128, 155] on p "[URL][DOMAIN_NAME]" at bounding box center [143, 153] width 235 height 8
click at [25, 153] on div "[URL][DOMAIN_NAME]" at bounding box center [143, 153] width 242 height 19
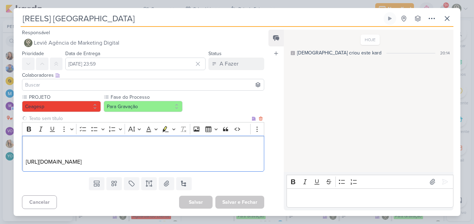
click at [50, 146] on p "Editor editing area: main" at bounding box center [143, 145] width 235 height 8
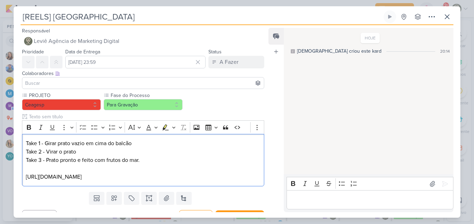
scroll to position [13, 0]
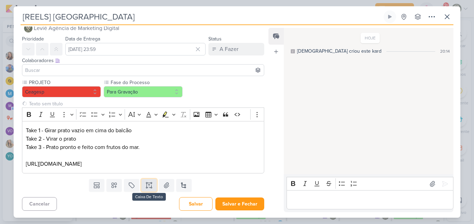
click at [147, 188] on icon at bounding box center [149, 185] width 7 height 7
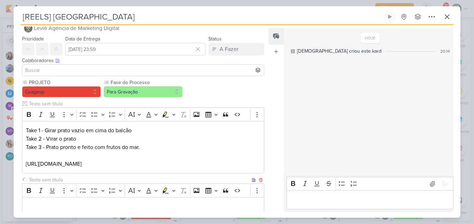
click at [118, 181] on input "text" at bounding box center [139, 179] width 223 height 7
type input "Legenda"
click at [90, 72] on input at bounding box center [143, 70] width 239 height 8
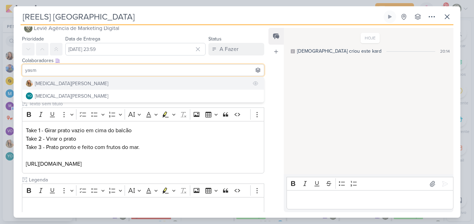
type input "yasm"
click at [90, 82] on button "[MEDICAL_DATA][PERSON_NAME]" at bounding box center [143, 83] width 242 height 13
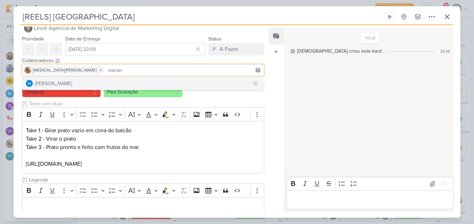
type input "marian"
click at [94, 83] on button "[PERSON_NAME]" at bounding box center [143, 83] width 242 height 13
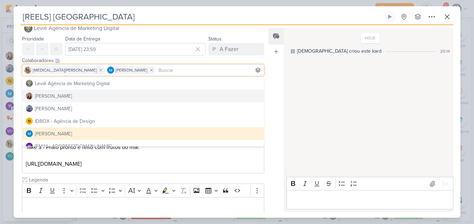
click at [284, 114] on div "HOJE [DEMOGRAPHIC_DATA] criou este kard 20:14" at bounding box center [368, 102] width 169 height 146
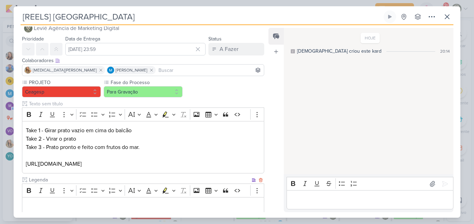
click at [86, 205] on p "Editor editing area: main" at bounding box center [143, 207] width 235 height 8
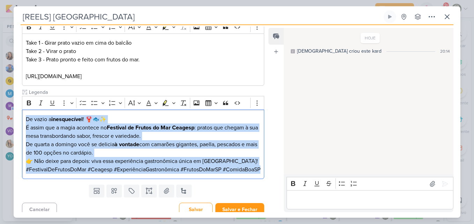
scroll to position [114, 0]
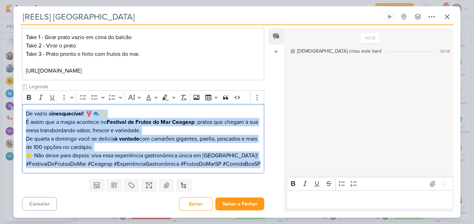
drag, startPoint x: 25, startPoint y: 150, endPoint x: 88, endPoint y: 213, distance: 88.4
click at [88, 213] on div "Responsável Leviê Agência de Marketing Digital Nenhum contato encontrado create…" at bounding box center [237, 121] width 447 height 193
click at [28, 95] on icon "Editor toolbar" at bounding box center [29, 97] width 4 height 5
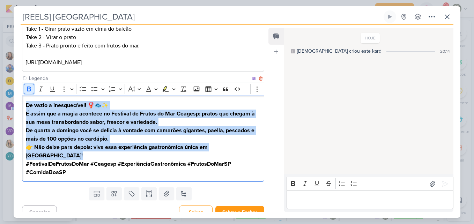
click at [28, 88] on icon "Editor toolbar" at bounding box center [29, 89] width 4 height 5
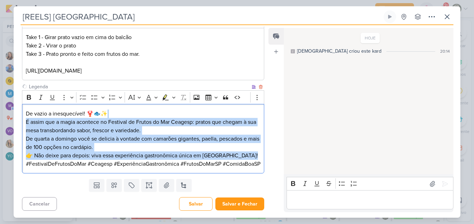
click at [92, 125] on p "De vazio a inesquecível! 🦞🐟✨ É assim que a magia acontece no Festival de Frutos…" at bounding box center [143, 122] width 235 height 25
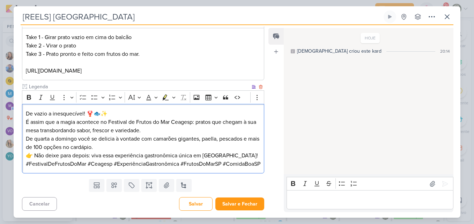
click at [113, 110] on p "De vazio a inesquecível! 🦞🐟✨ É assim que a magia acontece no Festival de Frutos…" at bounding box center [143, 122] width 235 height 25
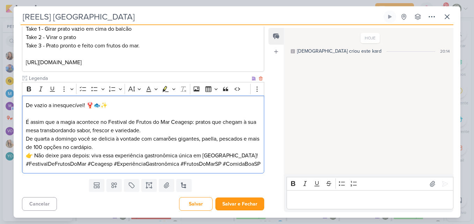
click at [164, 128] on p "⁠⁠⁠⁠⁠⁠⁠ É assim que a magia acontece no Festival de Frutos do Mar Ceagesp: prat…" at bounding box center [143, 122] width 235 height 25
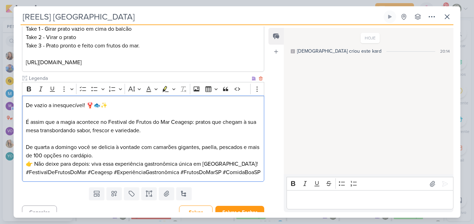
click at [137, 155] on p "De quarta a domingo você se delicia à vontade com camarões gigantes, paella, pe…" at bounding box center [143, 151] width 235 height 17
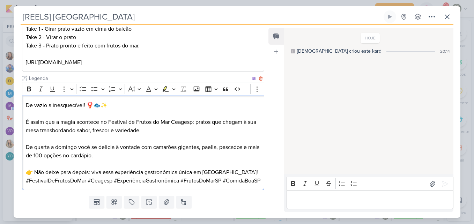
click at [235, 176] on p "👉 Não deixe para depois: viva essa experiência gastronômica única em [GEOGRAPHI…" at bounding box center [143, 172] width 235 height 8
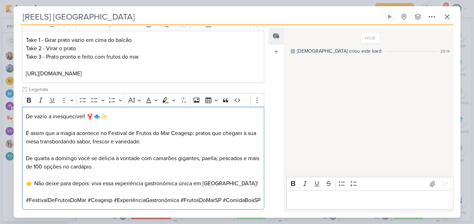
scroll to position [148, 0]
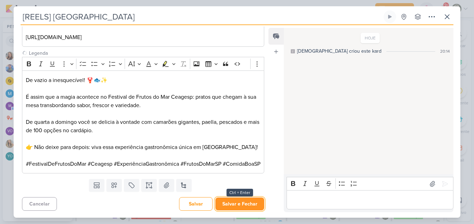
click at [242, 205] on button "Salvar e Fechar" at bounding box center [239, 204] width 49 height 13
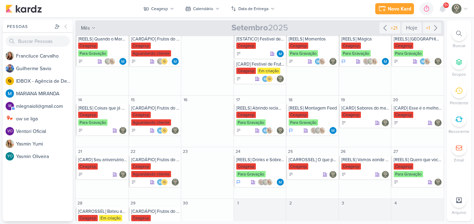
scroll to position [90, 0]
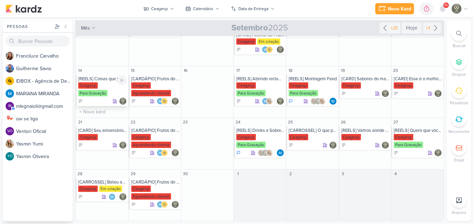
click at [101, 87] on div "Ceagesp Para Gravação" at bounding box center [102, 89] width 49 height 15
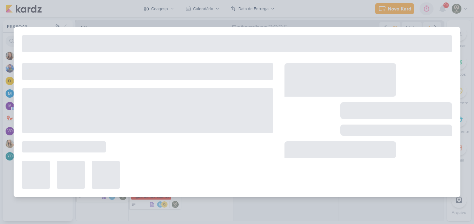
type input "[REELS] Coisas que já fizemos e a [PERSON_NAME] não nos demitiu"
type input "[DATE] 23:59"
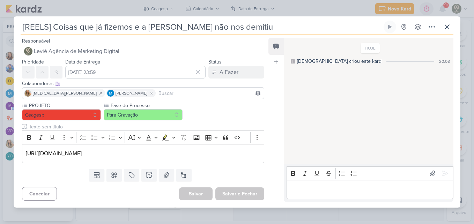
scroll to position [0, 0]
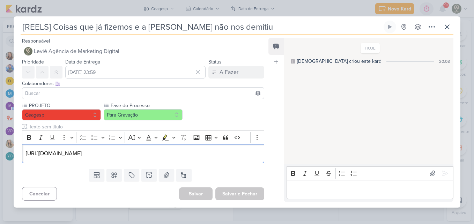
drag, startPoint x: 216, startPoint y: 155, endPoint x: -1, endPoint y: 143, distance: 218.1
click at [0, 143] on html "1.99.0 [GEOGRAPHIC_DATA] Ctrl + k 0h0m Sessão desligada... Hoje 0h0m Semana 0h0…" at bounding box center [237, 112] width 474 height 224
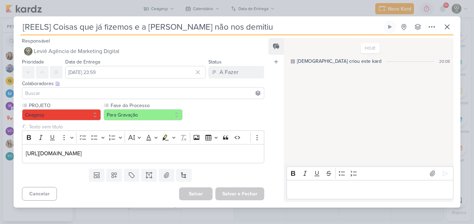
click at [61, 93] on input at bounding box center [143, 93] width 239 height 8
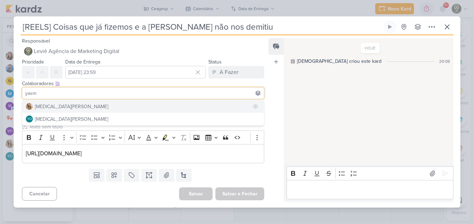
type input "yasm"
click at [62, 106] on button "[MEDICAL_DATA][PERSON_NAME]" at bounding box center [143, 106] width 242 height 13
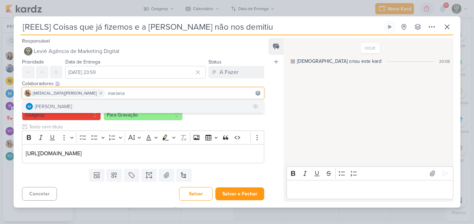
type input "mariana"
click at [84, 101] on button "[PERSON_NAME]" at bounding box center [143, 106] width 242 height 13
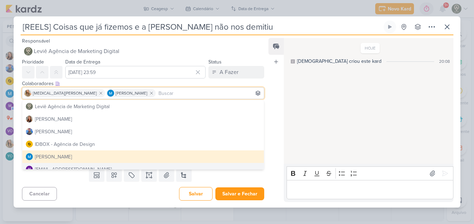
click at [267, 168] on div "Responsável Leviê Agência de Marketing Digital Nenhum contato encontrado create…" at bounding box center [237, 121] width 447 height 172
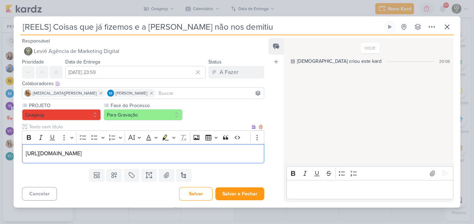
click at [25, 154] on div "[URL][DOMAIN_NAME]" at bounding box center [143, 153] width 242 height 19
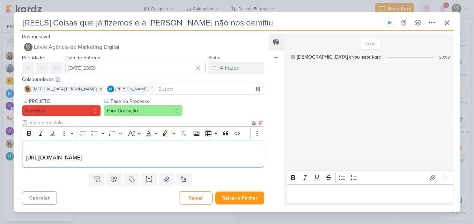
click at [28, 153] on p "Editor editing area: main" at bounding box center [143, 149] width 235 height 8
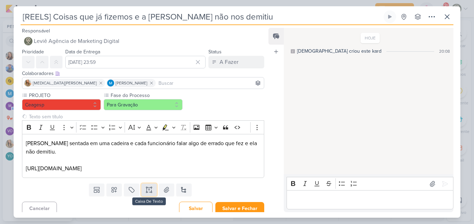
click at [152, 189] on button at bounding box center [148, 190] width 15 height 13
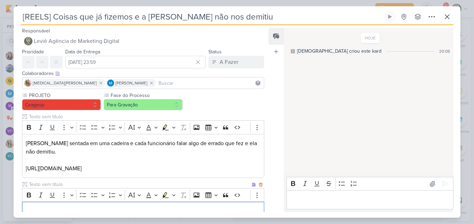
click at [126, 183] on input "text" at bounding box center [139, 184] width 223 height 7
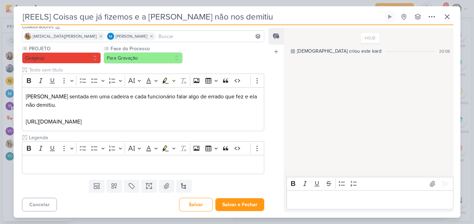
scroll to position [47, 0]
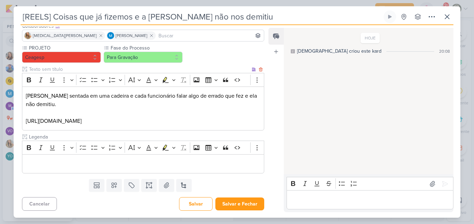
type input "Legenda"
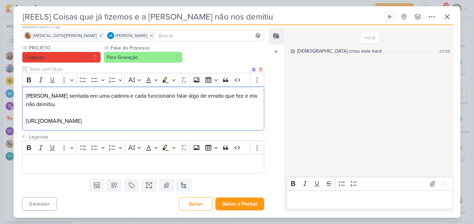
click at [72, 108] on p "[PERSON_NAME] sentada em uma cadeira e cada funcionário falar algo de errado qu…" at bounding box center [143, 100] width 235 height 17
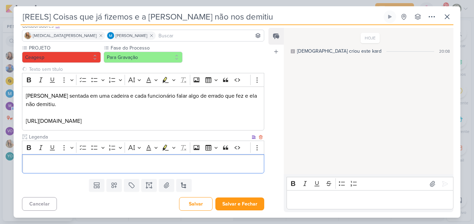
click at [134, 161] on p "Editor editing area: main" at bounding box center [143, 164] width 235 height 8
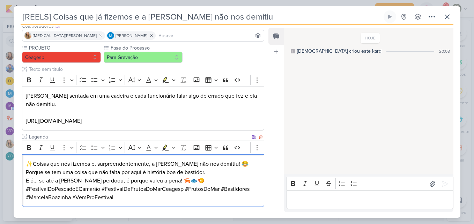
click at [242, 163] on p "✨Coisas que nós fizemos e, surpreendentemente, a [PERSON_NAME] não nos demitiu!…" at bounding box center [143, 172] width 235 height 25
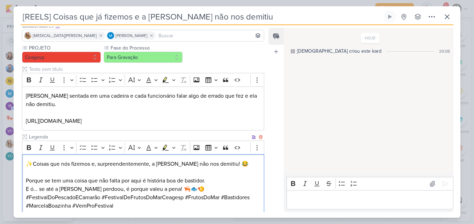
click at [210, 190] on p "⁠⁠⁠⁠⁠⁠⁠ Porque se tem uma coisa que não falta por aqui é história boa de bastid…" at bounding box center [143, 180] width 235 height 25
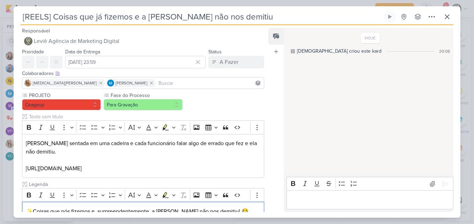
scroll to position [98, 0]
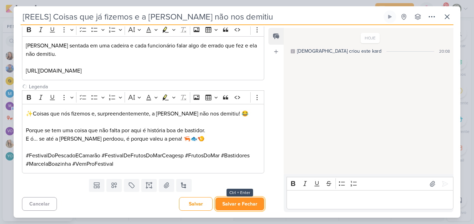
click at [240, 202] on button "Salvar e Fechar" at bounding box center [239, 204] width 49 height 13
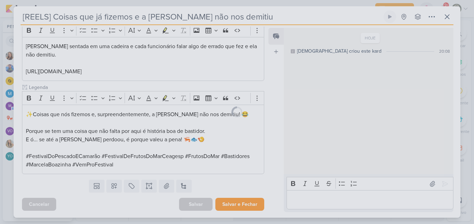
scroll to position [97, 0]
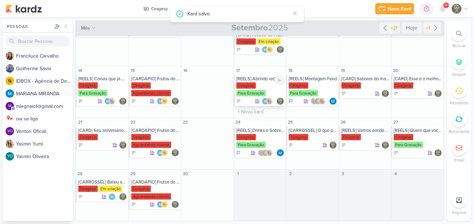
click at [253, 79] on div "[REELS] Abrindo reclamações" at bounding box center [260, 79] width 49 height 6
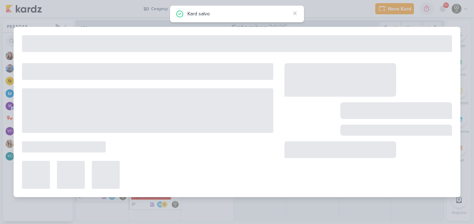
type input "[REELS] Abrindo reclamações"
type input "[DATE] 23:59"
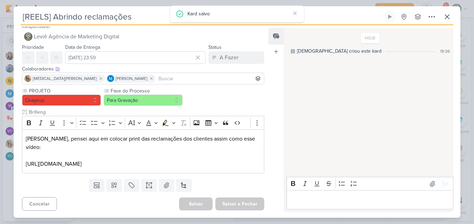
scroll to position [0, 0]
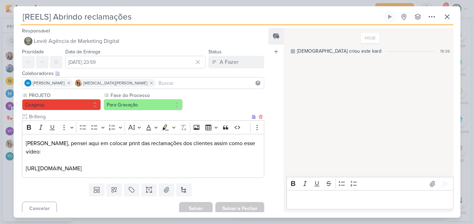
click at [151, 148] on p "[PERSON_NAME], pensei aqui em colocar print das reclamações dos clientes assim …" at bounding box center [143, 147] width 235 height 17
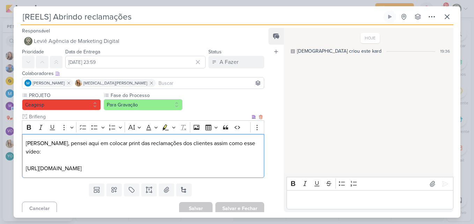
click at [198, 156] on p "Editor editing area: main" at bounding box center [143, 160] width 235 height 8
click at [244, 147] on p "[PERSON_NAME], pensei aqui em colocar print das reclamações dos clientes assim …" at bounding box center [143, 147] width 235 height 17
click at [151, 188] on icon at bounding box center [151, 189] width 0 height 3
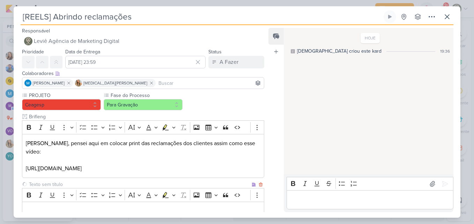
click at [119, 181] on input "text" at bounding box center [139, 184] width 223 height 7
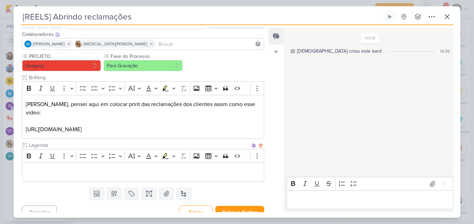
type input "Legenda"
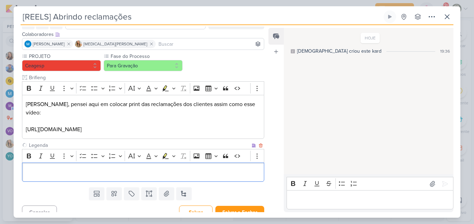
click at [196, 163] on div "Editor editing area: main" at bounding box center [143, 172] width 242 height 19
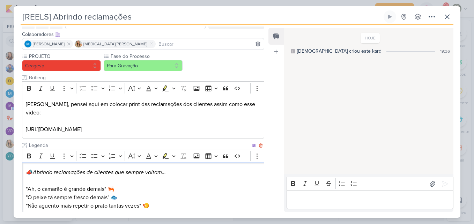
scroll to position [87, 0]
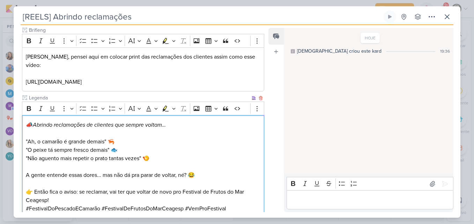
click at [112, 125] on p "📣 Abrindo reclamações de clientes que sempre voltam… ⠀⠀⠀⠀ "Ah, o camarão é gran…" at bounding box center [143, 163] width 235 height 84
click at [25, 130] on div "📣 Abrindo reclamações de clientes que sempre voltam… ⠀⠀⠀⠀ "Ah, o camarão é gran…" at bounding box center [143, 170] width 242 height 111
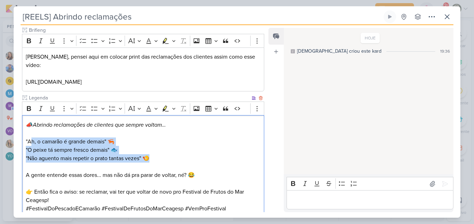
drag, startPoint x: 155, startPoint y: 149, endPoint x: 30, endPoint y: 129, distance: 126.5
click at [30, 129] on p "📣 Abrindo reclamações de clientes que sempre voltam… ⠀⠀⠀⠀ "Ah, o camarão é gran…" at bounding box center [143, 163] width 235 height 84
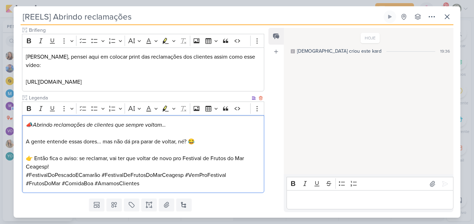
click at [30, 129] on p "📣 Abrindo reclamações de clientes que sempre voltam… ⠀⠀⠀⠀ A gente entende essas…" at bounding box center [143, 146] width 235 height 50
click at [60, 159] on p "📣 Abrindo reclamações de clientes que sempre voltam… ⠀⠀⠀⠀ A gente entende essas…" at bounding box center [143, 146] width 235 height 50
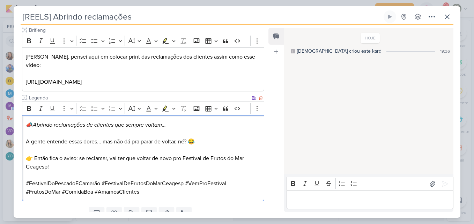
click at [35, 150] on p "📣 Abrindo reclamações de clientes que sempre voltam… ⠀⠀⠀⠀ A gente entende essas…" at bounding box center [143, 146] width 235 height 50
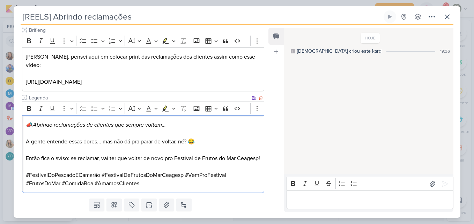
click at [103, 135] on p "📣 Abrindo reclamações de clientes que sempre voltam… ⠀⠀⠀⠀ A gente entende essas…" at bounding box center [143, 138] width 235 height 34
click at [156, 132] on p "📣 Abrindo reclamações de clientes que sempre voltam… ⠀⠀⠀⠀ A gente entende essas…" at bounding box center [143, 138] width 235 height 34
click at [180, 121] on p "📣 Abrindo reclamações de clientes que sempre voltam… ⠀⠀⠀⠀ A gente entende essas…" at bounding box center [143, 138] width 235 height 34
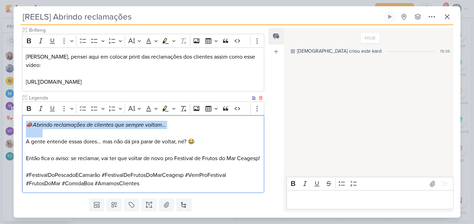
drag, startPoint x: 27, startPoint y: 117, endPoint x: 223, endPoint y: 125, distance: 196.3
click at [223, 125] on p "📣 Abrindo reclamações de clientes que sempre voltam… ⠀⠀⠀⠀ A gente entende essas…" at bounding box center [143, 138] width 235 height 34
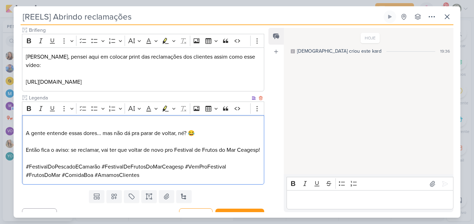
click at [27, 124] on p "⁠⁠⁠⁠⁠⁠⁠ A gente entende essas dores... mas não dá pra parar de voltar, né? 😂" at bounding box center [143, 133] width 235 height 25
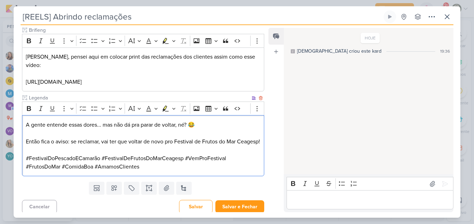
click at [58, 138] on p "Então fica o aviso: se reclamar, vai ter que voltar de novo pro Festival de Fru…" at bounding box center [143, 142] width 235 height 8
click at [80, 127] on p "A gente entende essas dores... mas não dá pra parar de voltar, né? 😂" at bounding box center [143, 129] width 235 height 17
click at [92, 155] on p "#FestivalDoPescadoECamarão #FestivalDeFrutosDoMarCeagesp #VemProFestival #Fruto…" at bounding box center [143, 162] width 235 height 17
click at [74, 141] on p "Então fica o aviso: se reclamar, vai ter que voltar de novo pro Festival de Fru…" at bounding box center [143, 142] width 235 height 8
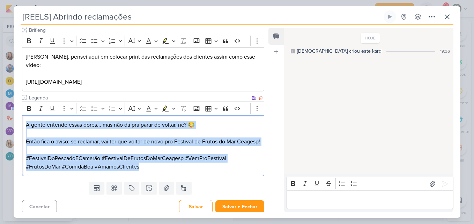
drag, startPoint x: 24, startPoint y: 116, endPoint x: 175, endPoint y: 178, distance: 163.1
click at [175, 178] on div "PROJETO [GEOGRAPHIC_DATA] Fase do Processo" at bounding box center [140, 92] width 253 height 174
copy div "A gente entende essas dores... mas não dá pra parar de voltar, né? 😂 Então fica…"
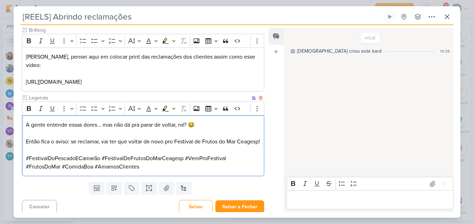
scroll to position [95, 0]
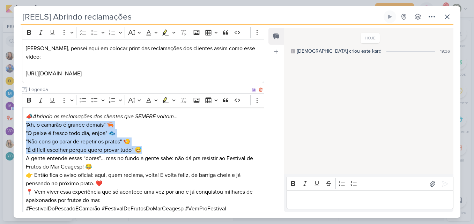
drag, startPoint x: 165, startPoint y: 139, endPoint x: 24, endPoint y: 118, distance: 142.0
click at [24, 118] on div "📣 Abrindo as reclamações dos clientes que SEMPRE voltam… "Ah, o camarão é grand…" at bounding box center [143, 167] width 242 height 120
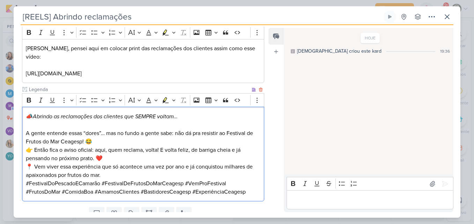
click at [26, 129] on p "A gente entende essas “dores”… mas no fundo a gente sabe: não dá pra resistir a…" at bounding box center [143, 137] width 235 height 17
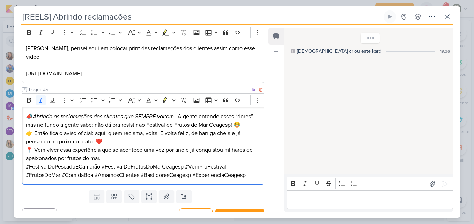
drag, startPoint x: 35, startPoint y: 108, endPoint x: 181, endPoint y: 109, distance: 147.0
click at [178, 113] on icon "Abrindo as reclamações dos clientes que SEMPRE voltam…" at bounding box center [105, 116] width 145 height 7
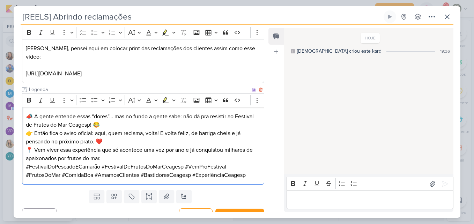
click at [183, 118] on p "📣 A gente entende essas “dores”… mas no fundo a gente sabe: não dá pra resistir…" at bounding box center [143, 120] width 235 height 17
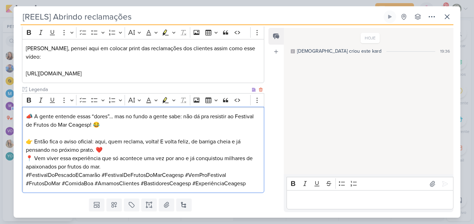
click at [161, 142] on p "👉 Então fica o aviso oficial: aqui, quem reclama, volta! E volta feliz, de barr…" at bounding box center [143, 146] width 235 height 17
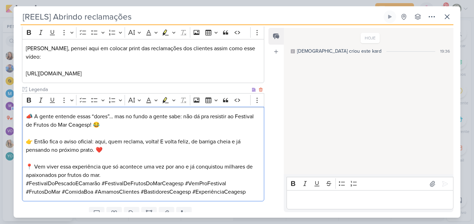
click at [153, 167] on p "📍 Vem viver essa experiência que só acontece uma vez por ano e já conquistou mi…" at bounding box center [143, 171] width 235 height 17
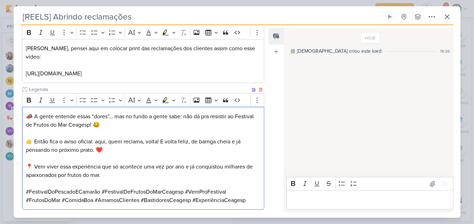
click at [150, 167] on p "📍 Vem viver essa experiência que só acontece uma vez por ano e já conquistou mi…" at bounding box center [143, 171] width 235 height 17
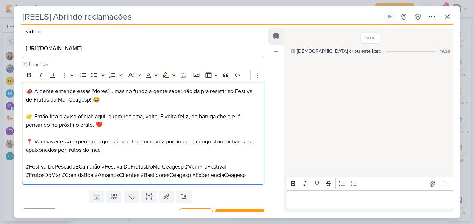
scroll to position [123, 0]
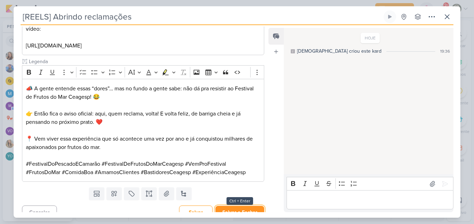
click at [246, 206] on button "Salvar e Fechar" at bounding box center [239, 212] width 49 height 13
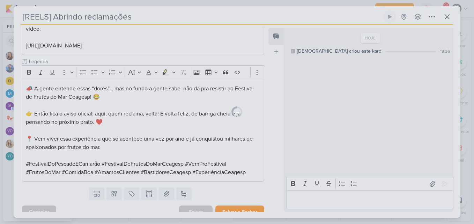
scroll to position [122, 0]
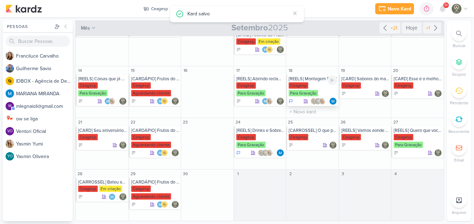
click at [314, 82] on div "[REELS] Montagem Feed [GEOGRAPHIC_DATA] Para Gravação" at bounding box center [312, 90] width 52 height 31
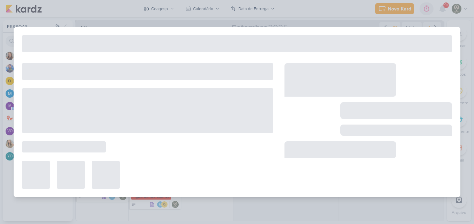
type input "[REELS] Montagem Feed"
type input "[DATE] 23:59"
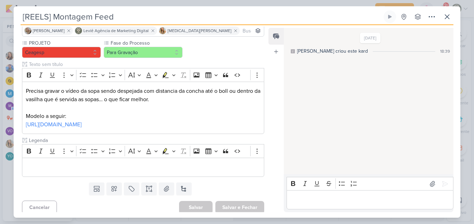
scroll to position [56, 0]
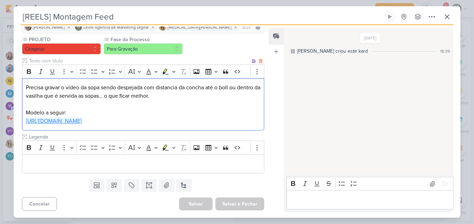
click at [82, 123] on link "[URL][DOMAIN_NAME]" at bounding box center [54, 121] width 56 height 7
click at [91, 90] on p "Precisa gravar o vídeo da sopa sendo despejada com distancia da concha até o bo…" at bounding box center [143, 91] width 235 height 17
click at [102, 89] on p "Precisa gravar o vídeo da sopa sendo despejada com distancia da concha até o bo…" at bounding box center [143, 91] width 235 height 17
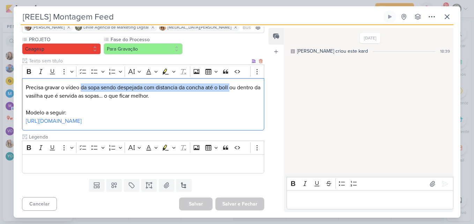
drag, startPoint x: 82, startPoint y: 87, endPoint x: 232, endPoint y: 87, distance: 149.7
click at [232, 87] on p "Precisa gravar o vídeo da sopa sendo despejada com distancia da concha até o bo…" at bounding box center [143, 91] width 235 height 17
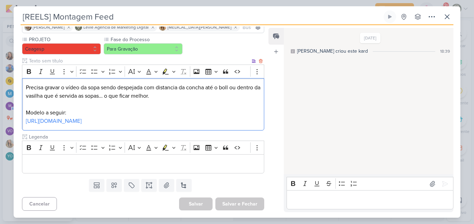
click at [81, 87] on p "Precisa gravar o vídeo da sopa sendo despejada com distancia da concha até o bo…" at bounding box center [143, 91] width 235 height 17
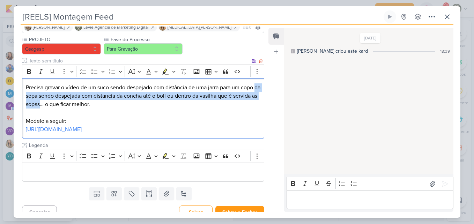
drag, startPoint x: 25, startPoint y: 96, endPoint x: 66, endPoint y: 105, distance: 41.5
click at [66, 105] on div "Precisa gravar o vídeo de um suco sendo despejado com distância de uma jarra pa…" at bounding box center [143, 108] width 242 height 61
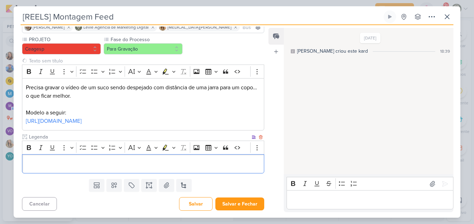
click at [84, 160] on p "Editor editing area: main" at bounding box center [143, 164] width 235 height 8
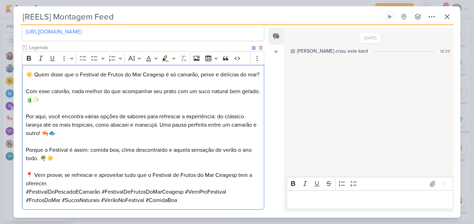
click at [52, 89] on p "☀️ Quem disse que o Festival de Frutos do Mar Ceagesp é só camarão, peixe e del…" at bounding box center [143, 129] width 235 height 117
click at [203, 74] on p "☀️ Quem disse que o Festival de Frutos do Mar Ceagesp é só camarão, peixe e del…" at bounding box center [143, 129] width 235 height 117
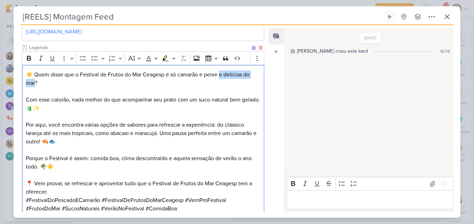
drag, startPoint x: 223, startPoint y: 75, endPoint x: 35, endPoint y: 83, distance: 188.0
click at [35, 83] on p "☀️ Quem disse que o Festival de Frutos do Mar Ceagesp é só camarão e peixe e de…" at bounding box center [143, 134] width 235 height 126
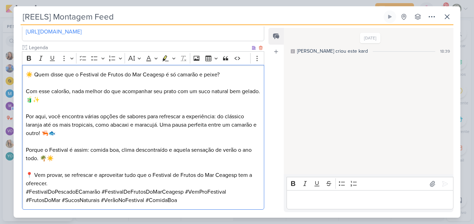
click at [41, 104] on p "☀️ Quem disse que o Festival de Frutos do Mar Ceagesp é só camarão e peixe? ⠀⠀⠀…" at bounding box center [143, 129] width 235 height 117
click at [141, 100] on p "☀️ Quem disse que o Festival de Frutos do Mar Ceagesp é só camarão e peixe? ⠀⠀⠀…" at bounding box center [143, 129] width 235 height 117
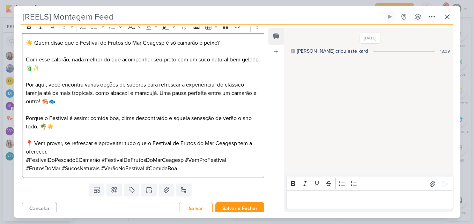
scroll to position [180, 0]
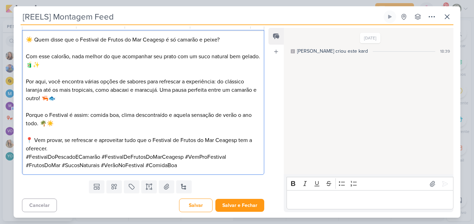
click at [195, 131] on p "☀️ Quem disse que o Festival de Frutos do Mar Ceagesp é só camarão e peixe? ⠀⠀⠀…" at bounding box center [143, 94] width 235 height 117
click at [166, 150] on p "☀️ Quem disse que o Festival de Frutos do Mar Ceagesp é só camarão e peixe? ⠀⠀⠀…" at bounding box center [143, 94] width 235 height 117
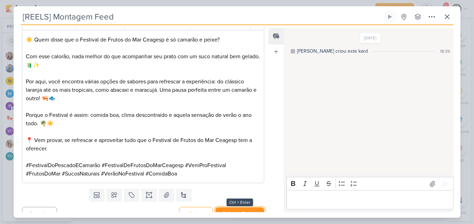
click at [245, 210] on button "Salvar e Fechar" at bounding box center [239, 213] width 49 height 13
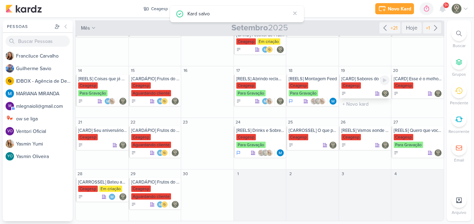
click at [362, 83] on div "Ceagesp" at bounding box center [365, 85] width 49 height 7
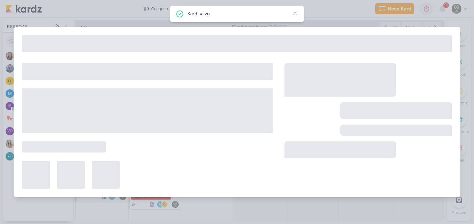
type input "[CARD] Sabores do mar na sua casa! Peça seu delivery no Festival de Frutos do M…"
type input "[DATE] 23:59"
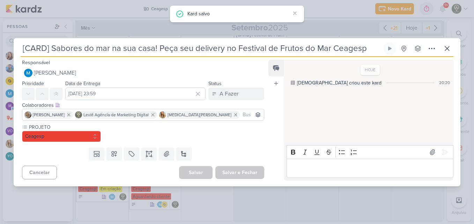
scroll to position [0, 0]
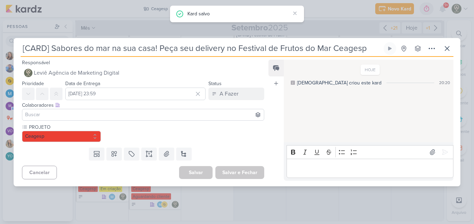
click at [120, 52] on input "[CARD] Sabores do mar na sua casa! Peça seu delivery no Festival de Frutos do M…" at bounding box center [202, 48] width 362 height 13
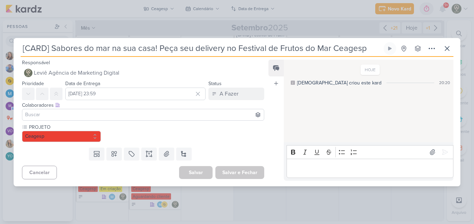
drag, startPoint x: 369, startPoint y: 49, endPoint x: 10, endPoint y: 51, distance: 359.5
click at [10, 51] on div "[CARD] Sabores do mar na sua casa! Peça seu delivery no Festival de Frutos do M…" at bounding box center [237, 112] width 474 height 224
click at [109, 118] on input at bounding box center [143, 115] width 239 height 8
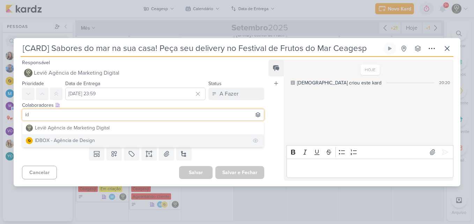
type input "id"
click at [111, 142] on button "IDBOX - Agência de Design" at bounding box center [143, 140] width 242 height 13
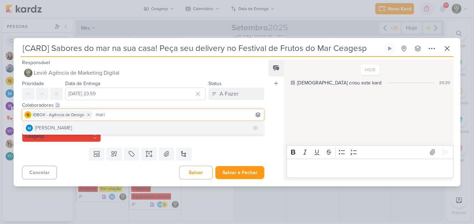
type input "mari"
click at [110, 124] on button "[PERSON_NAME]" at bounding box center [143, 128] width 242 height 13
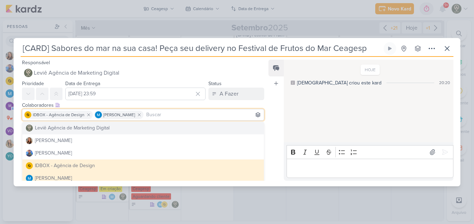
click at [280, 134] on div "Feed Atrelar email Solte o email para atrelar ao kard" at bounding box center [275, 120] width 15 height 121
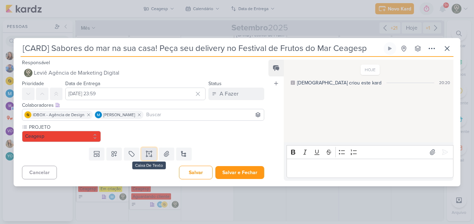
click at [148, 155] on icon at bounding box center [149, 153] width 7 height 7
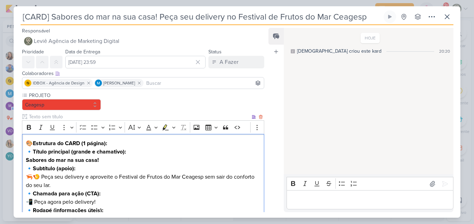
scroll to position [27, 0]
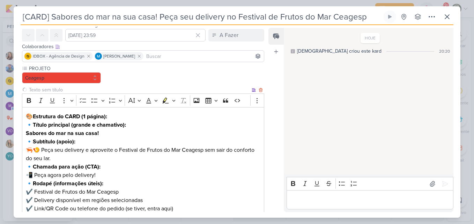
click at [64, 88] on input "text" at bounding box center [139, 89] width 223 height 7
type input "Brifieng"
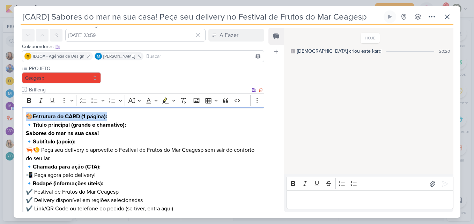
drag, startPoint x: 26, startPoint y: 114, endPoint x: 121, endPoint y: 118, distance: 95.0
click at [121, 118] on p "🎨 Estrutura do CARD (1 página):" at bounding box center [143, 116] width 235 height 8
click at [35, 123] on strong "Título principal (grande e chamativo):" at bounding box center [79, 124] width 93 height 7
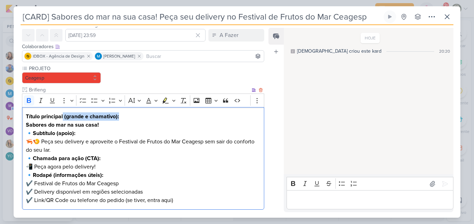
drag, startPoint x: 64, startPoint y: 116, endPoint x: 150, endPoint y: 116, distance: 86.6
click at [150, 116] on p "Título principal (grande e chamativo): Sabores do mar na sua casa!" at bounding box center [143, 120] width 235 height 17
click at [26, 125] on strong "Sabores do mar na sua casa!" at bounding box center [62, 124] width 73 height 7
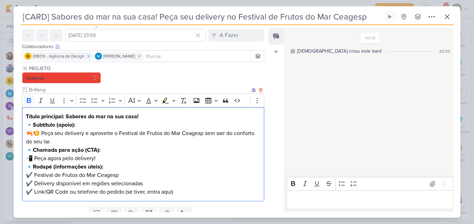
click at [86, 126] on p "🔹 Subtítulo (apoio): 🦐🍤 Peça seu delivery e aproveite o Festival de Frutos do M…" at bounding box center [143, 133] width 235 height 25
click at [35, 126] on strong "Subtítulo (apoio):" at bounding box center [54, 124] width 43 height 7
click at [42, 132] on p "Subtítulo (apoio): 🦐🍤 Peça seu delivery e aproveite o Festival de Frutos do Mar…" at bounding box center [143, 133] width 235 height 25
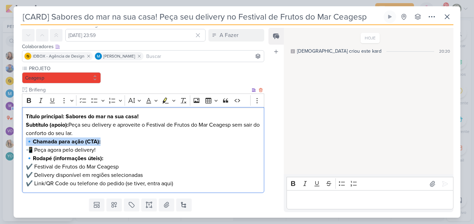
drag, startPoint x: 26, startPoint y: 139, endPoint x: 114, endPoint y: 144, distance: 87.8
click at [114, 144] on p "🔹 Chamada para ação (CTA): 📲 Peça agora pelo delivery!" at bounding box center [143, 146] width 235 height 17
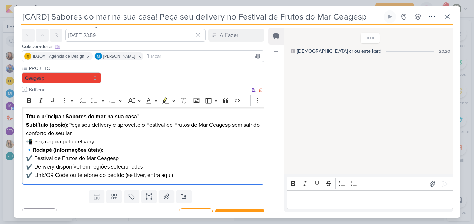
click at [36, 140] on p "Subtítulo (apoio): Peça seu delivery e aproveite o Festival de Frutos do Mar Ce…" at bounding box center [143, 133] width 235 height 25
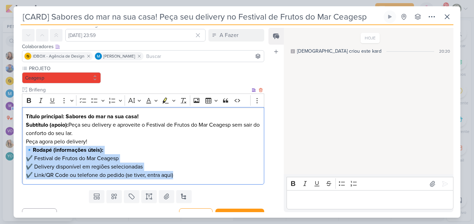
drag, startPoint x: 26, startPoint y: 149, endPoint x: 186, endPoint y: 177, distance: 163.0
click at [186, 177] on p "🔹 Rodapé (informações úteis): ✔️ Festival de Frutos do Mar Ceagesp ✔️ Delivery …" at bounding box center [143, 163] width 235 height 34
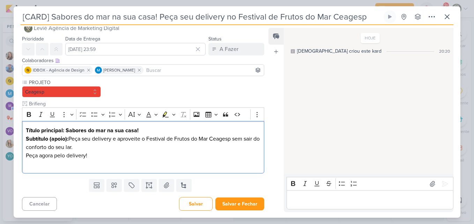
scroll to position [5, 0]
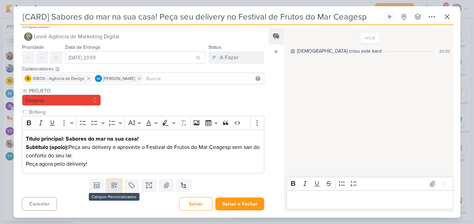
click at [111, 183] on icon at bounding box center [114, 185] width 7 height 7
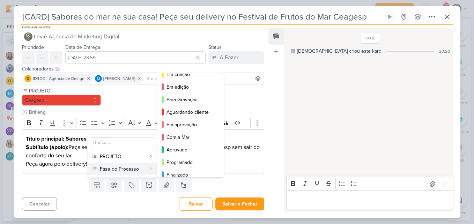
scroll to position [51, 0]
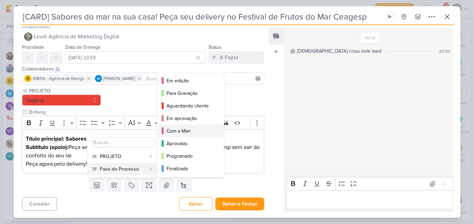
click at [173, 134] on div "Com a Mari" at bounding box center [190, 130] width 49 height 7
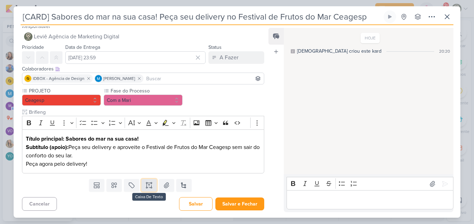
click at [148, 187] on icon at bounding box center [149, 185] width 7 height 7
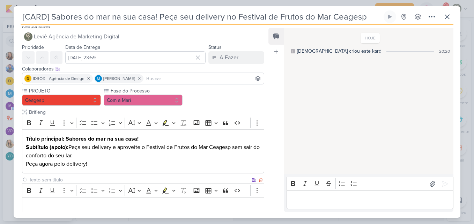
click at [111, 179] on input "text" at bounding box center [139, 179] width 223 height 7
type input "Legenda"
click at [85, 212] on div "Editor editing area: main" at bounding box center [143, 206] width 242 height 19
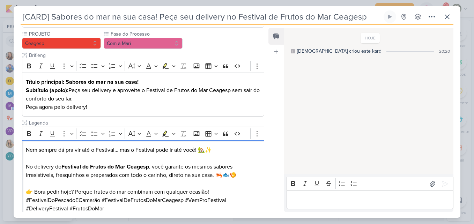
scroll to position [106, 0]
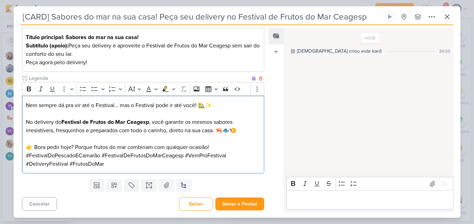
click at [103, 153] on p "#FestivalDoPescadoECamarão #FestivalDeFrutosDoMarCeagesp #VemProFestival #Deliv…" at bounding box center [143, 159] width 235 height 17
click at [235, 144] on p "Nem sempre dá pra vir até o Festival… mas o Festival pode ir até você! 🏡✨ ⠀⠀⠀⠀ …" at bounding box center [143, 126] width 235 height 50
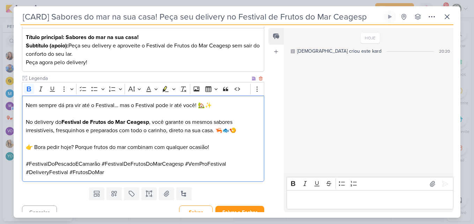
click at [84, 123] on strong "Festival de Frutos do Mar Ceagesp" at bounding box center [105, 122] width 88 height 7
click at [76, 146] on p "Nem sempre dá pra vir até o Festival… mas o Festival pode ir até você! 🏡✨ ⠀⠀⠀⠀ …" at bounding box center [143, 126] width 235 height 50
click at [229, 145] on p "Nem sempre dá pra vir até o Festival… mas o Festival pode ir até você! 🏡✨ ⠀⠀⠀⠀ …" at bounding box center [143, 126] width 235 height 50
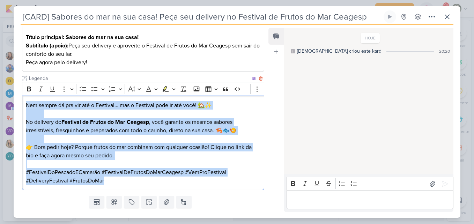
drag, startPoint x: 25, startPoint y: 105, endPoint x: 122, endPoint y: 185, distance: 125.7
click at [122, 185] on div "Nem sempre dá pra vir até o Festival… mas o Festival pode ir até você! 🏡✨ ⠀⠀⠀⠀ …" at bounding box center [143, 143] width 242 height 95
click at [31, 92] on button "Bold" at bounding box center [29, 89] width 10 height 10
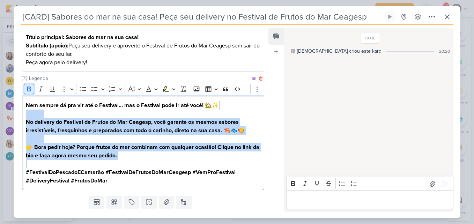
click at [31, 92] on button "Bold" at bounding box center [29, 89] width 10 height 10
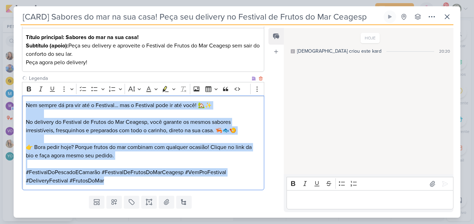
click at [89, 150] on p "Nem sempre dá pra vir até o Festival… mas o Festival pode ir até você! 🏡✨ ⠀⠀⠀⠀ …" at bounding box center [143, 130] width 235 height 59
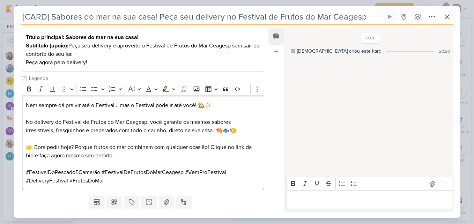
scroll to position [123, 0]
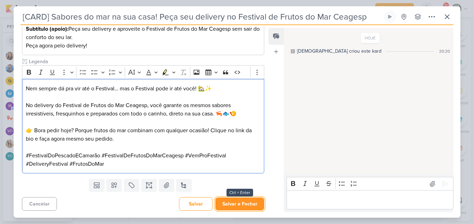
click at [244, 203] on button "Salvar e Fechar" at bounding box center [239, 204] width 49 height 13
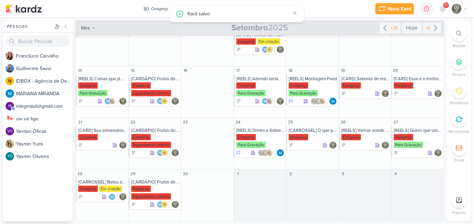
scroll to position [0, 0]
click at [407, 81] on div "[CARD] Esse é o melhor cardápio de Frutos do Mar de [GEOGRAPHIC_DATA]" at bounding box center [418, 79] width 49 height 6
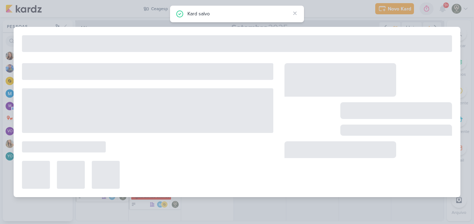
type input "[CARD] Esse é o melhor cardápio de Frutos do Mar de [GEOGRAPHIC_DATA]"
type input "[DATE] 23:59"
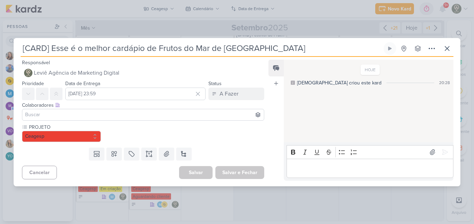
click at [268, 46] on input "[CARD] Esse é o melhor cardápio de Frutos do Mar de [GEOGRAPHIC_DATA]" at bounding box center [202, 48] width 362 height 13
drag, startPoint x: 281, startPoint y: 50, endPoint x: 3, endPoint y: 55, distance: 278.2
click at [3, 55] on div "[CARD] Esse é o melhor cardápio de Frutos do Mar de [GEOGRAPHIC_DATA] Criado po…" at bounding box center [237, 112] width 474 height 224
click at [151, 155] on button at bounding box center [148, 154] width 15 height 13
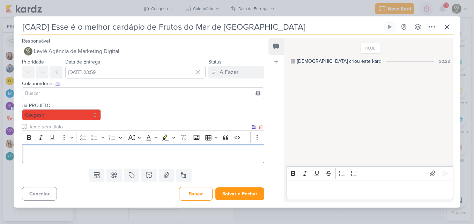
click at [98, 128] on input "text" at bounding box center [139, 126] width 223 height 7
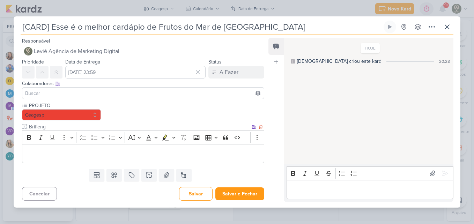
type input "Brifieng"
click at [97, 159] on div "Editor editing area: main" at bounding box center [143, 153] width 242 height 19
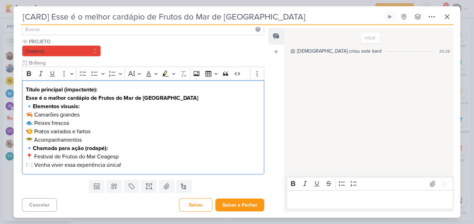
scroll to position [55, 0]
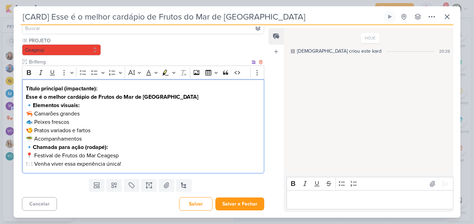
click at [95, 113] on p "🔹 Elementos visuais: 🦐 Camarões grandes 🐟 Peixes frescos 🍤 Pratos variados e fa…" at bounding box center [143, 122] width 235 height 42
drag, startPoint x: 103, startPoint y: 91, endPoint x: 63, endPoint y: 89, distance: 40.2
click at [63, 89] on p "Título principal (impactante): Esse é o melhor cardápio de Frutos do Mar de [GE…" at bounding box center [143, 92] width 235 height 17
click at [89, 111] on p "🔹 Elementos visuais: 🦐 Camarões grandes 🐟 Peixes frescos 🍤 Pratos variados e fa…" at bounding box center [143, 122] width 235 height 42
click at [34, 105] on p "🔹 Elementos visuais: 🦐 Camarões grandes 🐟 Peixes frescos 🍤 Pratos variados e fa…" at bounding box center [143, 122] width 235 height 42
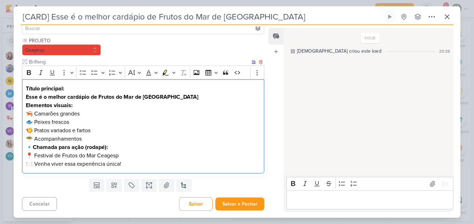
click at [35, 114] on p "Elementos visuais: 🦐 Camarões grandes 🐟 Peixes frescos 🍤 Pratos variados e fart…" at bounding box center [143, 122] width 235 height 42
click at [35, 121] on p "Elementos visuais: - Camarões grandes 🐟 Peixes frescos 🍤 Pratos variados e fart…" at bounding box center [143, 122] width 235 height 42
click at [35, 131] on p "Elementos visuais: - Camarões grandes - Peixes frescos 🍤 Pratos variados e fart…" at bounding box center [143, 122] width 235 height 42
click at [36, 141] on p "Elementos visuais: - Camarões grandes - Peixes frescos - Pratos variados e fart…" at bounding box center [143, 122] width 235 height 42
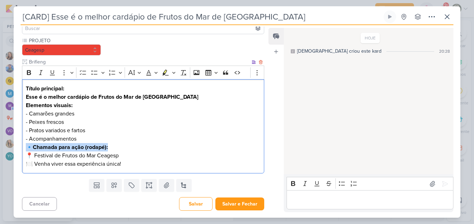
drag, startPoint x: 26, startPoint y: 146, endPoint x: 121, endPoint y: 148, distance: 95.0
click at [121, 148] on p "🔹 Chamada para ação (rodapé): 📍 Festival de Frutos do Mar Ceagesp 🍽️ Venha vive…" at bounding box center [143, 155] width 235 height 25
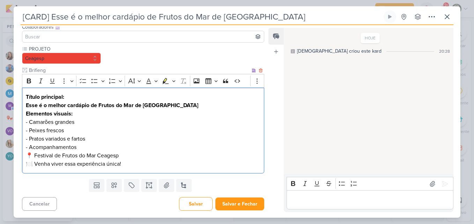
scroll to position [46, 0]
drag, startPoint x: 130, startPoint y: 156, endPoint x: 35, endPoint y: 153, distance: 95.0
click at [35, 153] on p "Elementos visuais: - Camarões grandes - Peixes frescos - Pratos variados e fart…" at bounding box center [143, 139] width 235 height 59
click at [126, 160] on p "Elementos visuais: - Camarões grandes - Peixes frescos - Pratos variados e fart…" at bounding box center [143, 139] width 235 height 59
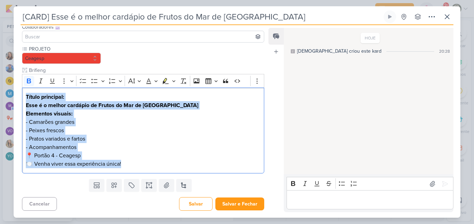
drag, startPoint x: 25, startPoint y: 97, endPoint x: 139, endPoint y: 176, distance: 138.2
click at [139, 176] on div "PROJETO [GEOGRAPHIC_DATA] [GEOGRAPHIC_DATA]" at bounding box center [140, 110] width 253 height 131
click at [31, 81] on icon "Editor toolbar" at bounding box center [29, 81] width 4 height 5
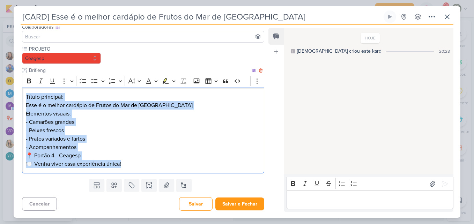
click at [55, 114] on p "Elementos visuais: - Camarões grandes - Peixes frescos - Pratos variados e fart…" at bounding box center [143, 139] width 235 height 59
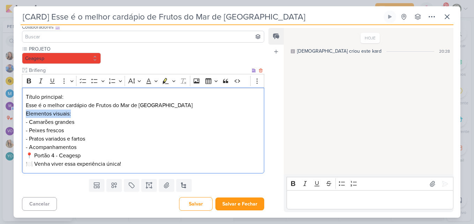
drag, startPoint x: 24, startPoint y: 112, endPoint x: 104, endPoint y: 113, distance: 79.6
click at [104, 113] on div "Título principal: Esse é o melhor cardápio de Frutos do Mar de São Paulo Elemen…" at bounding box center [143, 131] width 242 height 86
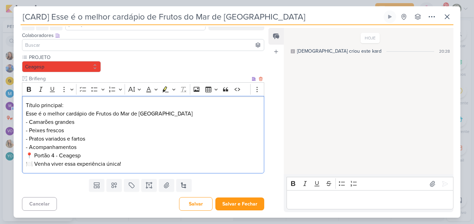
click at [119, 148] on p "Título principal: Esse é o melhor cardápio de Frutos do Mar de [GEOGRAPHIC_DATA…" at bounding box center [143, 134] width 235 height 67
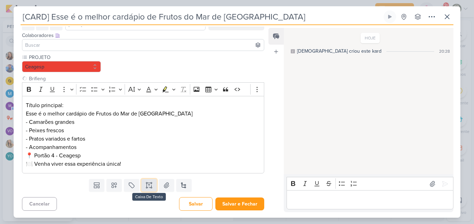
click at [148, 187] on icon at bounding box center [149, 185] width 7 height 7
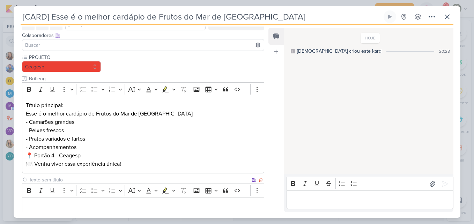
click at [137, 180] on input "text" at bounding box center [139, 179] width 223 height 7
type input "Legenda"
click at [77, 201] on div "Editor editing area: main" at bounding box center [143, 206] width 242 height 19
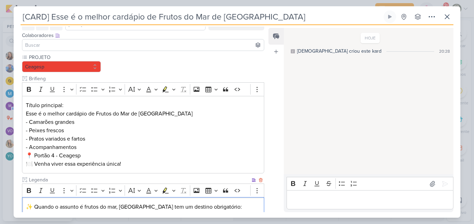
scroll to position [137, 0]
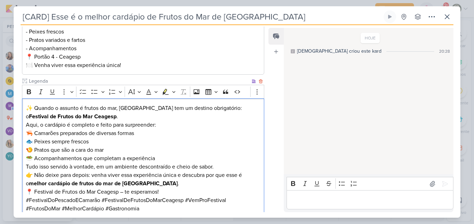
click at [135, 116] on p "✨ Quando o assunto é frutos do mar, [GEOGRAPHIC_DATA] tem um destino obrigatóri…" at bounding box center [143, 112] width 235 height 17
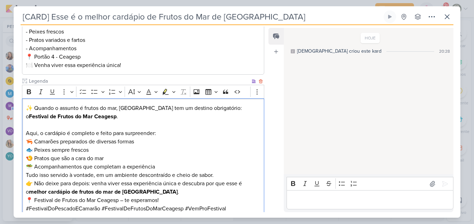
click at [166, 171] on p "Tudo isso servido à vontade, em um ambiente descontraído e cheio de sabor." at bounding box center [143, 175] width 235 height 8
click at [166, 165] on p "Aqui, o cardápio é completo e feito para surpreender: 🦐 Camarões preparados de …" at bounding box center [143, 150] width 235 height 42
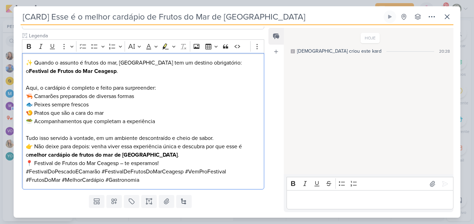
scroll to position [191, 0]
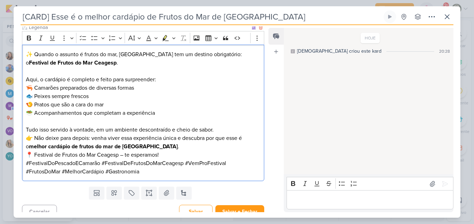
click at [220, 131] on p "Tudo isso servido à vontade, em um ambiente descontraído e cheio de sabor." at bounding box center [143, 130] width 235 height 8
click at [26, 129] on p "Tudo isso servido à vontade, em um ambiente descontraído e cheio de sabor." at bounding box center [143, 130] width 235 height 8
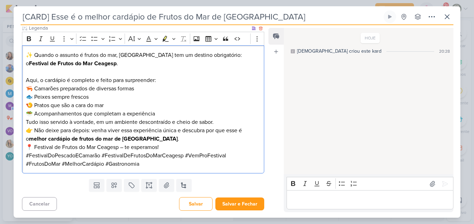
scroll to position [190, 0]
click at [218, 125] on p "Tudo isso servido à vontade, em um ambiente descontraído e cheio de sabor." at bounding box center [143, 122] width 235 height 8
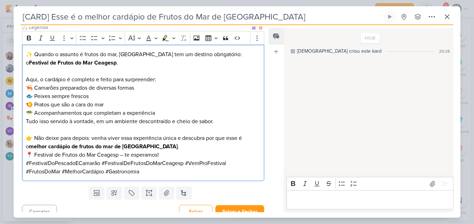
click at [180, 147] on p "👉 Não deixe para depois: venha viver essa experiência única e descubra por que …" at bounding box center [143, 142] width 235 height 17
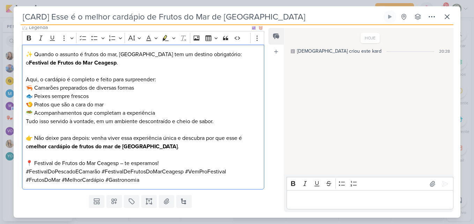
click at [180, 161] on p "📍 Festival de Frutos do Mar Ceagesp – te esperamos!" at bounding box center [143, 163] width 235 height 8
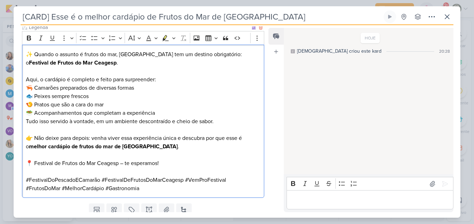
click at [160, 163] on p "📍 Festival de Frutos do Mar Ceagesp – te esperamos!" at bounding box center [143, 163] width 235 height 8
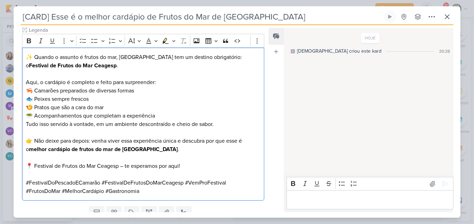
scroll to position [185, 0]
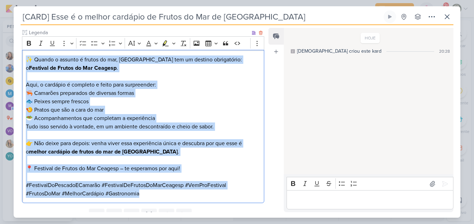
drag, startPoint x: 26, startPoint y: 60, endPoint x: 156, endPoint y: 203, distance: 193.2
click at [156, 203] on div "✨ Quando o assunto é frutos do mar, [GEOGRAPHIC_DATA] tem um destino obrigatóri…" at bounding box center [143, 126] width 242 height 153
click at [31, 44] on icon "Editor toolbar" at bounding box center [28, 43] width 7 height 7
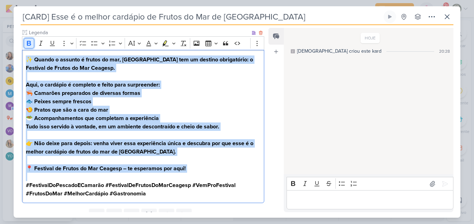
click at [31, 44] on icon "Editor toolbar" at bounding box center [28, 43] width 7 height 7
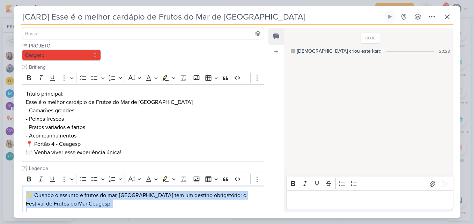
scroll to position [49, 0]
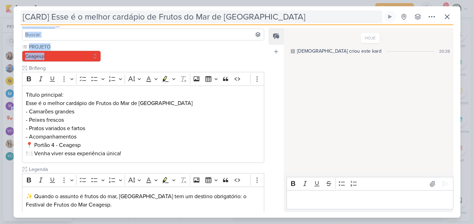
drag, startPoint x: 264, startPoint y: 63, endPoint x: 270, endPoint y: 21, distance: 43.0
click at [270, 21] on div "[CARD] Esse é o melhor cardápio de Frutos do Mar de [GEOGRAPHIC_DATA] Criado po…" at bounding box center [237, 113] width 447 height 207
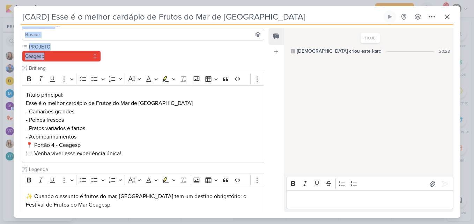
click at [238, 57] on div "PROJETO [GEOGRAPHIC_DATA] [GEOGRAPHIC_DATA]" at bounding box center [143, 191] width 242 height 297
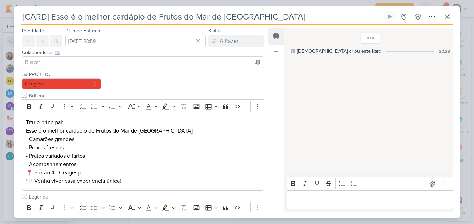
scroll to position [7, 0]
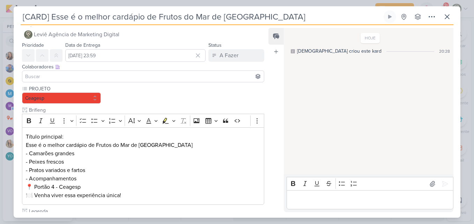
click at [157, 75] on input at bounding box center [143, 76] width 239 height 8
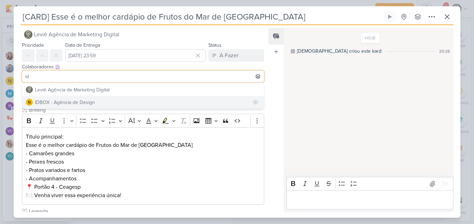
type input "id"
click at [153, 102] on button "IDBOX - Agência de Design" at bounding box center [143, 102] width 242 height 13
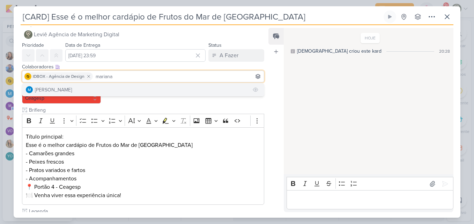
type input "mariana"
click at [121, 90] on button "[PERSON_NAME]" at bounding box center [143, 89] width 242 height 13
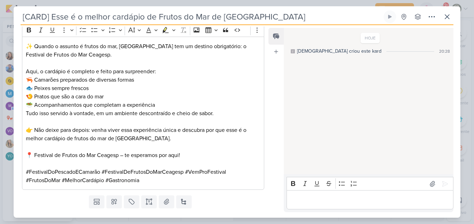
scroll to position [215, 0]
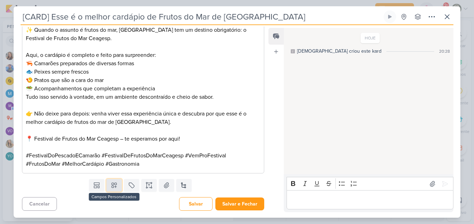
click at [114, 184] on icon at bounding box center [114, 185] width 7 height 7
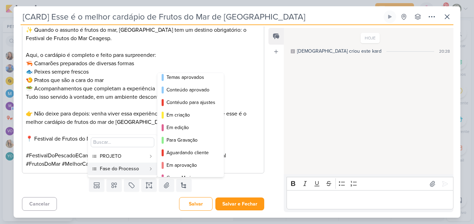
scroll to position [2, 0]
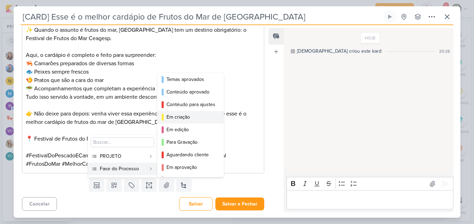
click at [205, 116] on div "Em criação" at bounding box center [190, 116] width 49 height 7
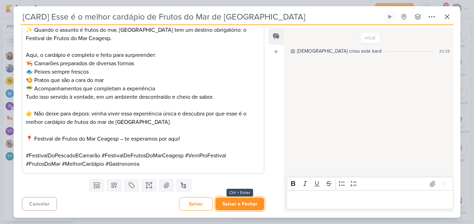
click at [231, 204] on button "Salvar e Fechar" at bounding box center [239, 204] width 49 height 13
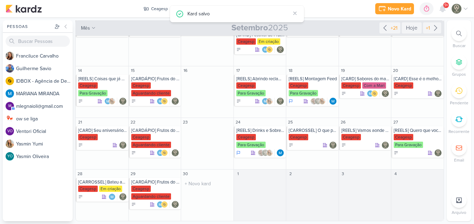
scroll to position [0, 0]
click at [104, 130] on div "[CARD] Seu aniversário merece um upgrade" at bounding box center [102, 131] width 49 height 6
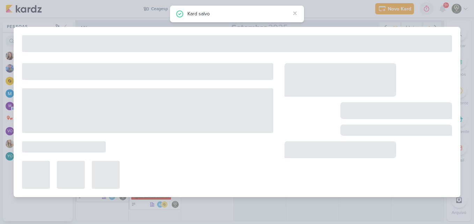
type input "[CARD] Seu aniversário merece um upgrade"
type input "[DATE] 23:59"
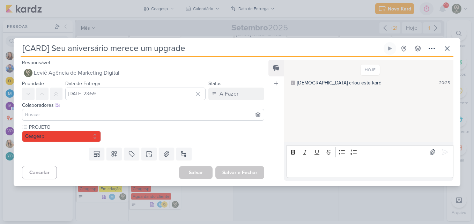
click at [116, 116] on input at bounding box center [143, 115] width 239 height 8
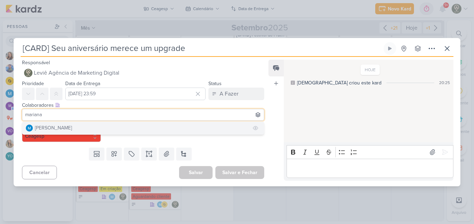
type input "mariana"
click at [114, 124] on button "[PERSON_NAME]" at bounding box center [143, 128] width 242 height 13
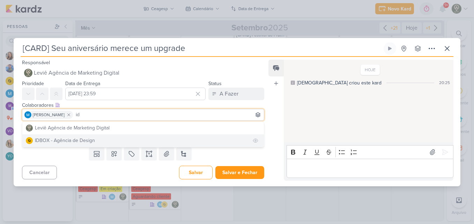
type input "id"
click at [124, 138] on button "IDBOX - Agência de Design" at bounding box center [143, 140] width 242 height 13
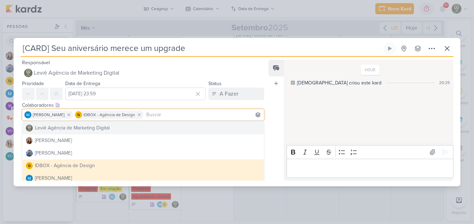
click at [269, 122] on div "Feed Atrelar email Solte o email para atrelar ao kard" at bounding box center [275, 120] width 15 height 121
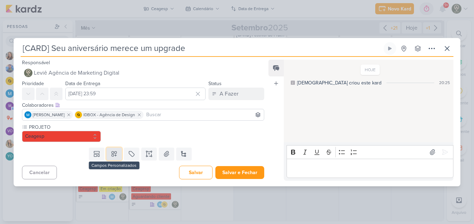
click at [118, 151] on button at bounding box center [113, 154] width 15 height 13
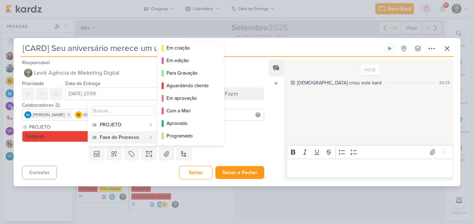
scroll to position [46, 0]
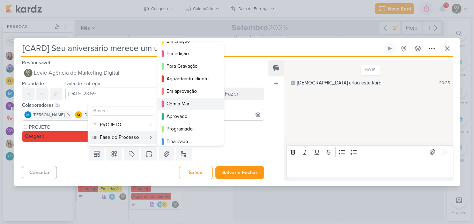
click at [183, 104] on div "Com a Mari" at bounding box center [190, 103] width 49 height 7
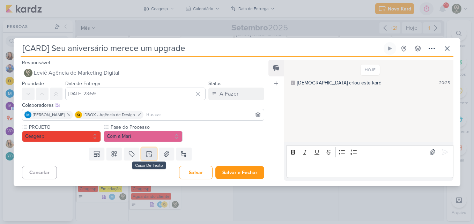
click at [145, 158] on button at bounding box center [148, 154] width 15 height 13
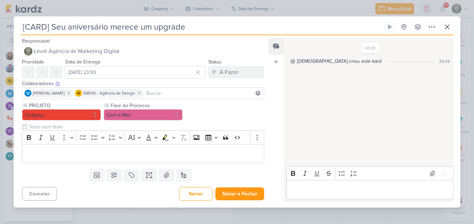
drag, startPoint x: 199, startPoint y: 30, endPoint x: 13, endPoint y: 30, distance: 185.7
click at [13, 30] on div "[CARD] Seu aniversário merece um upgrade Criado por mim" at bounding box center [237, 112] width 474 height 224
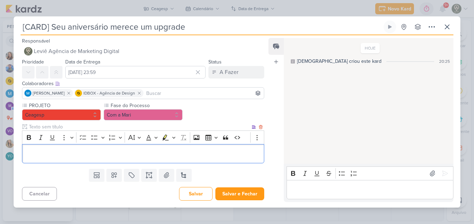
click at [65, 161] on div "Editor editing area: main" at bounding box center [143, 153] width 242 height 19
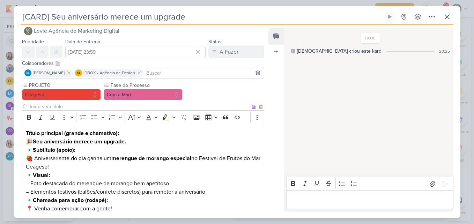
click at [45, 107] on input "text" at bounding box center [139, 106] width 223 height 7
type input "Brifieng"
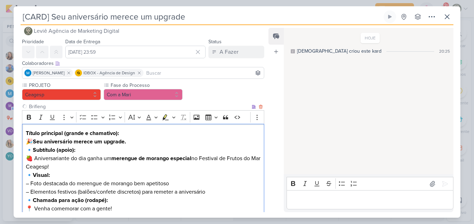
click at [76, 163] on p "🔹 Subtítulo (apoio): 🍓 Aniversariante do dia ganha um merengue de morango espec…" at bounding box center [143, 158] width 235 height 25
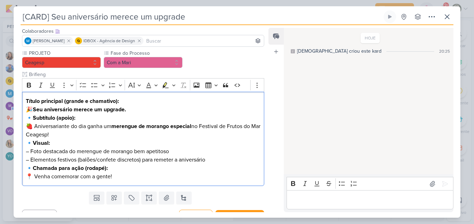
scroll to position [47, 0]
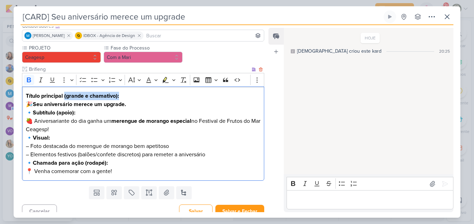
drag, startPoint x: 64, startPoint y: 96, endPoint x: 138, endPoint y: 89, distance: 73.6
click at [138, 89] on div "Título principal (grande e chamativo): 🎉 Seu aniversário merece um upgrade. 🔹 S…" at bounding box center [143, 134] width 242 height 95
click at [35, 105] on strong "Seu aniversário merece um upgrade." at bounding box center [79, 104] width 93 height 7
click at [36, 120] on p "🔹 Subtítulo (apoio): 🍓 Aniversariante do dia ganha um merengue de morango espec…" at bounding box center [143, 121] width 235 height 25
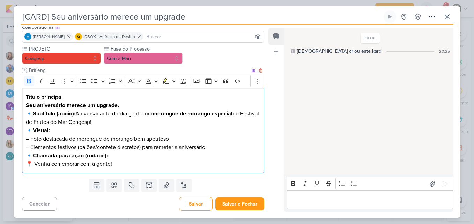
scroll to position [46, 0]
click at [133, 114] on p "🔹 Subtítulo (apoio): Aniversariante do dia ganha um merengue de morango especia…" at bounding box center [143, 118] width 235 height 17
click at [134, 122] on p "🔹 Subtítulo (apoio): Aniversariante da semana ganha um merengue de morango espe…" at bounding box center [143, 118] width 235 height 17
drag, startPoint x: 25, startPoint y: 130, endPoint x: 72, endPoint y: 131, distance: 46.8
click at [72, 131] on div "Título principal Seu aniversário merece um upgrade. 🔹 Subtítulo (apoio): Aniver…" at bounding box center [143, 131] width 242 height 86
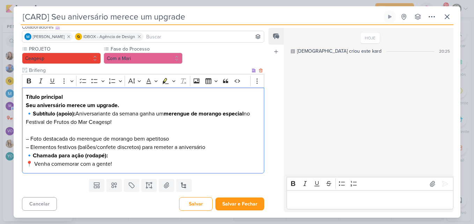
scroll to position [38, 0]
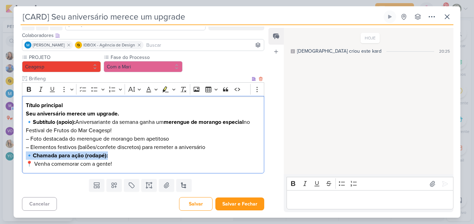
drag, startPoint x: 117, startPoint y: 157, endPoint x: 23, endPoint y: 152, distance: 94.0
click at [23, 152] on div "Título principal Seu aniversário merece um upgrade. 🔹 Subtítulo (apoio): Aniver…" at bounding box center [143, 135] width 242 height 78
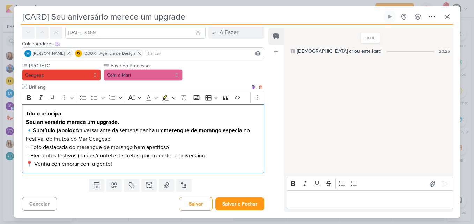
click at [35, 130] on strong "Subtítulo (apoio):" at bounding box center [54, 130] width 43 height 7
drag, startPoint x: 67, startPoint y: 130, endPoint x: 47, endPoint y: 131, distance: 19.9
click at [47, 131] on strong "Subtítulo (apoio):" at bounding box center [47, 130] width 43 height 7
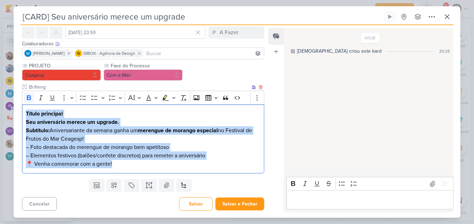
drag, startPoint x: 25, startPoint y: 112, endPoint x: 143, endPoint y: 170, distance: 131.7
click at [143, 170] on div "Título principal Seu aniversário merece um upgrade. Subtítulo: Aniversariante d…" at bounding box center [143, 138] width 242 height 69
click at [31, 100] on icon "Editor toolbar" at bounding box center [28, 97] width 7 height 7
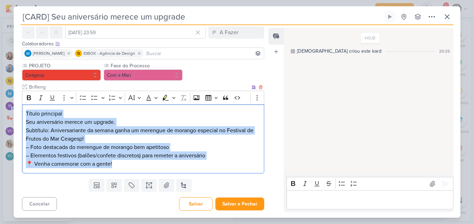
click at [49, 149] on p "Subtítulo: Aniversariante da semana ganha um merengue de morango especial no Fe…" at bounding box center [143, 147] width 235 height 42
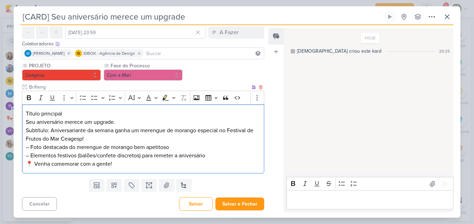
click at [36, 164] on p "Subtítulo: Aniversariante da semana ganha um merengue de morango especial no Fe…" at bounding box center [143, 147] width 235 height 42
drag, startPoint x: 26, startPoint y: 164, endPoint x: 110, endPoint y: 163, distance: 84.5
click at [110, 163] on p "Subtítulo: Aniversariante da semana ganha um merengue de morango especial no Fe…" at bounding box center [143, 147] width 235 height 42
click at [104, 140] on p "Subtítulo: Aniversariante da semana ganha um merengue de morango especial no Fe…" at bounding box center [143, 147] width 235 height 42
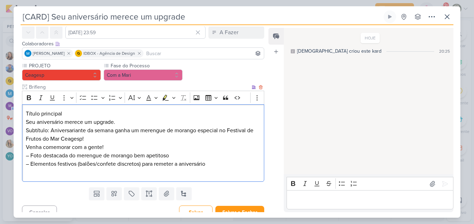
click at [95, 171] on p "⁠⁠⁠⁠⁠⁠⁠Venha comemorar com a gente! – Foto destacada do merengue de morango bem…" at bounding box center [143, 160] width 235 height 34
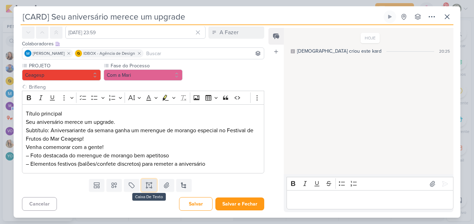
click at [143, 186] on button at bounding box center [148, 185] width 15 height 13
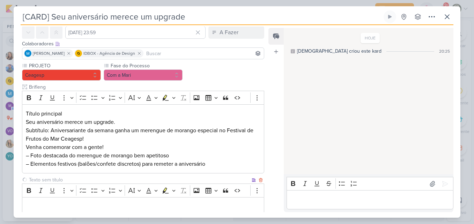
click at [112, 180] on input "text" at bounding box center [139, 179] width 223 height 7
type input "Legenda"
click at [70, 205] on p "Editor editing area: main" at bounding box center [143, 207] width 235 height 8
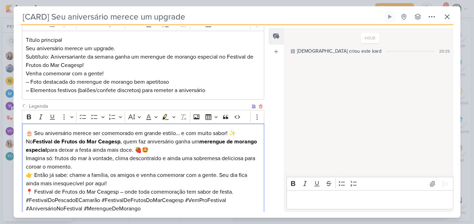
click at [138, 153] on p "No Festival de Frutos do Mar Ceagesp , quem faz aniversário ganha um merengue d…" at bounding box center [143, 146] width 235 height 17
click at [198, 148] on p "No Festival de Frutos do Mar Ceagesp , quem faz aniversário ganha um merengue d…" at bounding box center [143, 146] width 235 height 17
click at [101, 167] on p "Imagina só: frutos do mar à vontade, clima descontraído e ainda uma sobremesa d…" at bounding box center [143, 162] width 235 height 17
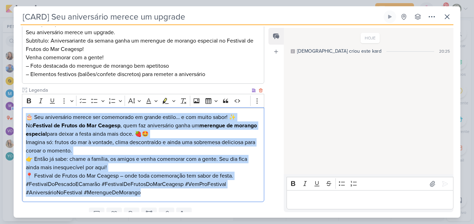
drag, startPoint x: 26, startPoint y: 133, endPoint x: 151, endPoint y: 206, distance: 144.6
click at [151, 206] on div "Responsável Leviê Agência de Marketing Digital Nenhum contato encontrado create…" at bounding box center [140, 120] width 253 height 186
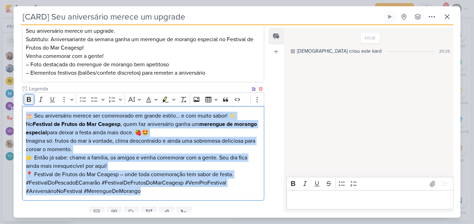
click at [30, 98] on icon "Editor toolbar" at bounding box center [29, 99] width 4 height 5
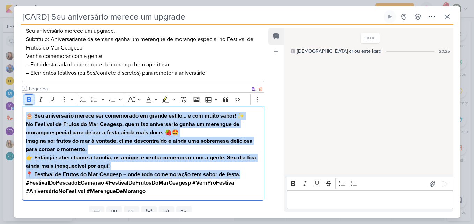
click at [30, 98] on icon "Editor toolbar" at bounding box center [29, 99] width 4 height 5
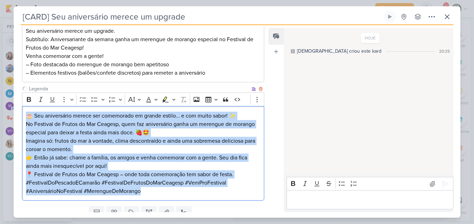
click at [95, 141] on p "Imagina só: frutos do mar à vontade, clima descontraído e ainda uma sobremesa d…" at bounding box center [143, 145] width 235 height 17
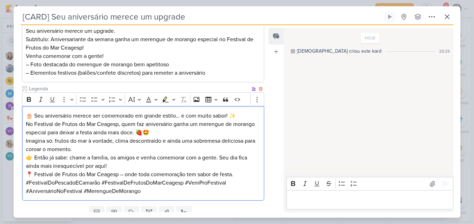
click at [243, 115] on p "🎂 Seu aniversário merece ser comemorado em grande estilo… e com muito sabor! ✨" at bounding box center [143, 116] width 235 height 8
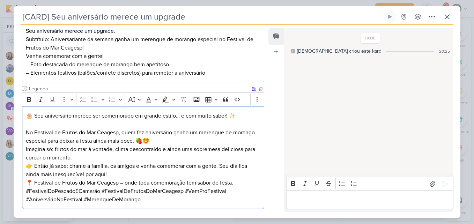
click at [216, 141] on p "No Festival de Frutos do Mar Ceagesp, quem faz aniversário ganha um merengue de…" at bounding box center [143, 136] width 235 height 17
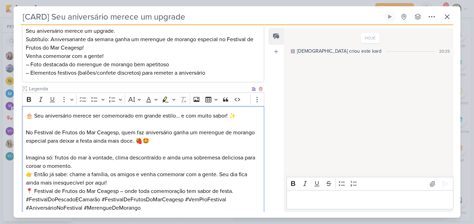
click at [138, 167] on p "Imagina só: frutos do mar à vontade, clima descontraído e ainda uma sobremesa d…" at bounding box center [143, 162] width 235 height 17
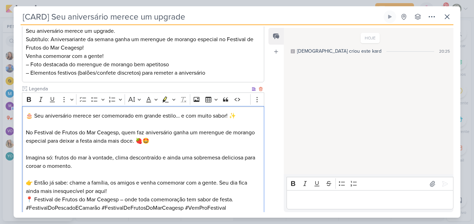
click at [140, 191] on p "👉 Então já sabe: chame a família, os amigos e venha comemorar com a gente. Seu …" at bounding box center [143, 187] width 235 height 17
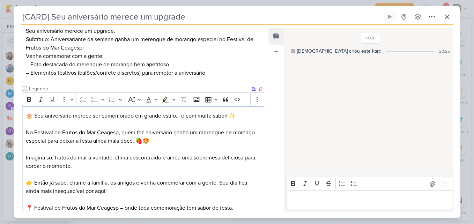
click at [241, 206] on p "📍 Festival de Frutos do Mar Ceagesp – onde toda comemoração tem sabor de festa." at bounding box center [143, 208] width 235 height 8
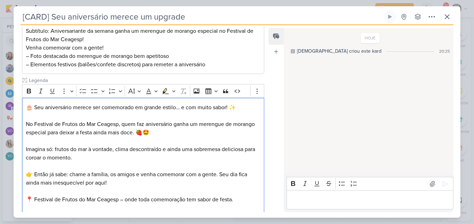
scroll to position [190, 0]
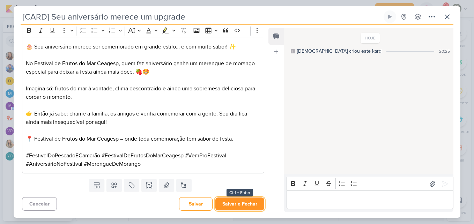
click at [245, 203] on button "Salvar e Fechar" at bounding box center [239, 204] width 49 height 13
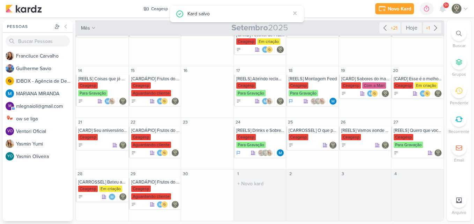
scroll to position [0, 0]
click at [254, 133] on div "[REELS] Drinks e Sobremesas" at bounding box center [260, 131] width 49 height 6
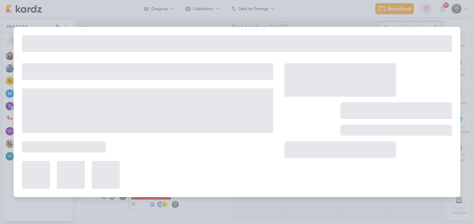
type input "[REELS] Drinks e Sobremesas"
type input "[DATE] 23:59"
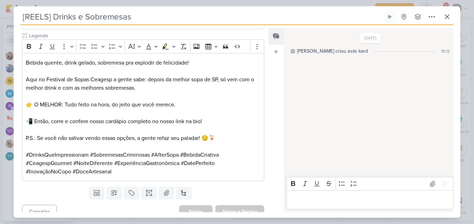
scroll to position [156, 0]
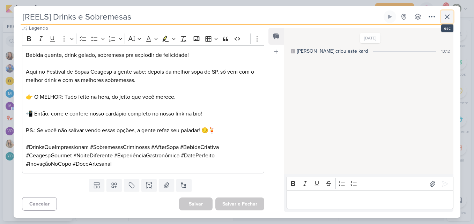
click at [445, 20] on icon at bounding box center [447, 17] width 8 height 8
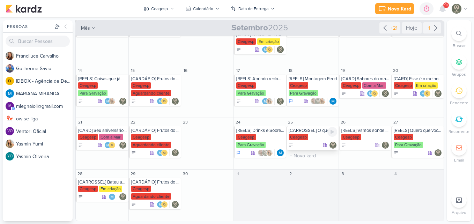
click at [311, 140] on div "Ceagesp" at bounding box center [313, 137] width 49 height 7
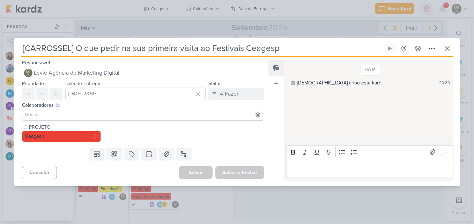
click at [185, 118] on input at bounding box center [143, 115] width 239 height 8
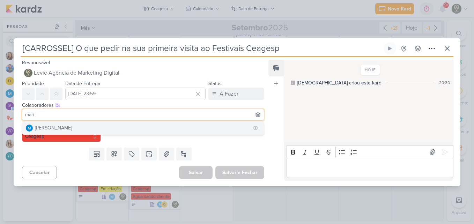
type input "mari"
click at [170, 123] on button "[PERSON_NAME]" at bounding box center [143, 128] width 242 height 13
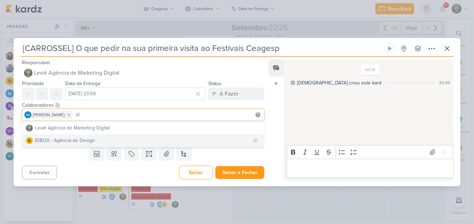
type input "id"
click at [161, 139] on button "IDBOX - Agência de Design" at bounding box center [143, 140] width 242 height 13
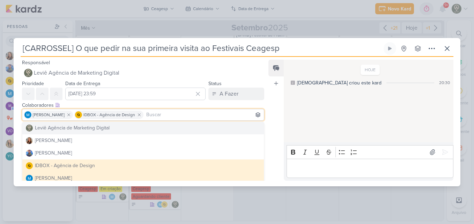
click at [268, 126] on div "Responsável Leviê Agência de Marketing Digital Nenhum contato encontrado create…" at bounding box center [237, 121] width 447 height 129
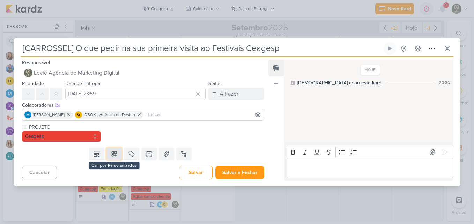
click at [115, 153] on icon at bounding box center [114, 153] width 7 height 7
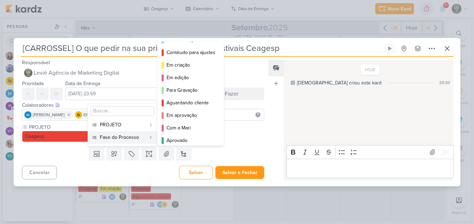
scroll to position [32, 0]
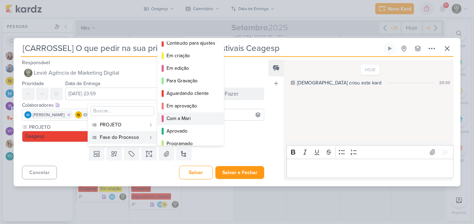
click at [184, 123] on button "Com a Mari" at bounding box center [190, 118] width 66 height 13
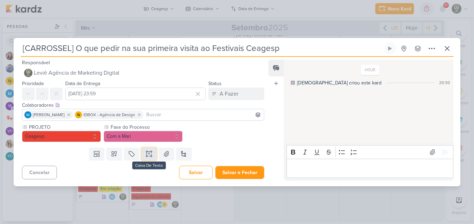
click at [153, 154] on button at bounding box center [148, 154] width 15 height 13
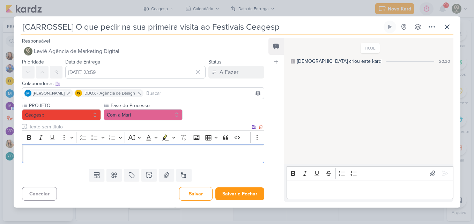
click at [108, 125] on input "text" at bounding box center [139, 126] width 223 height 7
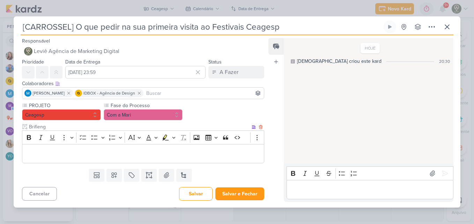
type input "Brifieng"
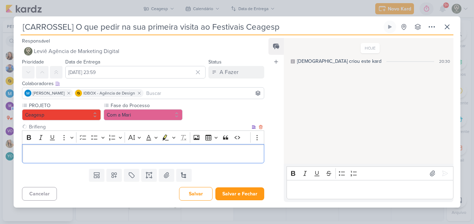
click at [109, 157] on p "Editor editing area: main" at bounding box center [143, 153] width 235 height 8
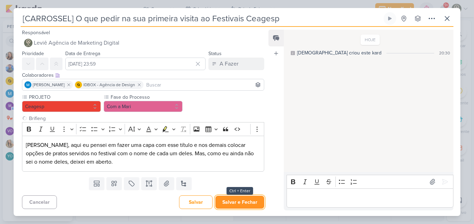
click at [234, 197] on button "Salvar e Fechar" at bounding box center [239, 202] width 49 height 13
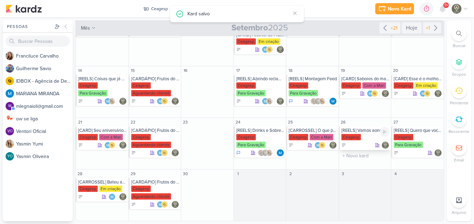
click at [373, 134] on div "Ceagesp" at bounding box center [365, 137] width 49 height 7
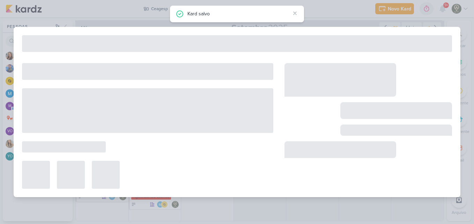
type input "[REELS] Vamos aonde o vento nos levar"
type input "[DATE] 23:59"
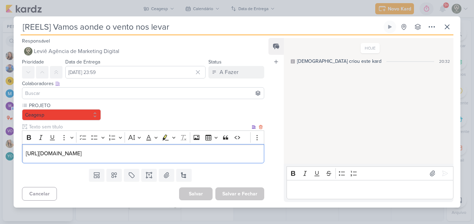
drag, startPoint x: 221, startPoint y: 154, endPoint x: 23, endPoint y: 155, distance: 198.3
click at [23, 155] on div "[URL][DOMAIN_NAME]" at bounding box center [143, 153] width 242 height 19
copy p "[URL][DOMAIN_NAME]"
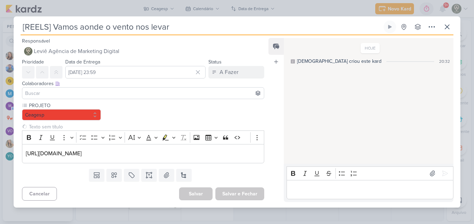
click at [66, 90] on input at bounding box center [143, 93] width 239 height 8
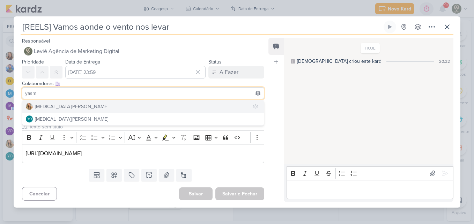
type input "yasm"
click at [68, 104] on button "[MEDICAL_DATA][PERSON_NAME]" at bounding box center [143, 106] width 242 height 13
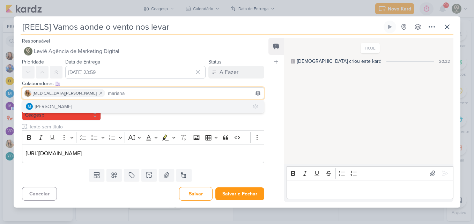
type input "mariana"
click at [87, 108] on button "[PERSON_NAME]" at bounding box center [143, 106] width 242 height 13
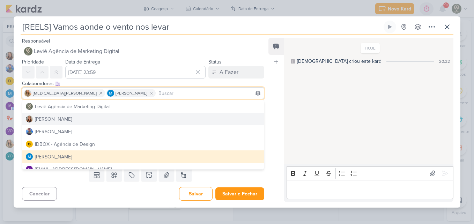
click at [274, 114] on div "Feed Atrelar email Solte o email para atrelar ao kard" at bounding box center [275, 120] width 15 height 164
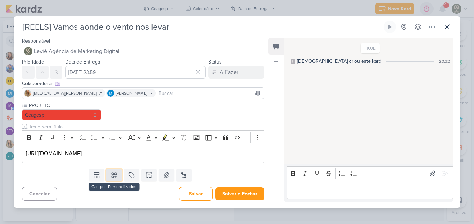
click at [111, 181] on button at bounding box center [113, 175] width 15 height 13
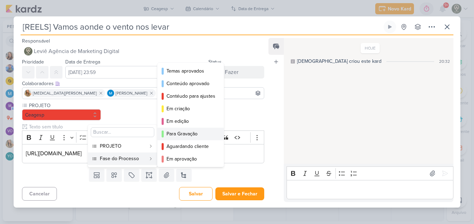
click at [179, 130] on div "Para Gravação" at bounding box center [190, 133] width 49 height 7
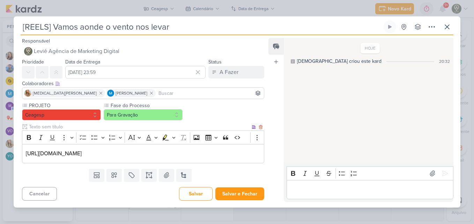
click at [40, 127] on input "text" at bounding box center [139, 126] width 223 height 7
type input "Brifieng"
click at [25, 150] on div "[URL][DOMAIN_NAME]" at bounding box center [143, 153] width 242 height 19
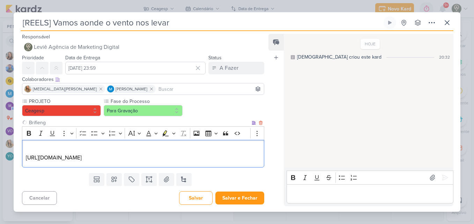
click at [35, 149] on p "Editor editing area: main" at bounding box center [143, 149] width 235 height 8
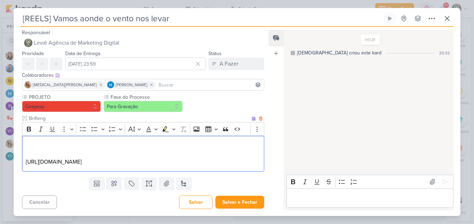
click at [35, 145] on p "Editor editing area: main" at bounding box center [143, 145] width 235 height 8
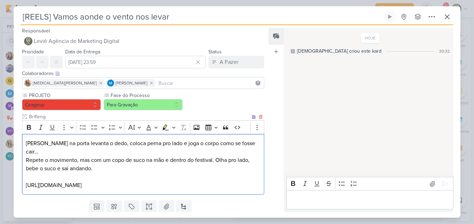
click at [27, 143] on p "[PERSON_NAME] na porta levanta o dedo, coloca perna pro lado e joga o corpo com…" at bounding box center [143, 147] width 235 height 17
click at [26, 161] on p "Repete o movimento, mas com um copo de suco na mão e dentro do festival. Olha p…" at bounding box center [143, 164] width 235 height 17
click at [142, 180] on p "Editor editing area: main" at bounding box center [143, 177] width 235 height 8
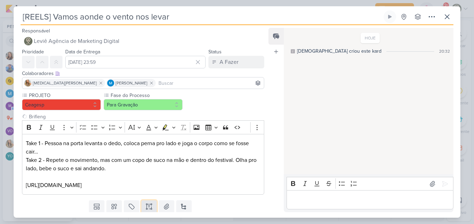
click at [147, 210] on icon at bounding box center [149, 206] width 7 height 7
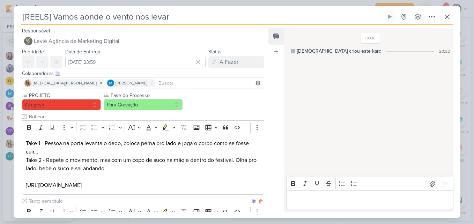
click at [125, 199] on input "text" at bounding box center [139, 201] width 223 height 7
type input "Legenda"
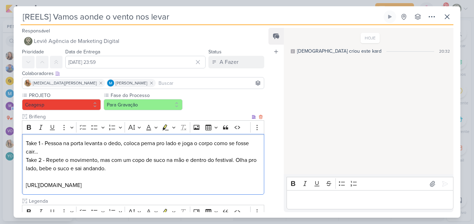
drag, startPoint x: 218, startPoint y: 183, endPoint x: 25, endPoint y: 188, distance: 193.8
click at [25, 188] on div "Take 1 - Pessoa na porta levanta o dedo, coloca perna pro lado e joga o corpo c…" at bounding box center [143, 164] width 242 height 61
copy p "[URL][DOMAIN_NAME]"
click at [332, 197] on p "Editor editing area: main" at bounding box center [370, 200] width 160 height 8
drag, startPoint x: 223, startPoint y: 186, endPoint x: 19, endPoint y: 188, distance: 203.5
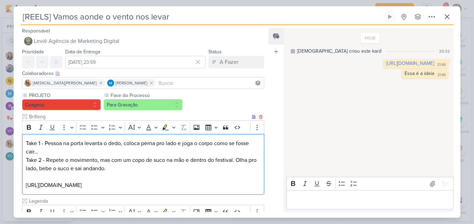
click at [19, 188] on div "PROJETO [GEOGRAPHIC_DATA] Fase do Processo" at bounding box center [140, 166] width 253 height 149
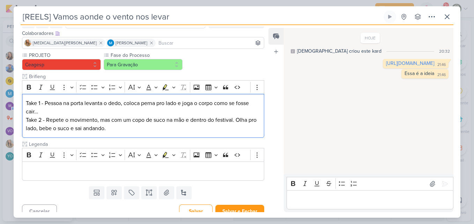
scroll to position [47, 0]
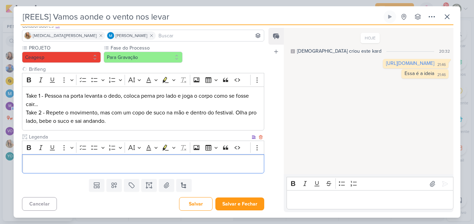
click at [175, 157] on div "Editor editing area: main" at bounding box center [143, 163] width 242 height 19
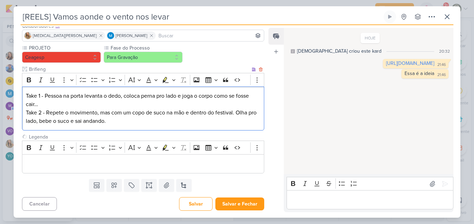
click at [60, 99] on p "Take 1 - Pessoa na porta levanta o dedo, coloca perna pro lado e joga o corpo c…" at bounding box center [143, 100] width 235 height 17
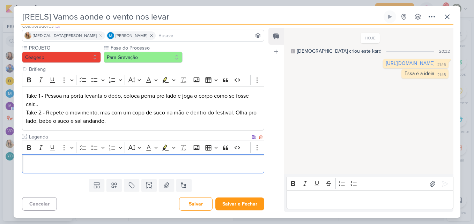
click at [73, 168] on div "Editor editing area: main" at bounding box center [143, 163] width 242 height 19
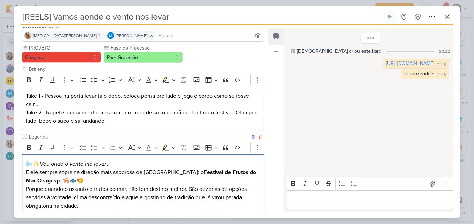
scroll to position [70, 0]
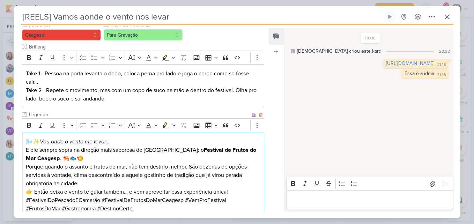
click at [90, 157] on p "🌬️✨ Vou onde o vento me levar… E ele sempre sopra na direção mais saborosa de […" at bounding box center [143, 150] width 235 height 25
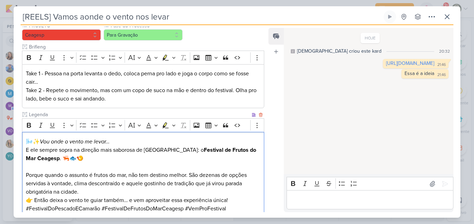
click at [105, 193] on p "Porque quando o assunto é frutos do mar, não tem destino melhor. São dezenas de…" at bounding box center [143, 183] width 235 height 25
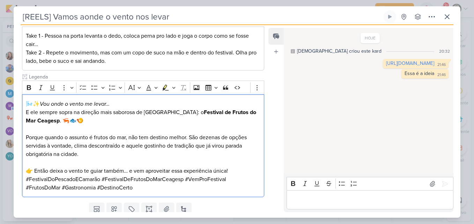
scroll to position [118, 0]
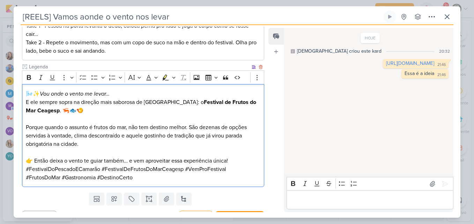
click at [240, 158] on p "👉 Então deixa o vento te guiar também… e vem aproveitar essa experiência única!" at bounding box center [143, 161] width 235 height 8
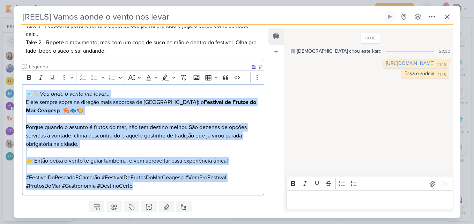
drag, startPoint x: 26, startPoint y: 92, endPoint x: 163, endPoint y: 186, distance: 165.8
click at [163, 186] on div "🌬️✨ Vou onde o vento me levar… E ele sempre sopra na direção mais saborosa de […" at bounding box center [143, 139] width 242 height 111
click at [28, 79] on icon "Editor toolbar" at bounding box center [29, 77] width 4 height 5
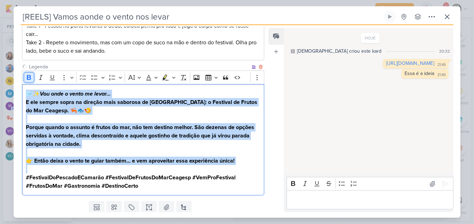
click at [28, 79] on icon "Editor toolbar" at bounding box center [29, 77] width 4 height 5
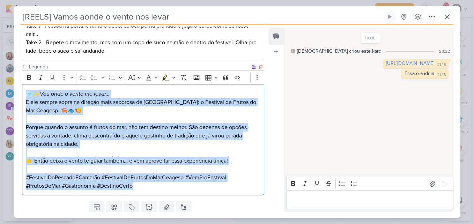
click at [96, 143] on p "Porque quando o assunto é frutos do mar, não tem destino melhor. São dezenas de…" at bounding box center [143, 135] width 235 height 25
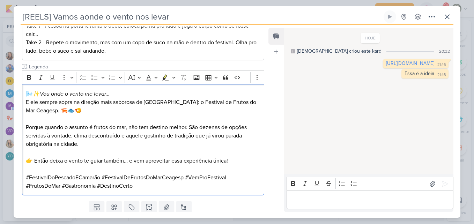
scroll to position [140, 0]
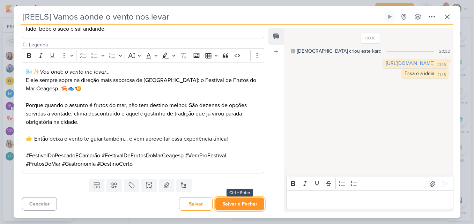
click at [238, 202] on button "Salvar e Fechar" at bounding box center [239, 204] width 49 height 13
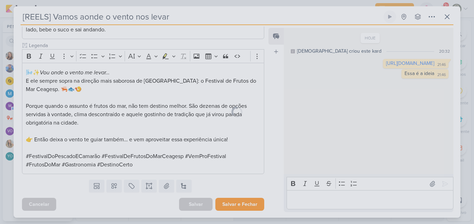
scroll to position [139, 0]
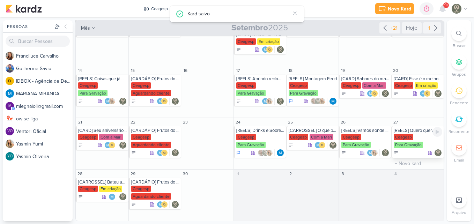
click at [402, 134] on div "Ceagesp" at bounding box center [404, 137] width 20 height 6
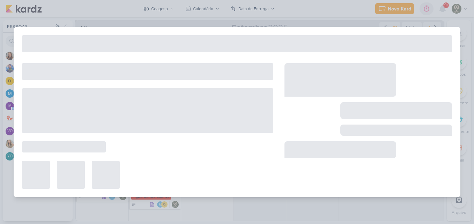
type input "[REELS] Quero que você aproveite"
type input "[DATE] 23:59"
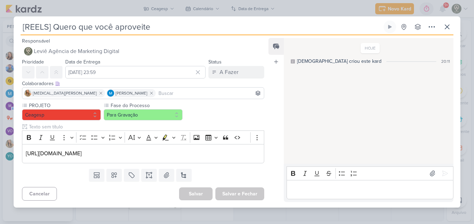
scroll to position [0, 0]
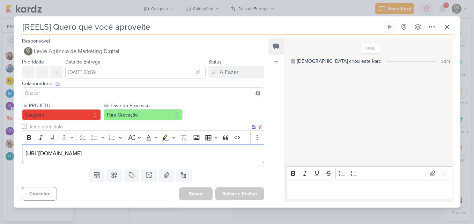
click at [132, 153] on p "[URL][DOMAIN_NAME]" at bounding box center [143, 153] width 235 height 8
drag, startPoint x: 132, startPoint y: 153, endPoint x: 22, endPoint y: 153, distance: 110.3
click at [22, 153] on div "[URL][DOMAIN_NAME]" at bounding box center [143, 153] width 242 height 19
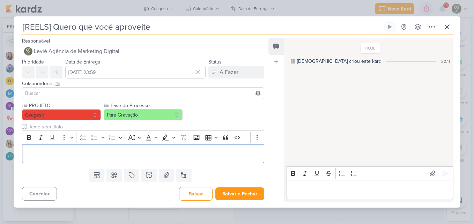
click at [318, 195] on div "Editor editing area: main" at bounding box center [370, 189] width 167 height 19
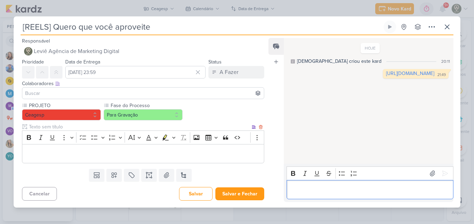
click at [226, 151] on p "Editor editing area: main" at bounding box center [143, 153] width 235 height 8
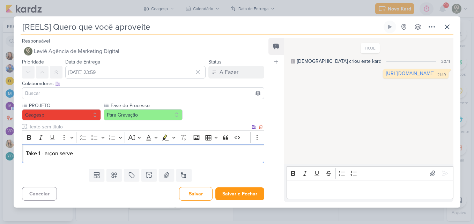
click at [47, 152] on p "Take 1 - arçon serve" at bounding box center [143, 153] width 235 height 8
click at [46, 154] on p "Take 1 - arçon serve" at bounding box center [143, 153] width 235 height 8
click at [88, 156] on p "Take 1 - Garçon serve" at bounding box center [143, 153] width 235 height 8
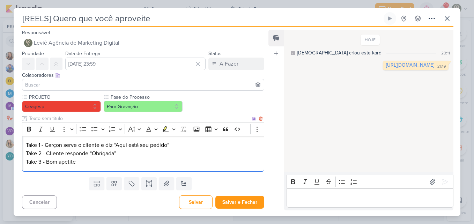
click at [46, 162] on p "Take 1 - Garçon serve o cliente e diz “Aqui está seu pedido” Take 2 - Cliente r…" at bounding box center [143, 153] width 235 height 25
click at [131, 163] on p "Take 1 - Garçon serve o cliente e diz “Aqui está seu pedido” Take 2 - Cliente r…" at bounding box center [143, 153] width 235 height 25
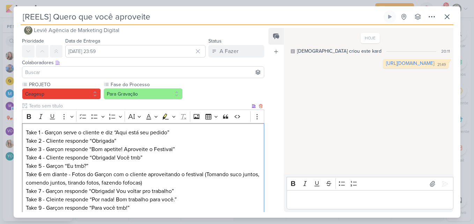
scroll to position [19, 0]
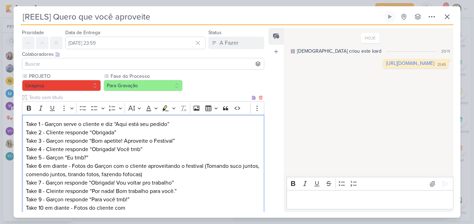
click at [102, 171] on p "Take 4 - Cliente responde “Obrigada! Você tmb” Take 5 - Garçon “Eu tmb?” Take 6…" at bounding box center [143, 178] width 235 height 67
click at [104, 168] on p "Take 4 - Cliente responde “Obrigada! Você tmb” Take 5 - Garçon “Eu tmb?” Take 6…" at bounding box center [143, 178] width 235 height 67
click at [53, 123] on p "Take 1 - Garçon serve o cliente e diz “Aqui está seu pedido” Take 2 - Cliente r…" at bounding box center [143, 132] width 235 height 25
click at [54, 142] on p "Take 1 - Garçom serve o cliente e diz “Aqui está seu pedido” Take 2 - Cliente r…" at bounding box center [143, 132] width 235 height 25
click at [63, 184] on p "Take 4 - Cliente responde “Obrigada! Você tmb” Take 5 - Garçon “Eu tmb?” Take 6…" at bounding box center [143, 178] width 235 height 67
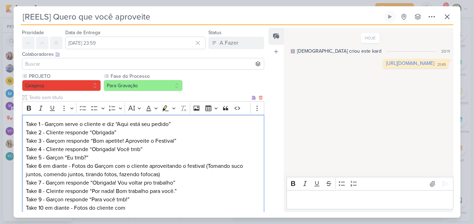
click at [64, 200] on p "Take 4 - Cliente responde “Obrigada! Você tmb” Take 5 - Garçon “Eu tmb?” Take 6…" at bounding box center [143, 178] width 235 height 67
click at [134, 208] on p "Take 4 - Cliente responde “Obrigada! Você tmb” Take 5 - Garçon “Eu tmb?” Take 6…" at bounding box center [143, 178] width 235 height 67
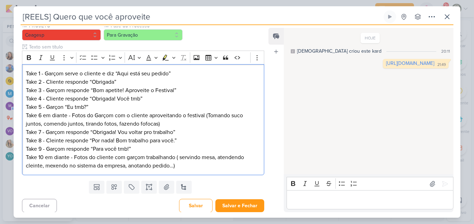
scroll to position [72, 0]
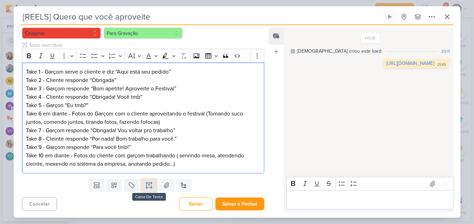
click at [146, 185] on icon at bounding box center [149, 185] width 7 height 7
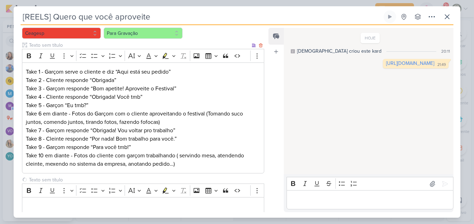
click at [58, 44] on input "text" at bounding box center [139, 45] width 223 height 7
type input "Brifieng"
click at [50, 179] on input "text" at bounding box center [139, 179] width 223 height 7
type input "Legenda"
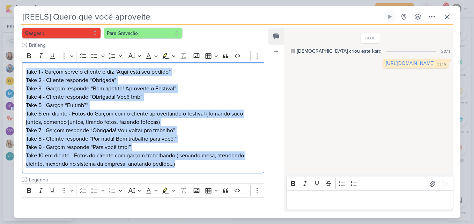
drag, startPoint x: 183, startPoint y: 166, endPoint x: 10, endPoint y: 73, distance: 196.4
click at [10, 73] on div "[REELS] Quero que você aproveite Criado por mim" at bounding box center [237, 112] width 474 height 224
copy div "Take 1 - Garçom serve o cliente e diz “Aqui está seu pedido” Take 2 - Cliente r…"
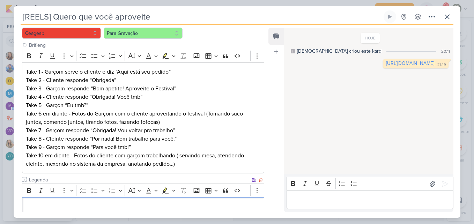
click at [79, 203] on p "Editor editing area: main" at bounding box center [143, 207] width 235 height 8
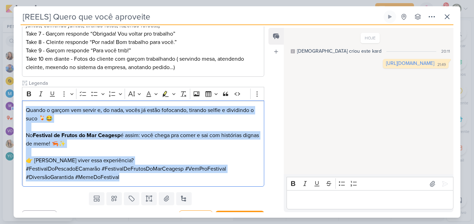
scroll to position [181, 0]
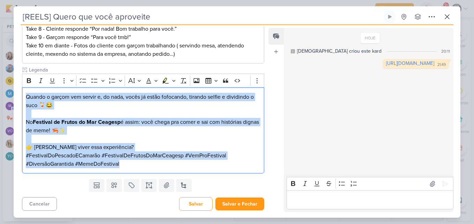
drag, startPoint x: 26, startPoint y: 141, endPoint x: 127, endPoint y: 174, distance: 106.2
click at [127, 174] on div "PROJETO [GEOGRAPHIC_DATA] Fase do Processo" at bounding box center [140, 43] width 253 height 266
click at [28, 80] on icon "Editor toolbar" at bounding box center [28, 80] width 7 height 7
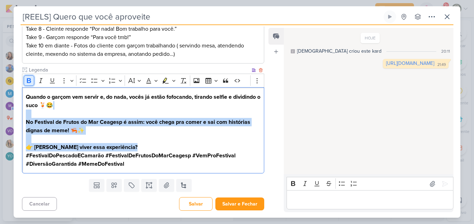
click at [28, 80] on icon "Editor toolbar" at bounding box center [28, 80] width 7 height 7
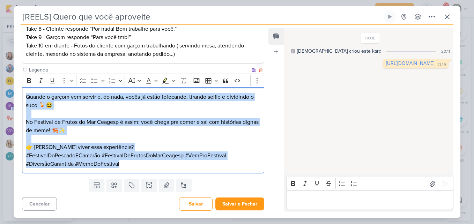
click at [118, 155] on p "#FestivalDoPescadoECamarão #FestivalDeFrutosDoMarCeagesp #VemProFestival #Diver…" at bounding box center [143, 159] width 235 height 17
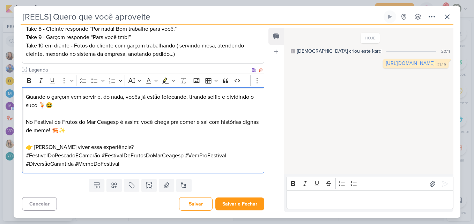
click at [115, 149] on p "Quando o garçom vem servir e, do nada, vocês já estão fofocando, tirando selfie…" at bounding box center [143, 122] width 235 height 59
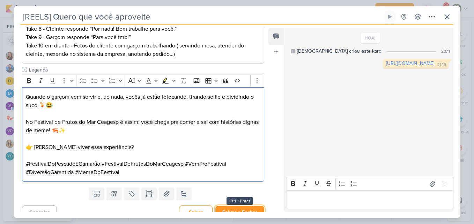
click at [229, 208] on button "Salvar e Fechar" at bounding box center [239, 212] width 49 height 13
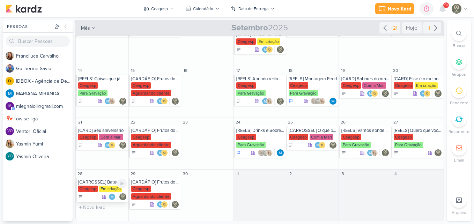
click at [98, 186] on div "Ceagesp Em criação" at bounding box center [102, 189] width 49 height 7
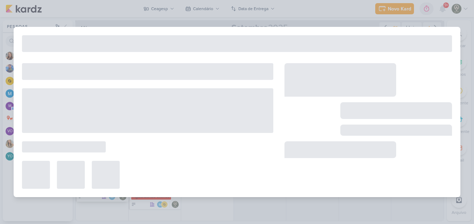
type input "[CARROSSEL] Bateu aquela vontade de frutos do mar? Vem para o Festival de Fruto…"
type input "[DATE] 23:59"
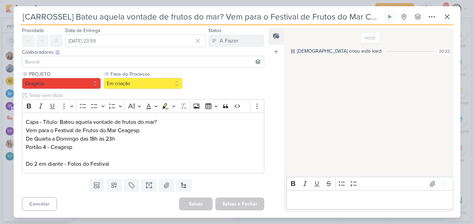
scroll to position [0, 0]
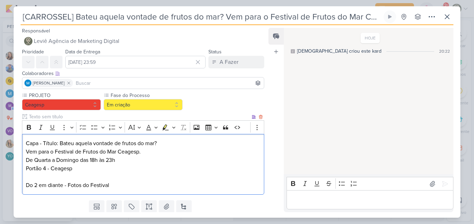
click at [70, 172] on p "Vem para o Festival de Frutos do Mar Ceagesp. De Quarta a Domingo das 18h às 23…" at bounding box center [143, 169] width 235 height 42
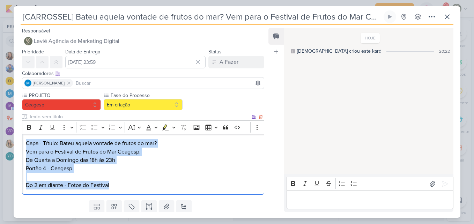
drag, startPoint x: 24, startPoint y: 141, endPoint x: 138, endPoint y: 186, distance: 122.4
click at [138, 186] on div "Capa - Título: Bateu aquela vontade de frutos do mar? Vem para o Festival de Fr…" at bounding box center [143, 164] width 242 height 61
click at [138, 186] on p "Vem para o Festival de Frutos do Mar Ceagesp. De Quarta a Domingo das 18h às 23…" at bounding box center [143, 169] width 235 height 42
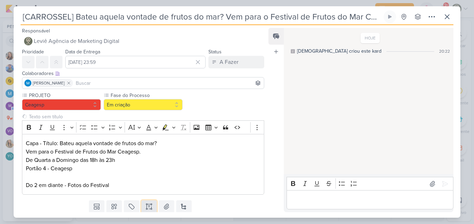
click at [149, 210] on icon at bounding box center [149, 206] width 7 height 7
click at [101, 82] on input at bounding box center [168, 83] width 188 height 8
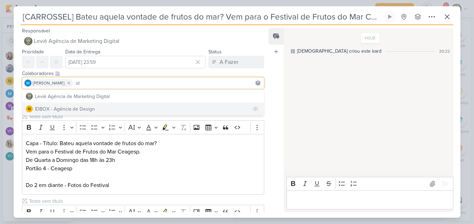
type input "id"
click at [91, 112] on div "IDBOX - Agência de Design" at bounding box center [65, 108] width 60 height 7
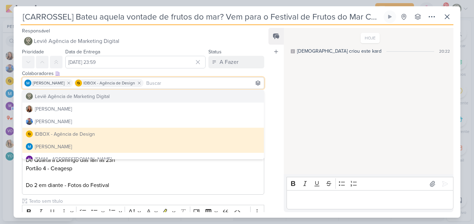
click at [263, 104] on div "PROJETO [GEOGRAPHIC_DATA] Fase do Processo" at bounding box center [140, 166] width 253 height 149
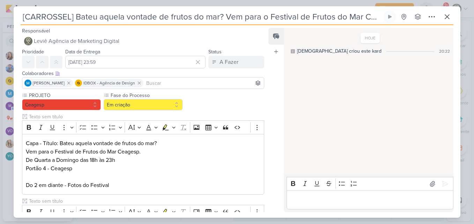
scroll to position [64, 0]
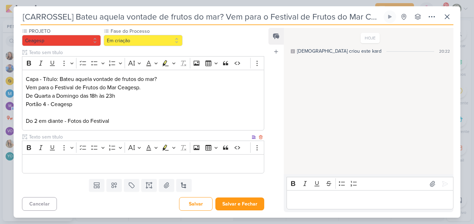
click at [207, 137] on input "text" at bounding box center [139, 136] width 223 height 7
type input "Legenda"
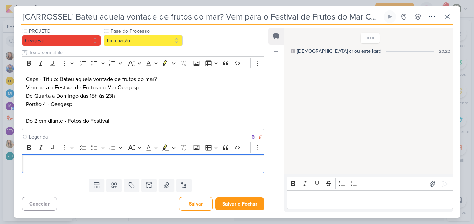
click at [172, 168] on p "Editor editing area: main" at bounding box center [143, 164] width 235 height 8
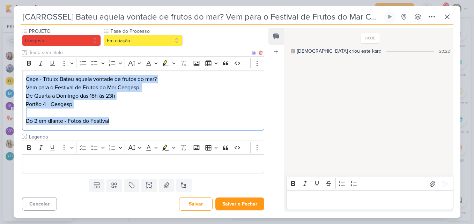
drag, startPoint x: 27, startPoint y: 77, endPoint x: 139, endPoint y: 128, distance: 122.8
click at [139, 128] on div "Capa - Título: Bateu aquela vontade de frutos do mar? Vem para o Festival de Fr…" at bounding box center [143, 100] width 242 height 61
copy div "Capa - Título: Bateu aquela vontade de frutos do mar? Vem para o Festival de Fr…"
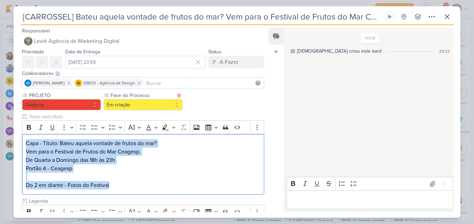
scroll to position [90, 0]
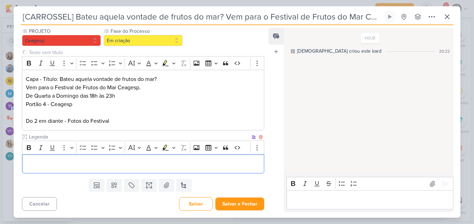
click at [45, 162] on p "Editor editing area: main" at bounding box center [143, 164] width 235 height 8
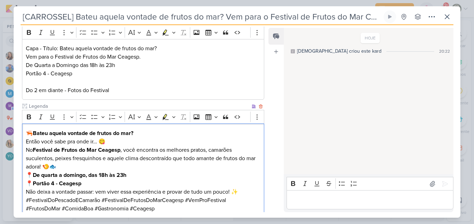
click at [147, 143] on p "🦐 Bateu aquela vontade de frutos do mar? Então você sabe pra onde ir… 😋" at bounding box center [143, 137] width 235 height 17
click at [26, 141] on p "🦐 Bateu aquela vontade de frutos do mar? Então você sabe pra onde ir… 😋" at bounding box center [143, 137] width 235 height 17
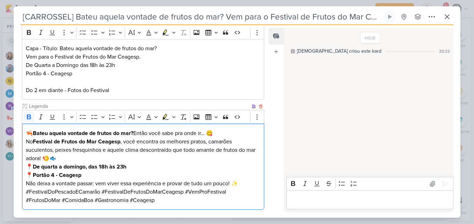
click at [239, 134] on p "🦐 Bateu aquela vontade de frutos do mar? Então você sabe pra onde ir… 😋" at bounding box center [143, 133] width 235 height 8
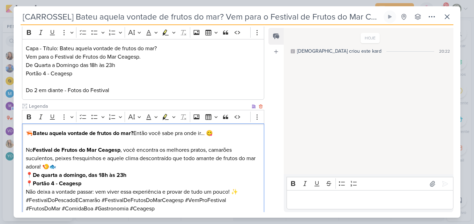
click at [160, 164] on p "No Festival de Frutos do Mar Ceagesp , você encontra os melhores pratos, camarõ…" at bounding box center [143, 158] width 235 height 25
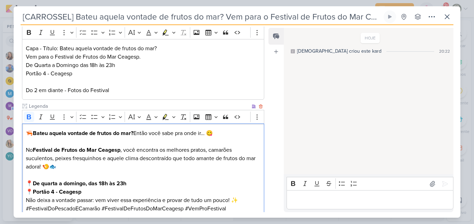
click at [158, 190] on p "📍 De quarta a domingo, das 18h às 23h 📍 Portão 4 - Ceagesp" at bounding box center [143, 187] width 235 height 17
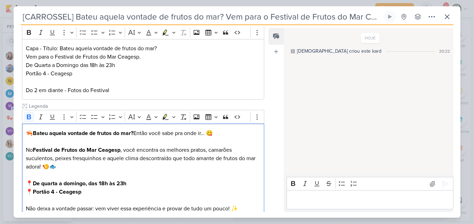
scroll to position [156, 0]
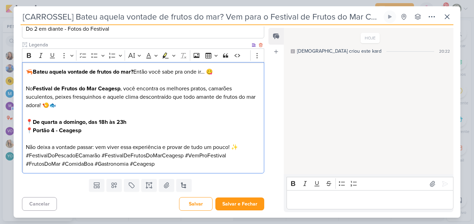
click at [243, 147] on p "Não deixa a vontade passar: vem viver essa experiência e provar de tudo um pouc…" at bounding box center [143, 147] width 235 height 8
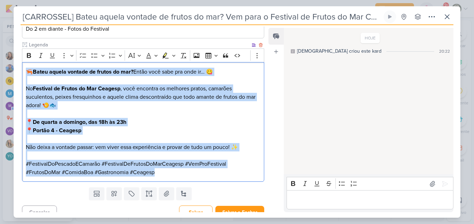
drag, startPoint x: 28, startPoint y: 71, endPoint x: 164, endPoint y: 170, distance: 168.6
click at [164, 170] on div "🦐 Bateu aquela vontade de frutos do mar? Então você sabe pra onde ir… 😋 No Fest…" at bounding box center [143, 122] width 242 height 120
click at [28, 56] on icon "Editor toolbar" at bounding box center [29, 55] width 4 height 5
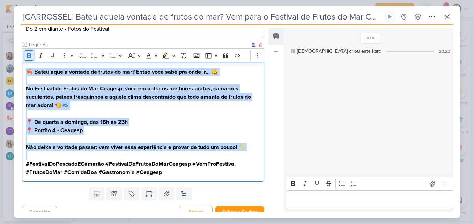
click at [28, 56] on icon "Editor toolbar" at bounding box center [29, 55] width 4 height 5
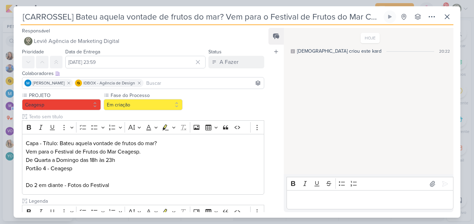
scroll to position [165, 0]
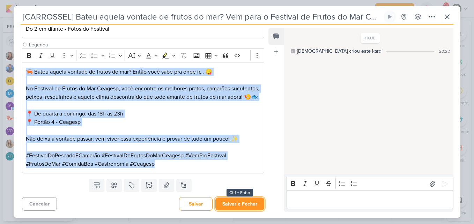
click at [229, 204] on button "Salvar e Fechar" at bounding box center [239, 204] width 49 height 13
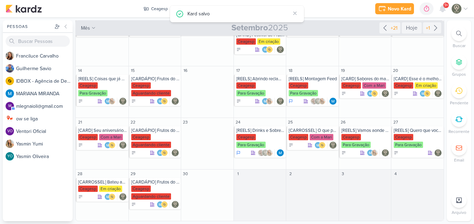
scroll to position [0, 0]
